Goal: Task Accomplishment & Management: Complete application form

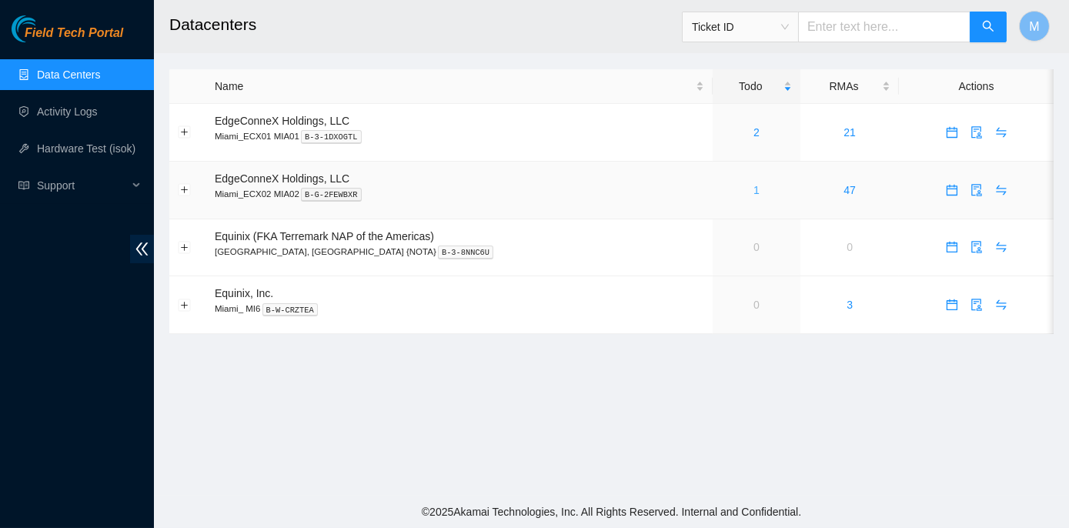
click at [754, 190] on link "1" at bounding box center [757, 190] width 6 height 12
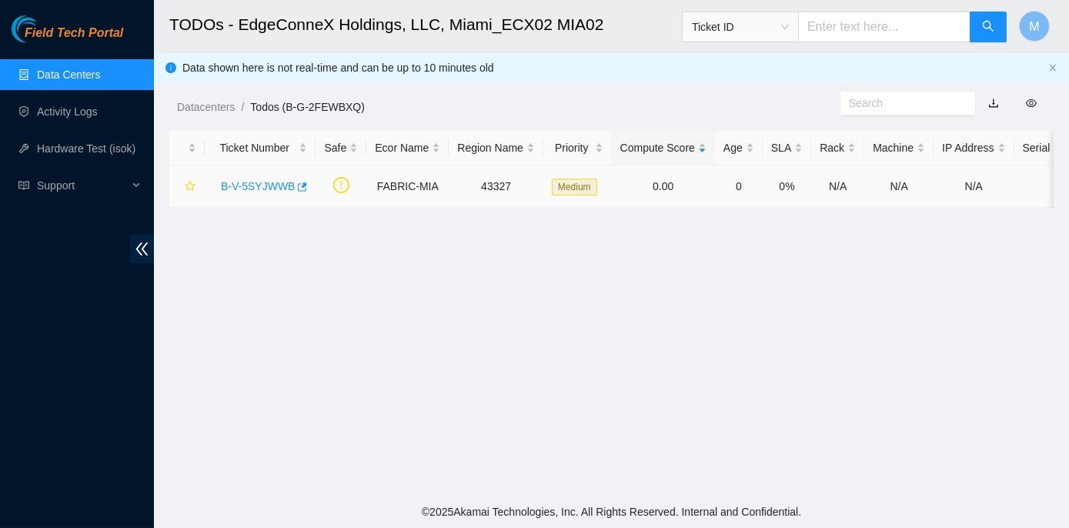
click at [270, 183] on link "B-V-5SYJWWB" at bounding box center [258, 186] width 74 height 12
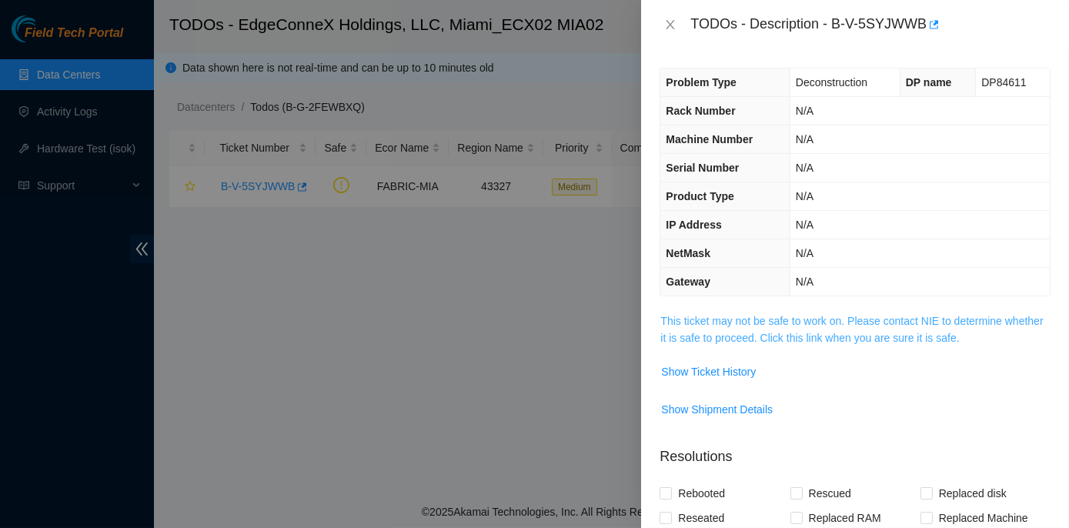
click at [740, 322] on link "This ticket may not be safe to work on. Please contact NIE to determine whether…" at bounding box center [851, 329] width 383 height 29
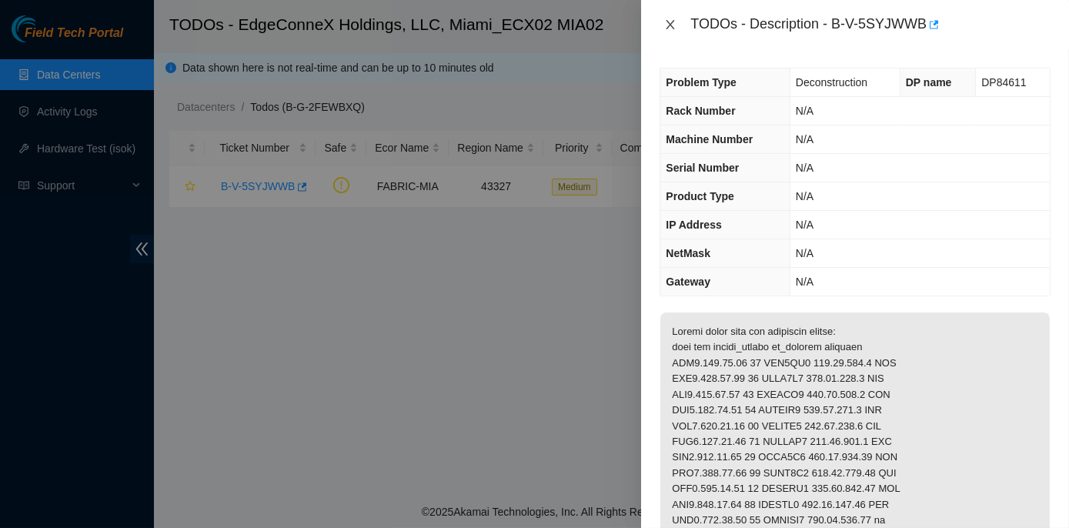
click at [670, 23] on icon "close" at bounding box center [671, 24] width 8 height 9
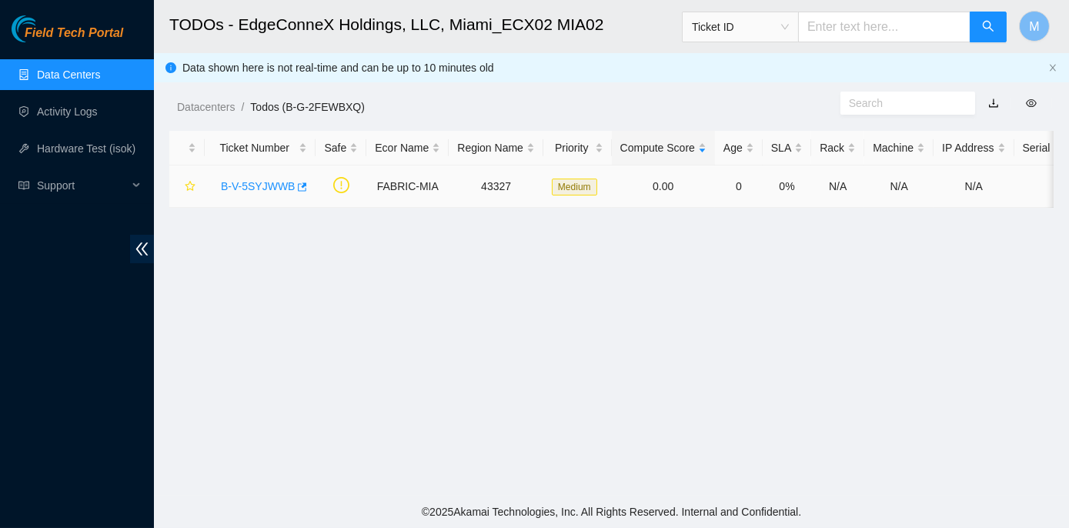
click at [271, 180] on link "B-V-5SYJWWB" at bounding box center [258, 186] width 74 height 12
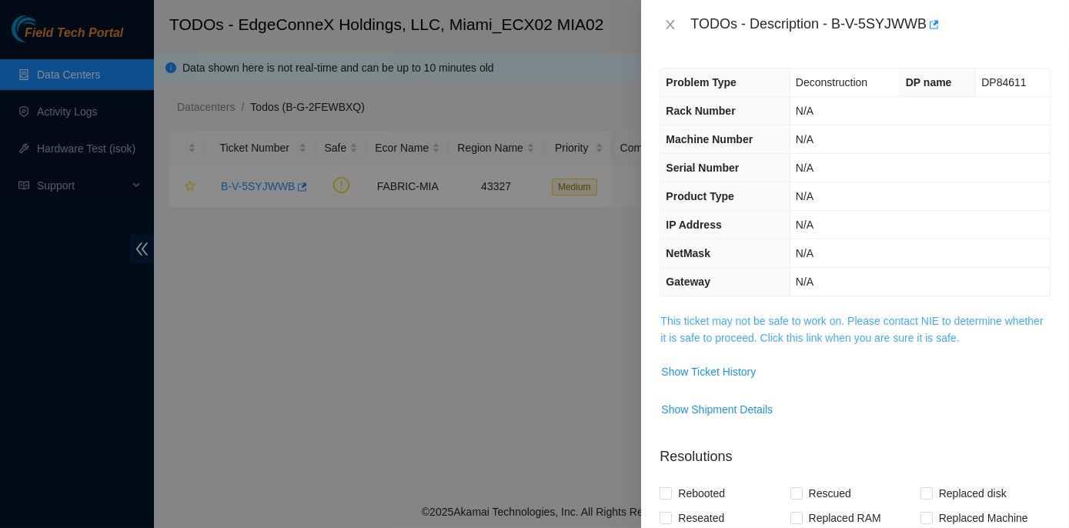
click at [803, 319] on link "This ticket may not be safe to work on. Please contact NIE to determine whether…" at bounding box center [851, 329] width 383 height 29
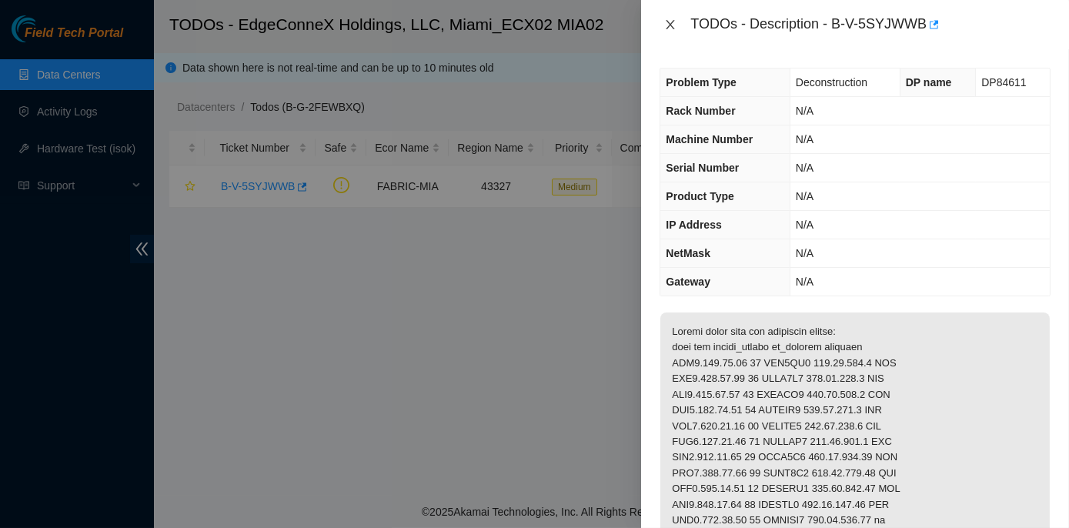
click at [665, 22] on icon "close" at bounding box center [670, 24] width 12 height 12
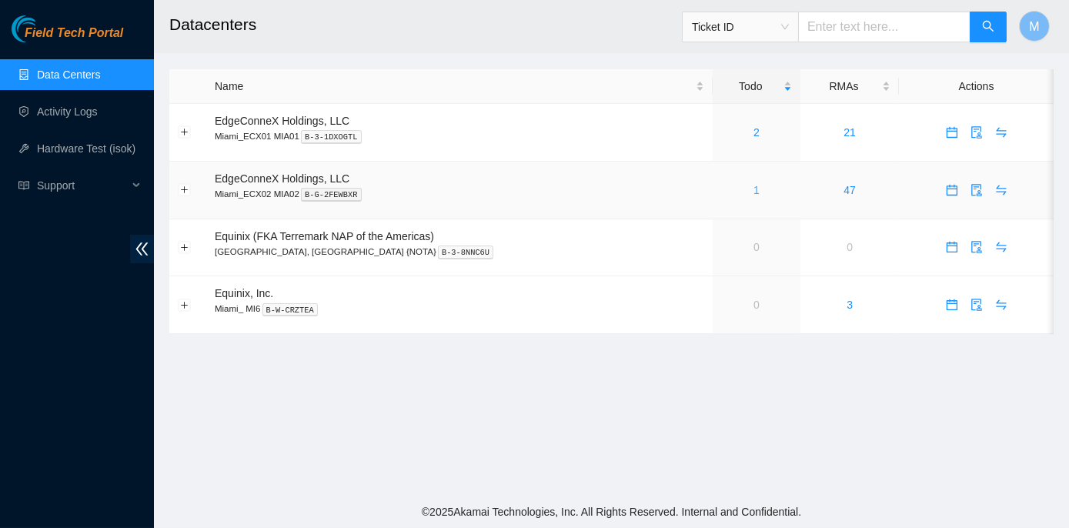
click at [754, 189] on link "1" at bounding box center [757, 190] width 6 height 12
click at [754, 188] on link "1" at bounding box center [757, 190] width 6 height 12
click at [754, 186] on link "1" at bounding box center [757, 190] width 6 height 12
click at [754, 187] on link "1" at bounding box center [757, 190] width 6 height 12
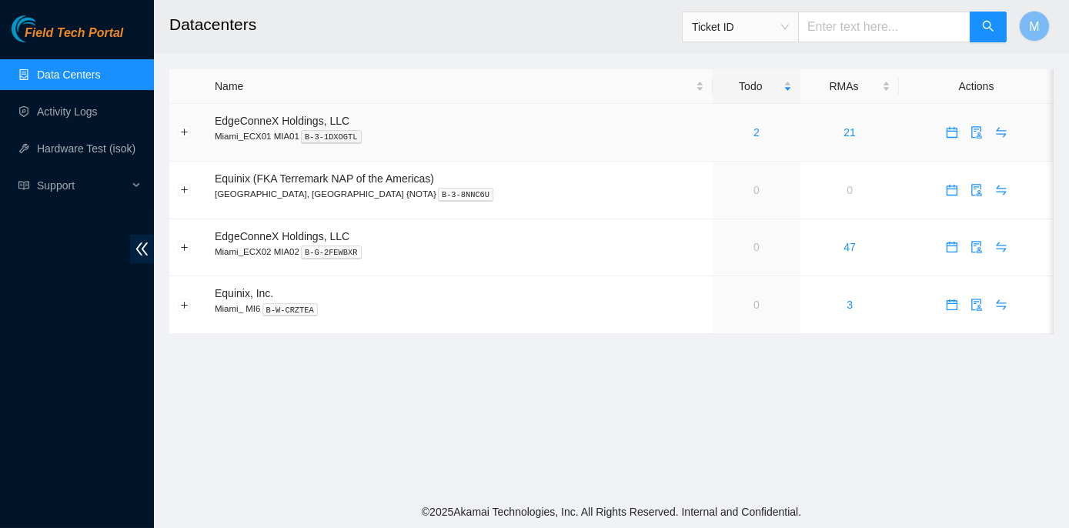
click at [721, 132] on div "2" at bounding box center [757, 132] width 72 height 17
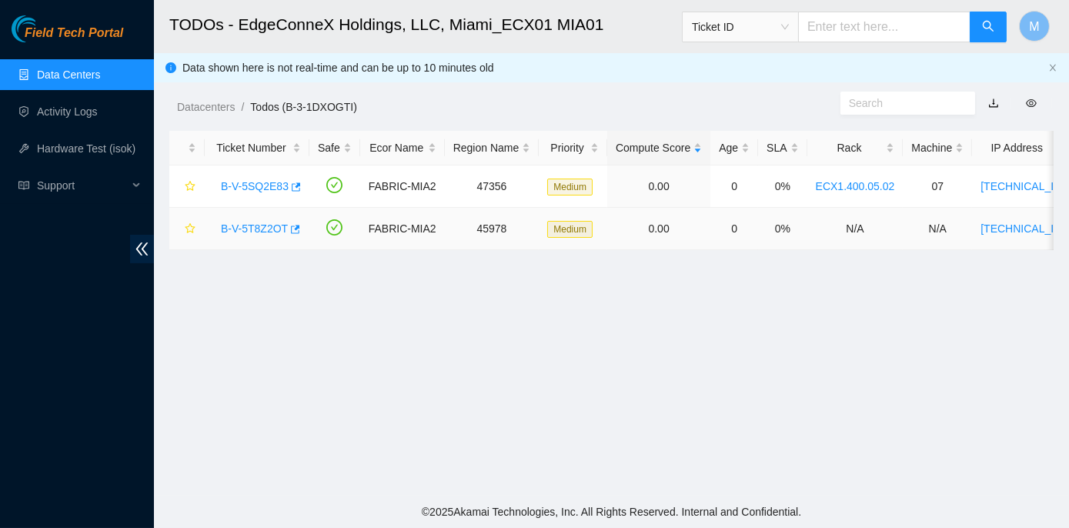
click at [260, 232] on link "B-V-5T8Z2OT" at bounding box center [254, 228] width 67 height 12
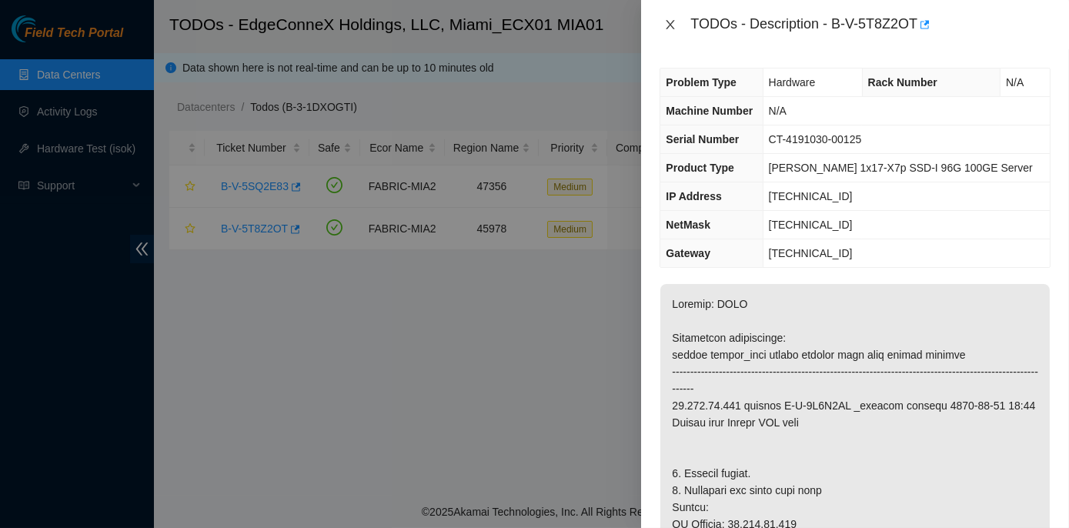
click at [669, 22] on icon "close" at bounding box center [671, 24] width 8 height 9
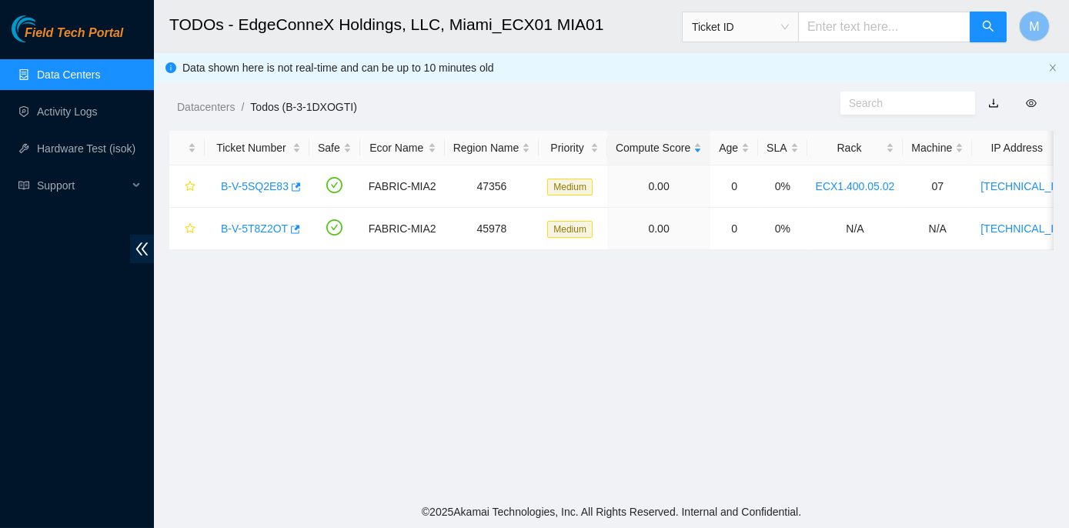
click at [62, 71] on link "Data Centers" at bounding box center [68, 75] width 63 height 12
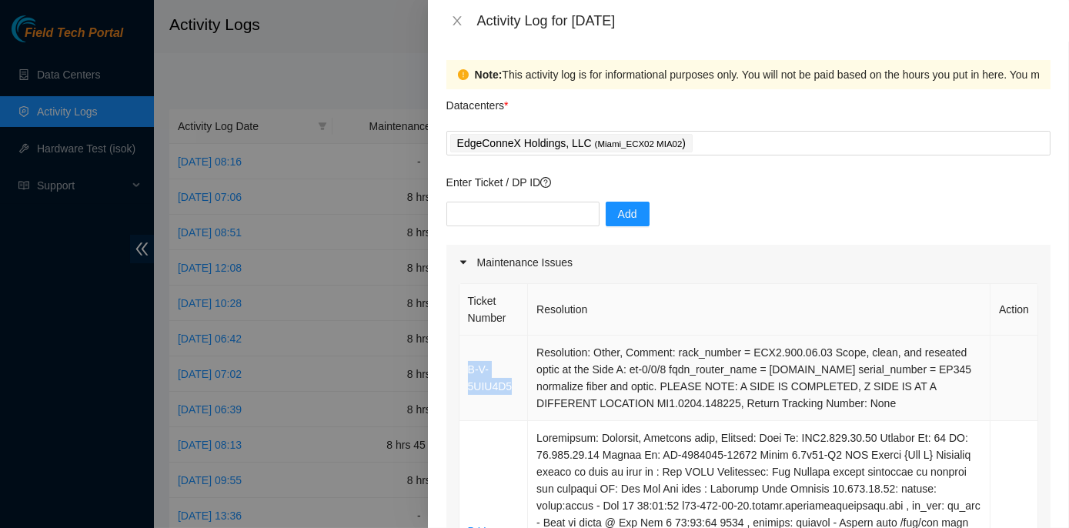
drag, startPoint x: 513, startPoint y: 393, endPoint x: 464, endPoint y: 368, distance: 55.4
click at [464, 368] on td "B-V-5UIU4D5" at bounding box center [493, 378] width 69 height 85
copy link "B-V-5UIU4D5"
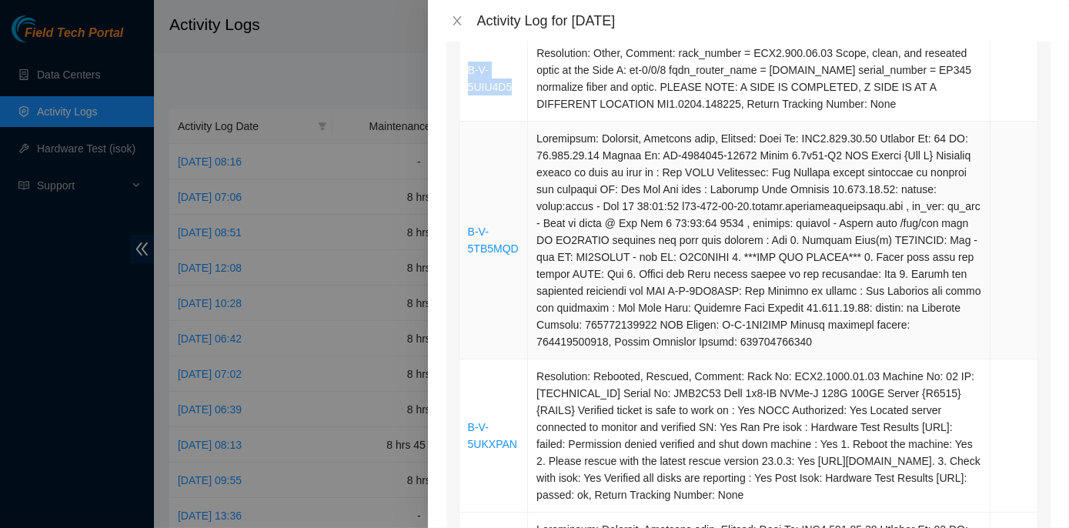
scroll to position [349, 0]
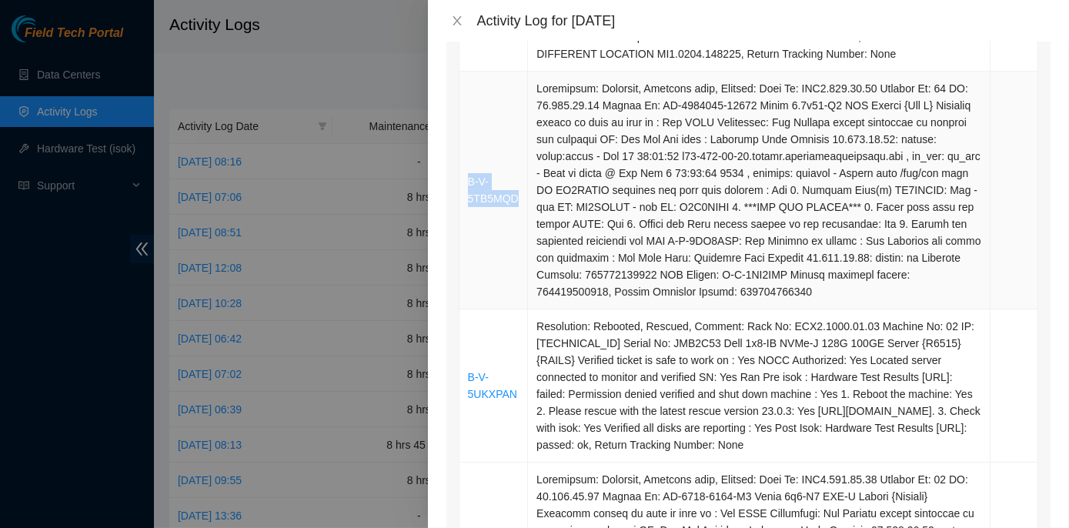
drag, startPoint x: 518, startPoint y: 213, endPoint x: 459, endPoint y: 202, distance: 60.2
click at [459, 202] on td "B-V-5TB5MQD" at bounding box center [493, 191] width 69 height 238
copy link "B-V-5TB5MQD"
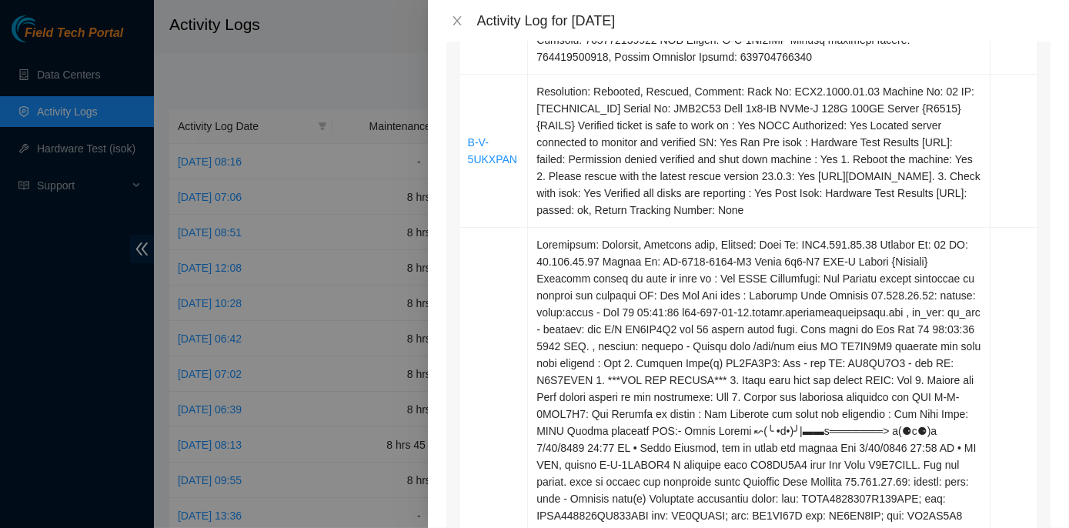
scroll to position [630, 0]
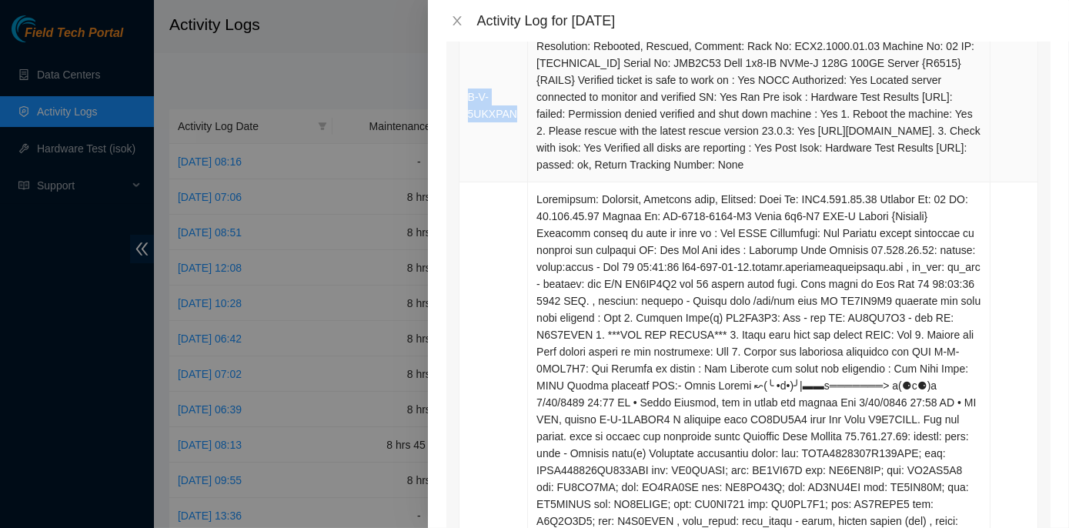
drag, startPoint x: 515, startPoint y: 139, endPoint x: 465, endPoint y: 115, distance: 55.4
click at [465, 115] on td "B-V-5UKXPAN" at bounding box center [493, 105] width 69 height 153
copy link "B-V-5UKXPAN"
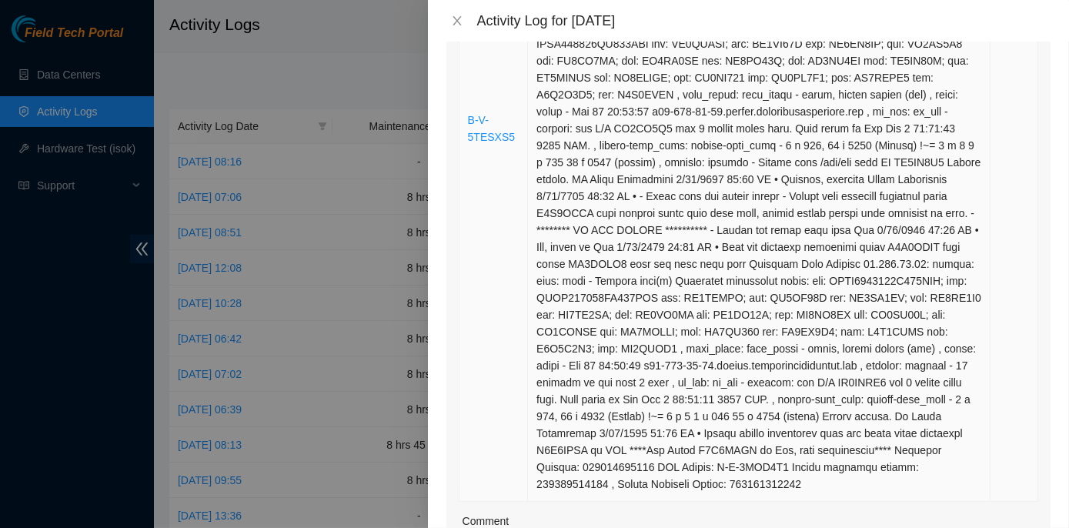
scroll to position [1049, 0]
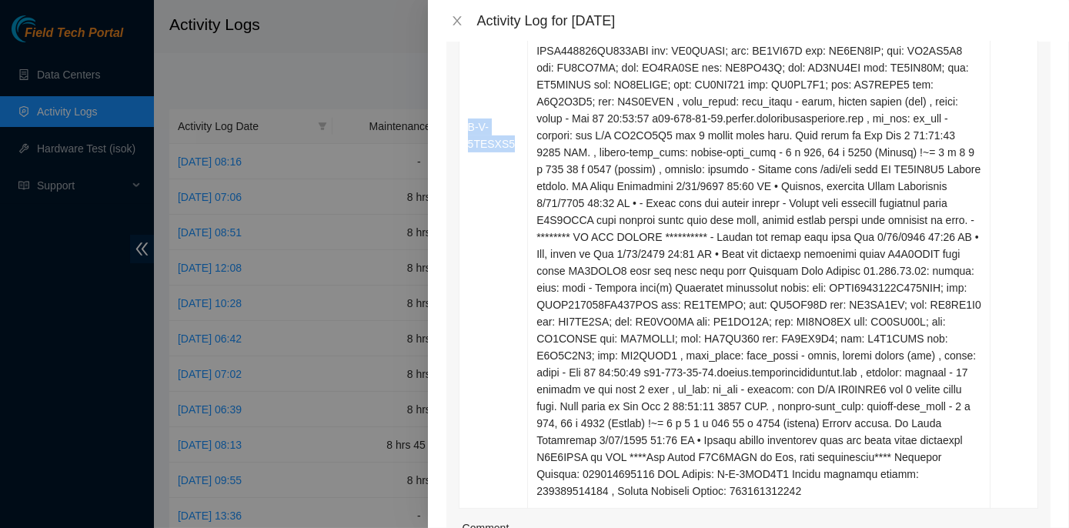
drag, startPoint x: 509, startPoint y: 179, endPoint x: 456, endPoint y: 173, distance: 53.4
copy table "Ticket Number Resolution Action B-V-5UIU4D5 Resolution: Other, Comment: rack_nu…"
click at [459, 256] on td "B-V-5TESXS5" at bounding box center [493, 136] width 69 height 746
drag, startPoint x: 511, startPoint y: 174, endPoint x: 456, endPoint y: 156, distance: 58.2
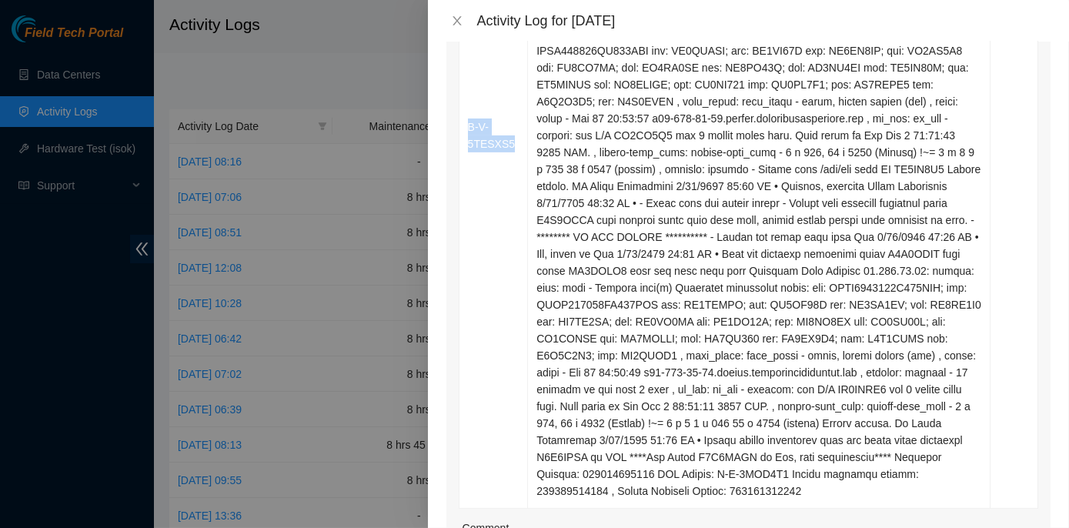
drag, startPoint x: 456, startPoint y: 156, endPoint x: 473, endPoint y: 162, distance: 18.5
copy table "Ticket Number Resolution Action B-V-5UIU4D5 Resolution: Other, Comment: rack_nu…"
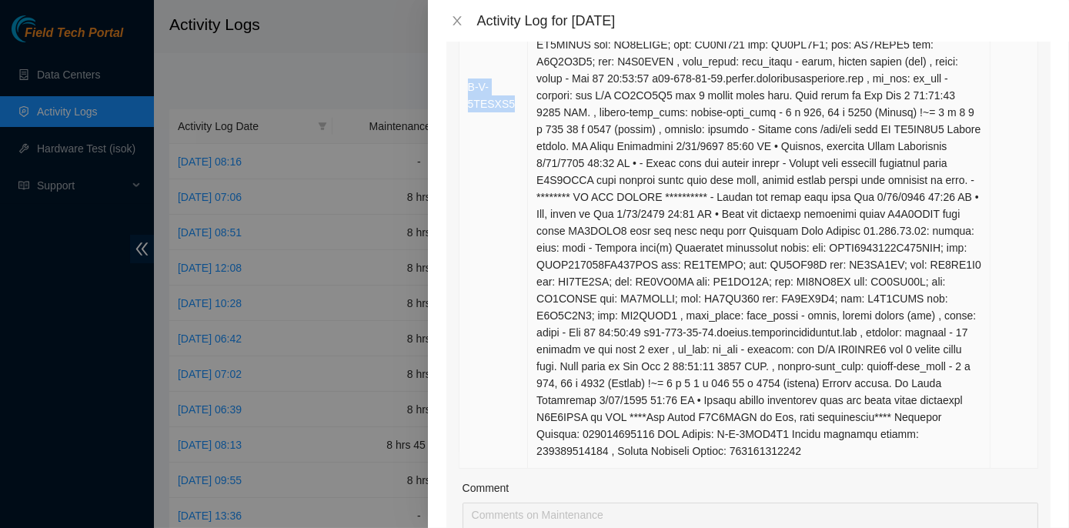
scroll to position [1119, 0]
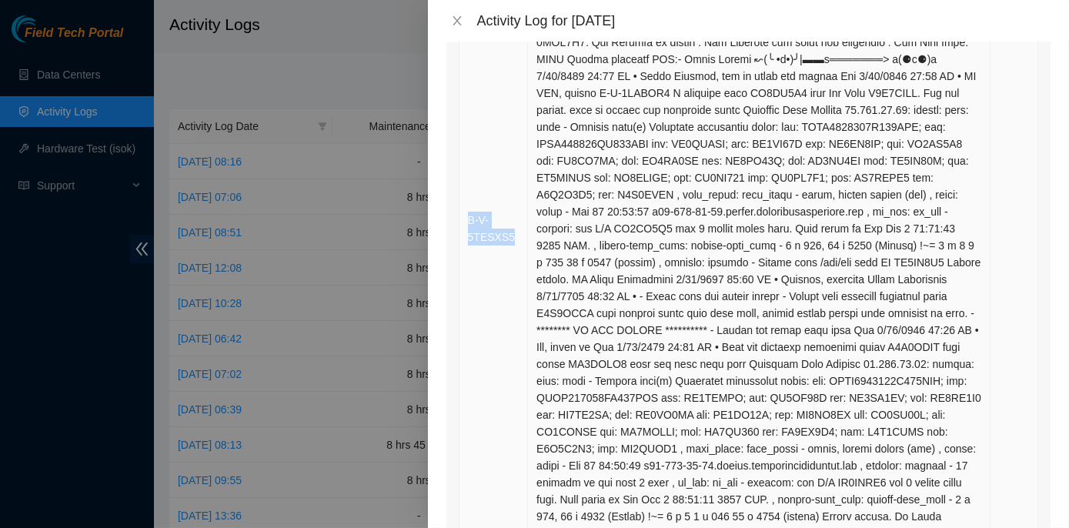
scroll to position [839, 0]
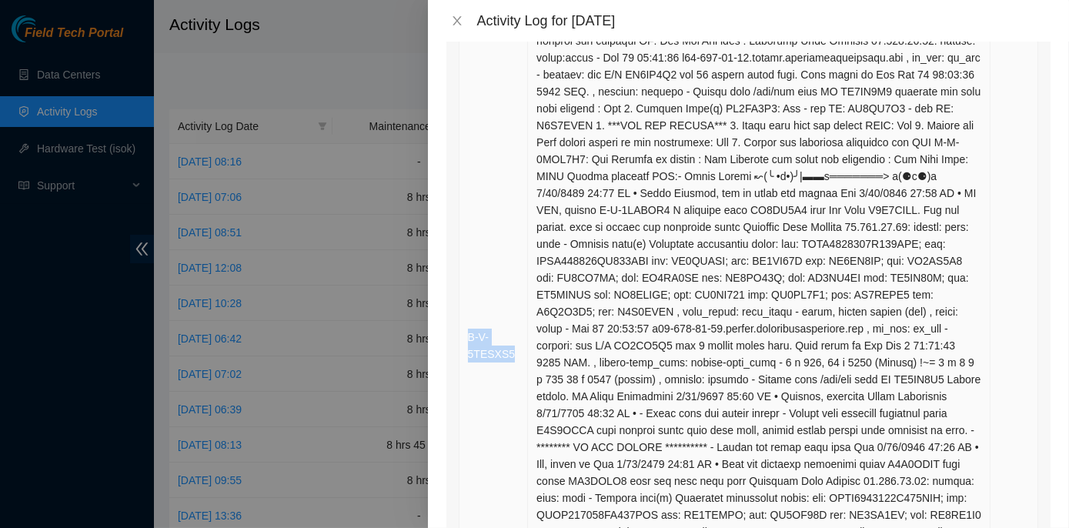
click at [470, 254] on td "B-V-5TESXS5" at bounding box center [493, 346] width 69 height 746
drag, startPoint x: 463, startPoint y: 366, endPoint x: 506, endPoint y: 384, distance: 46.9
click at [506, 384] on td "B-V-5TESXS5" at bounding box center [493, 346] width 69 height 746
copy link "B-V-5TESXS5"
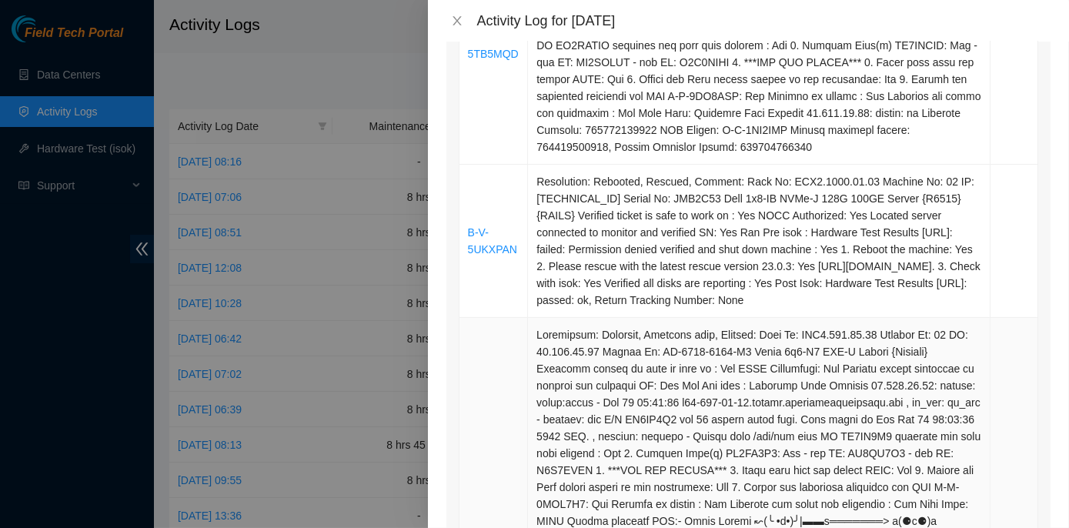
scroll to position [0, 0]
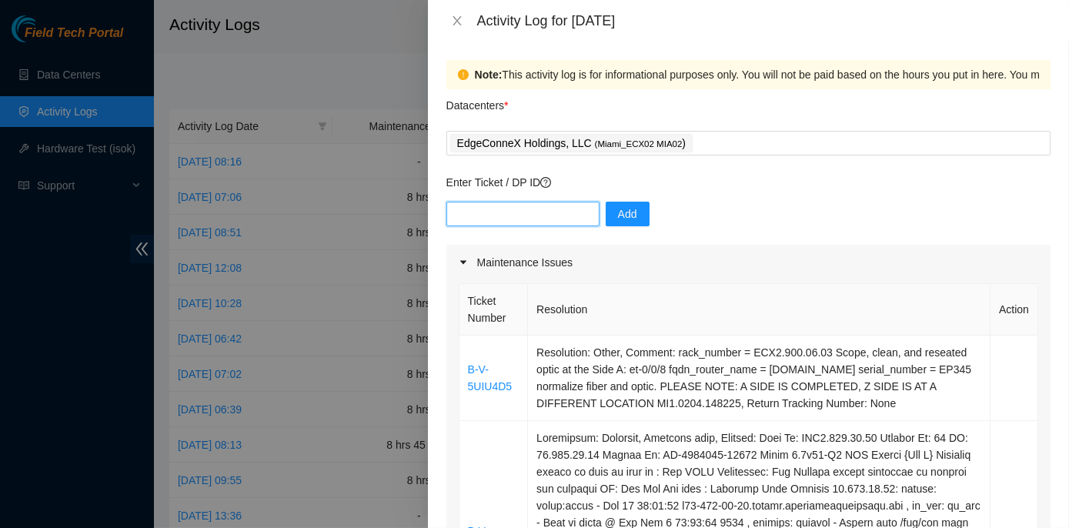
click at [466, 212] on input "text" at bounding box center [522, 214] width 153 height 25
paste input "B-V-5UIU4D5, B-V-5TB5MQD, B-V-5UKXPAN, and B-V-5TESXS5"
drag, startPoint x: 496, startPoint y: 213, endPoint x: 511, endPoint y: 214, distance: 15.4
click at [511, 214] on input "B-V-5UIU4D5, B-V-5TB5MQD, B-V-5UKXPAN, and B-V-5TESXS5" at bounding box center [522, 214] width 153 height 25
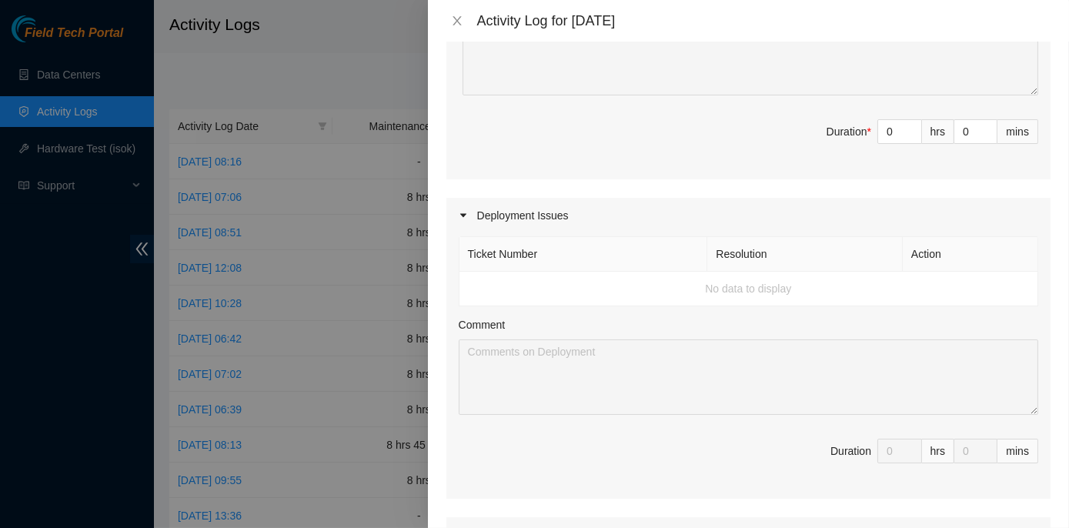
scroll to position [1539, 0]
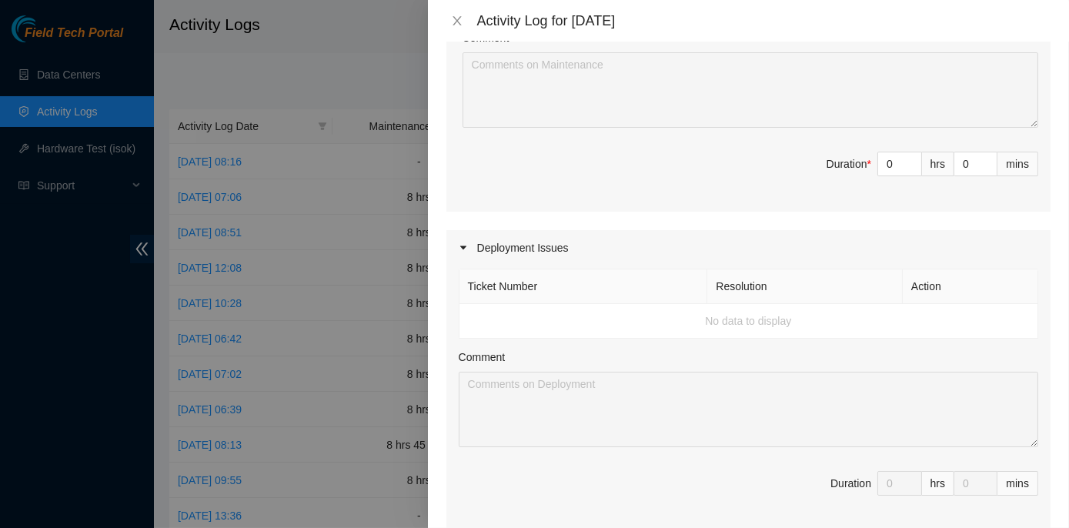
type input "B-V-5UIU4D5, B-V-5TB5MQD, B-V-5UKXPAN, B-V-5TESXS5"
drag, startPoint x: 874, startPoint y: 190, endPoint x: 890, endPoint y: 192, distance: 16.3
click at [890, 175] on input "0" at bounding box center [899, 163] width 43 height 23
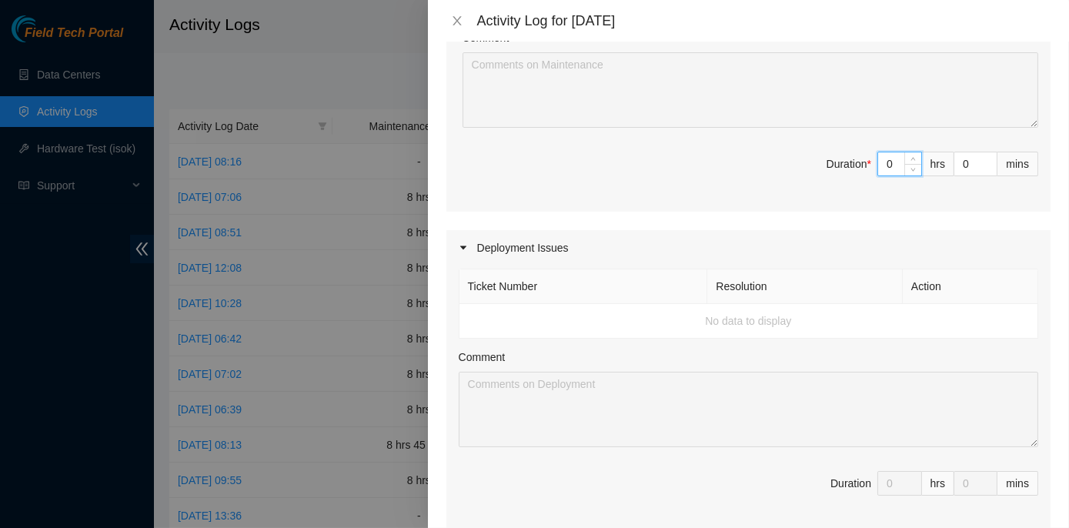
type input "8"
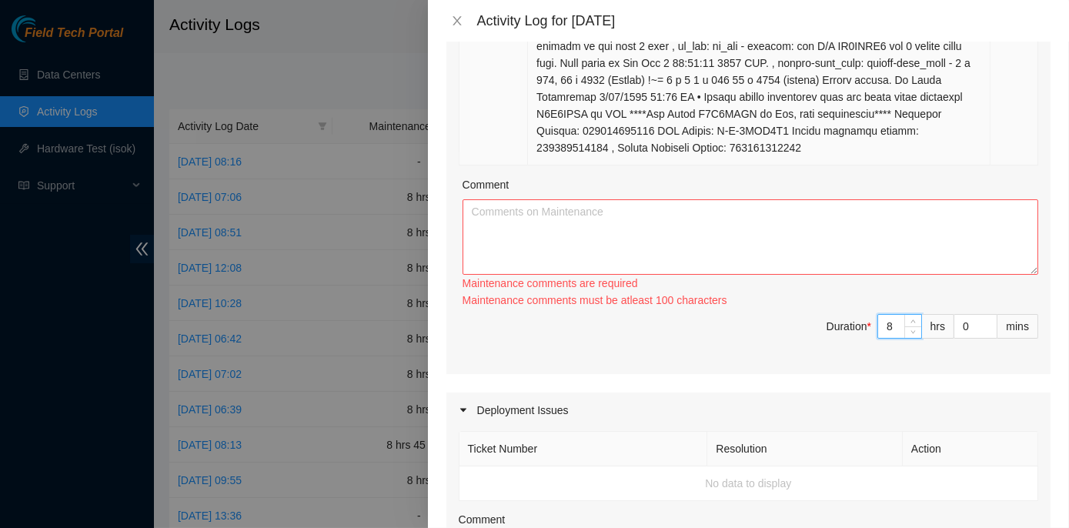
scroll to position [1329, 0]
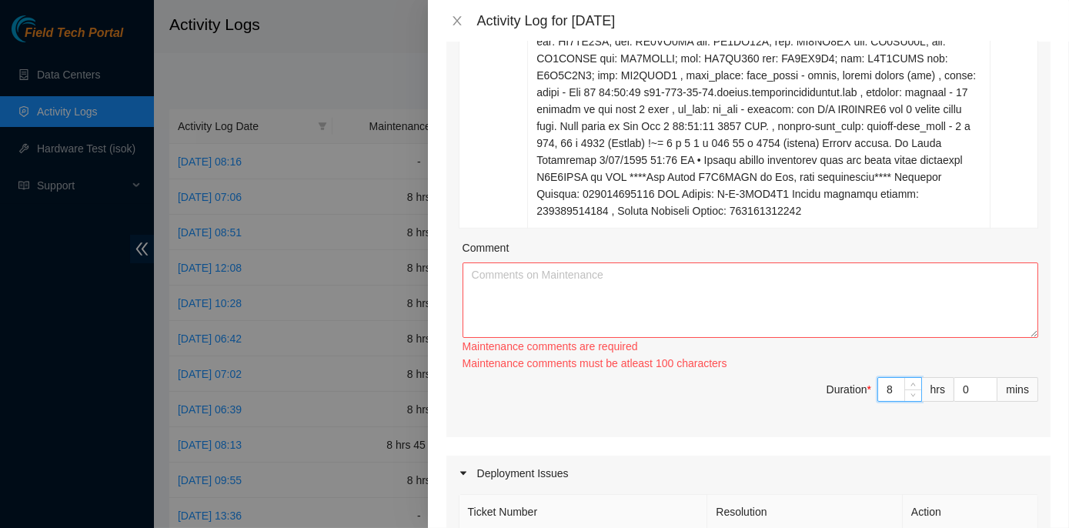
type input "8"
click at [540, 297] on textarea "Comment" at bounding box center [751, 299] width 576 height 75
paste textarea "ECX2- Maintenance Worked on tickets B-V-5UIU4D5, B-V-5TB5MQD, B-V-5UKXPAN, and …"
type textarea "ECX2- Maintenance Worked on tickets B-V-5UIU4D5, B-V-5TB5MQD, B-V-5UKXPAN, and …"
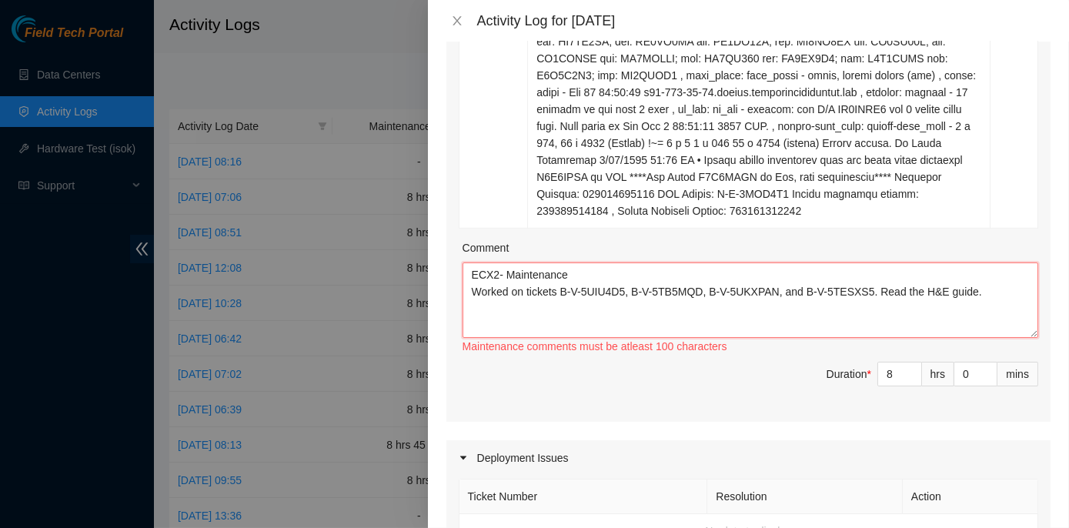
drag, startPoint x: 967, startPoint y: 324, endPoint x: 460, endPoint y: 299, distance: 507.8
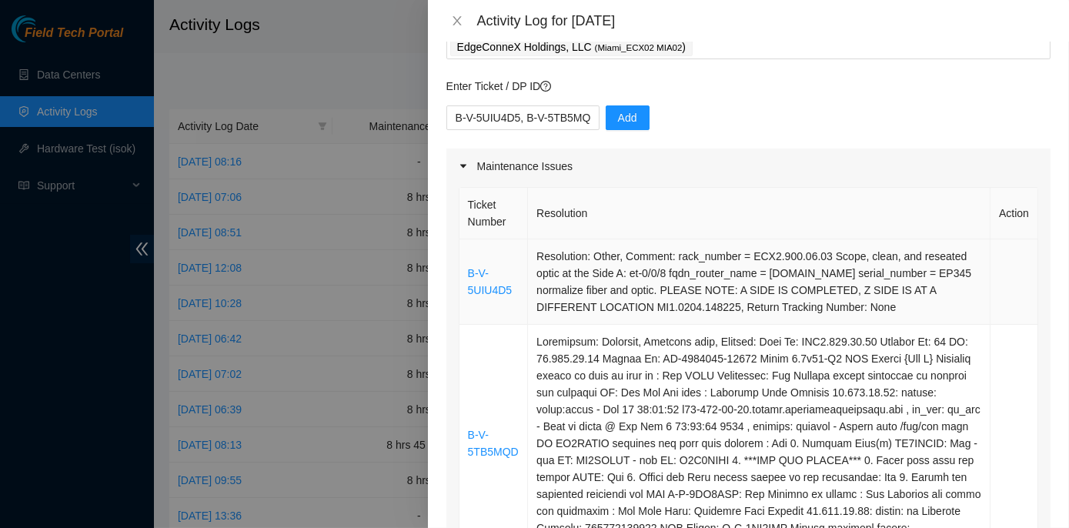
scroll to position [139, 0]
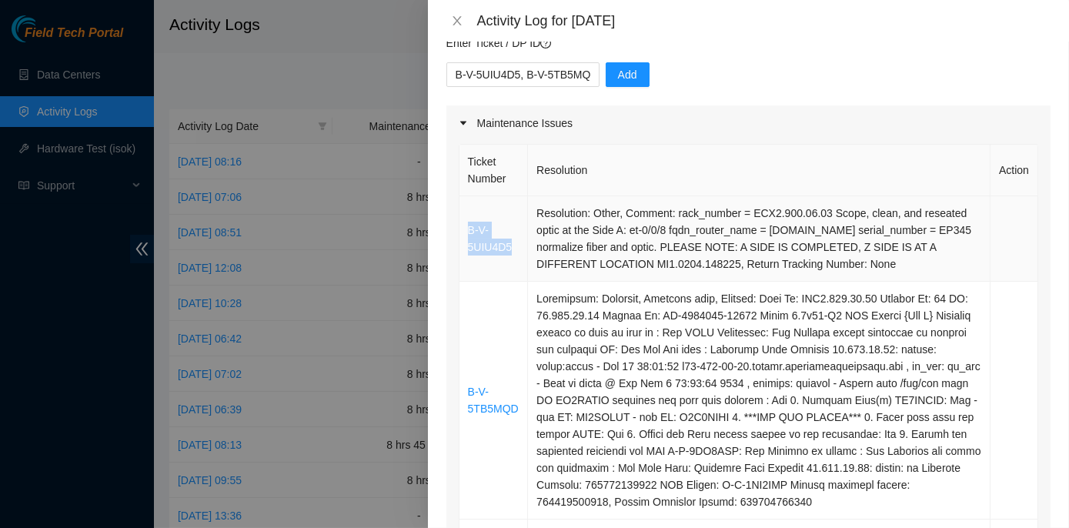
drag, startPoint x: 510, startPoint y: 256, endPoint x: 464, endPoint y: 236, distance: 50.3
click at [464, 236] on td "B-V-5UIU4D5" at bounding box center [493, 238] width 69 height 85
copy link "B-V-5UIU4D5"
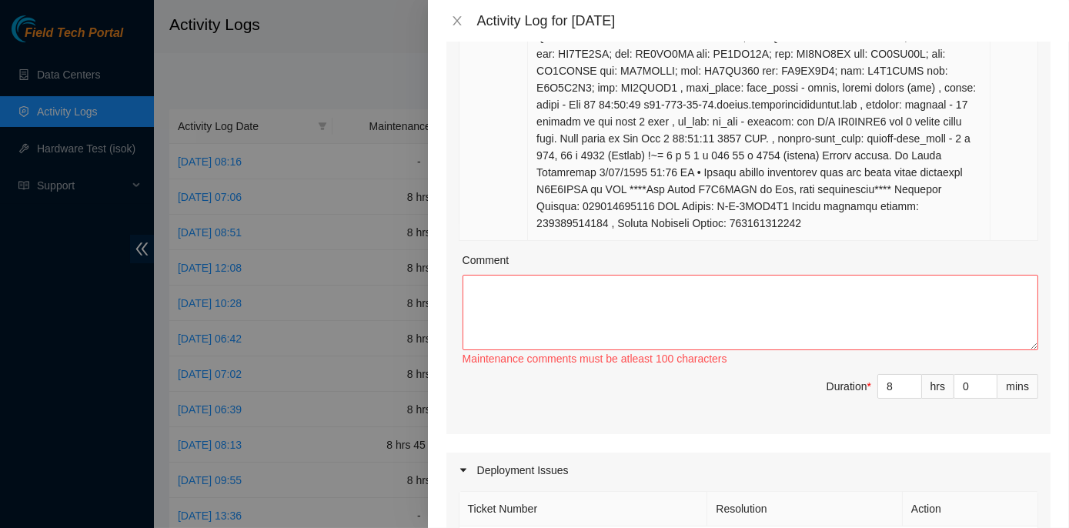
scroll to position [1329, 0]
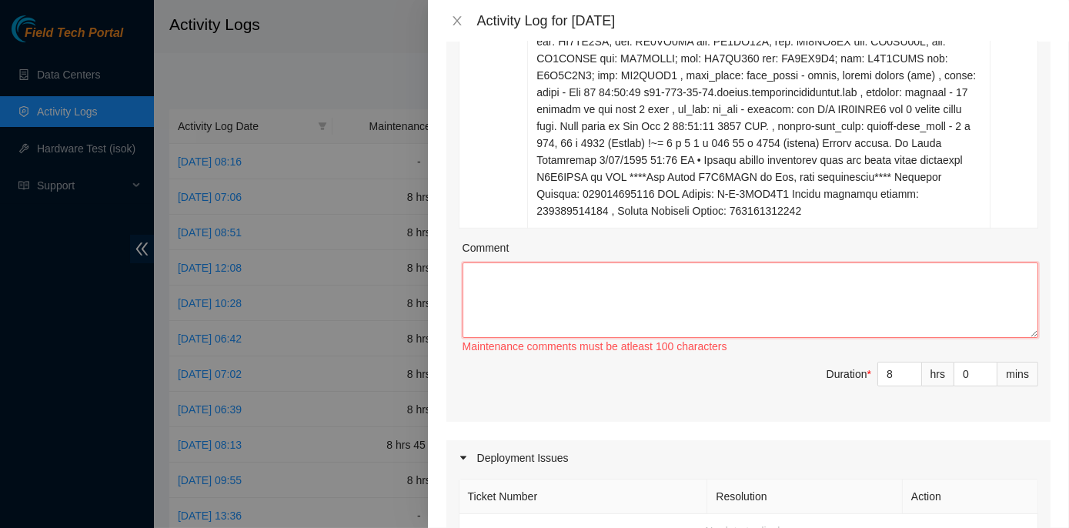
click at [488, 306] on textarea "Comment" at bounding box center [751, 299] width 576 height 75
paste textarea "ECX2- Maintenance Worked on tickets B-V-5UIU4D5, B-V-5TB5MQD, B-V-5UKXPAN, and …"
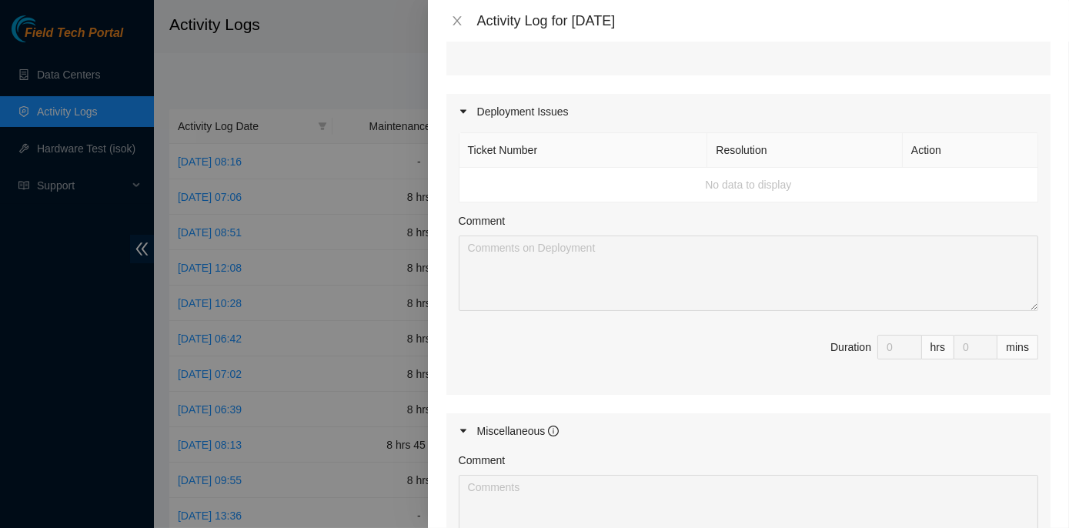
scroll to position [1973, 0]
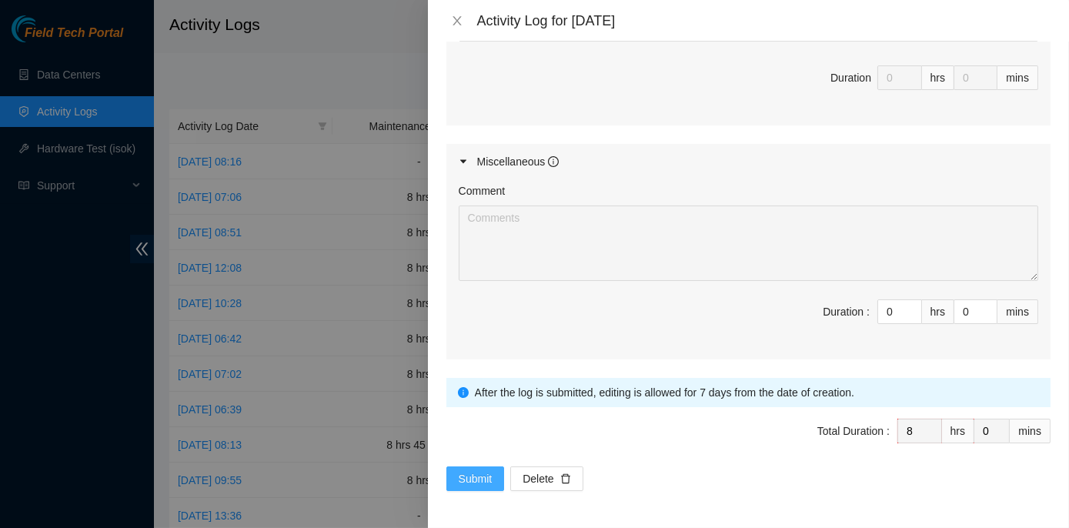
type textarea "ECX2- Maintenance Worked on tickets B-V-5UIU4D5, B-V-5TB5MQD, B-V-5UKXPAN, and …"
click at [463, 480] on span "Submit" at bounding box center [476, 478] width 34 height 17
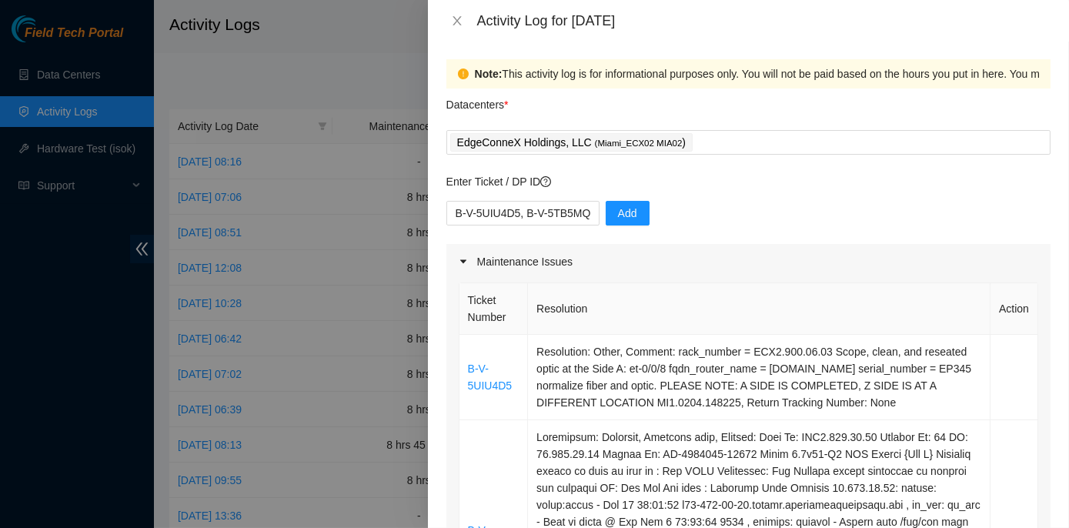
scroll to position [0, 0]
click at [618, 213] on span "Add" at bounding box center [627, 214] width 19 height 17
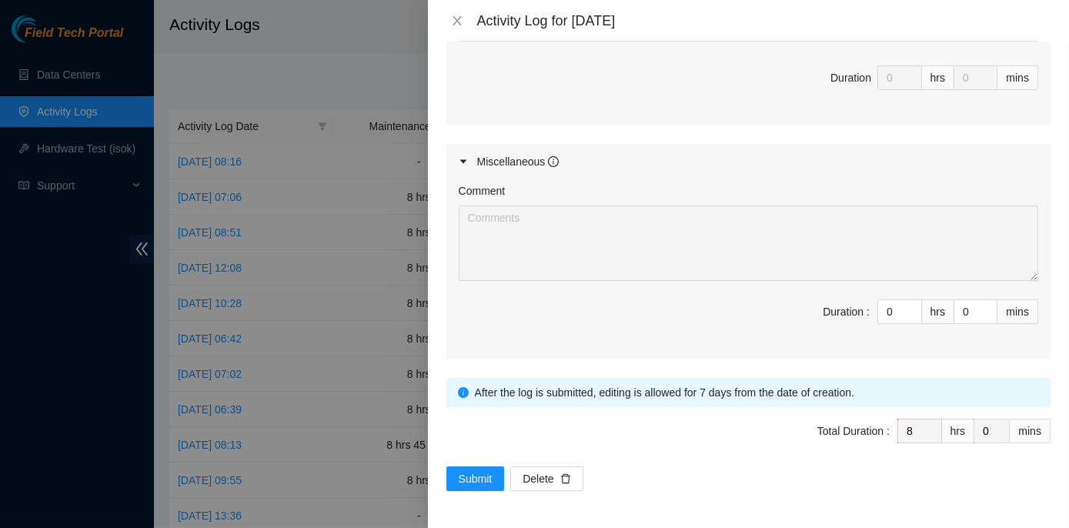
scroll to position [1973, 0]
click at [470, 477] on span "Submit" at bounding box center [476, 478] width 34 height 17
click at [482, 479] on span "Submit" at bounding box center [476, 478] width 34 height 17
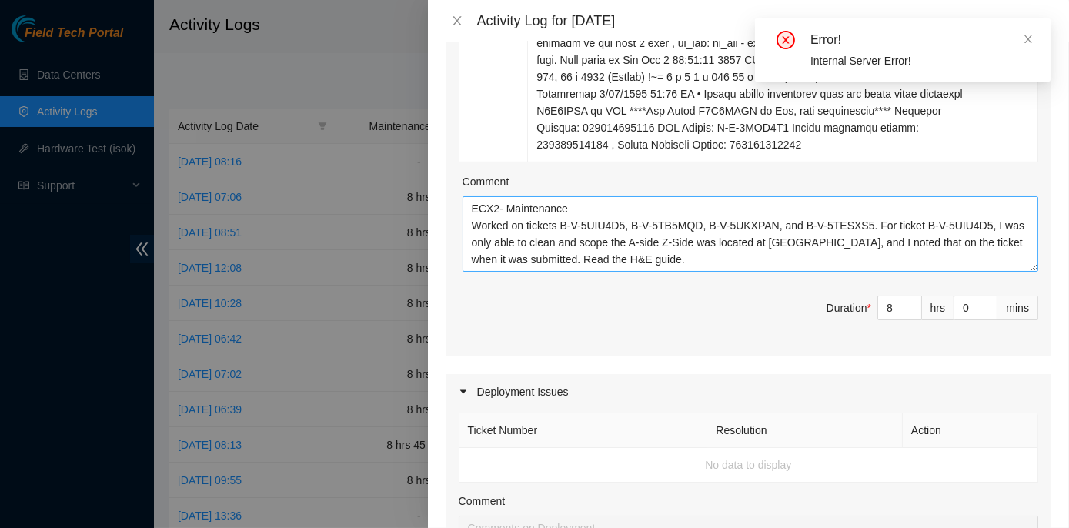
scroll to position [1343, 0]
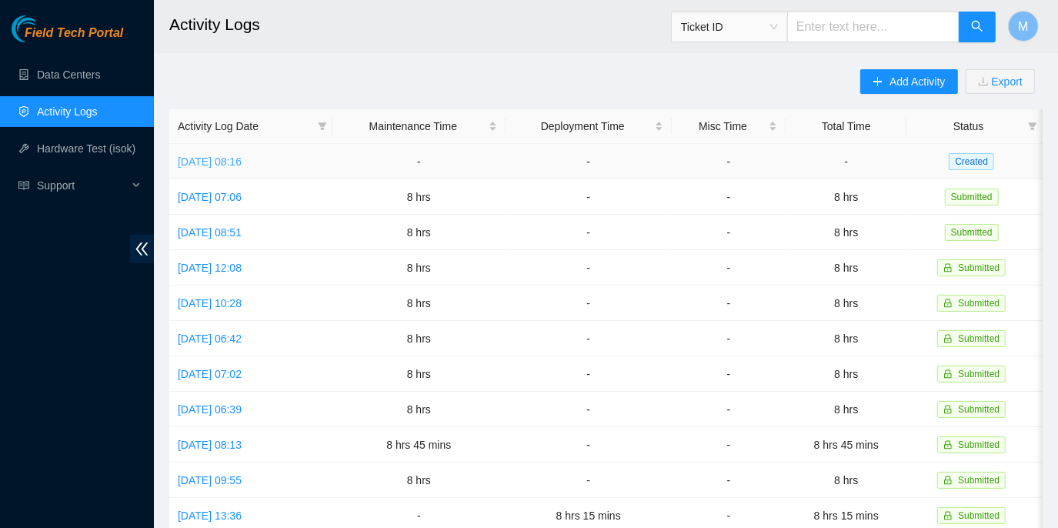
click at [242, 161] on link "Wed, 20 Aug 2025 08:16" at bounding box center [210, 161] width 64 height 12
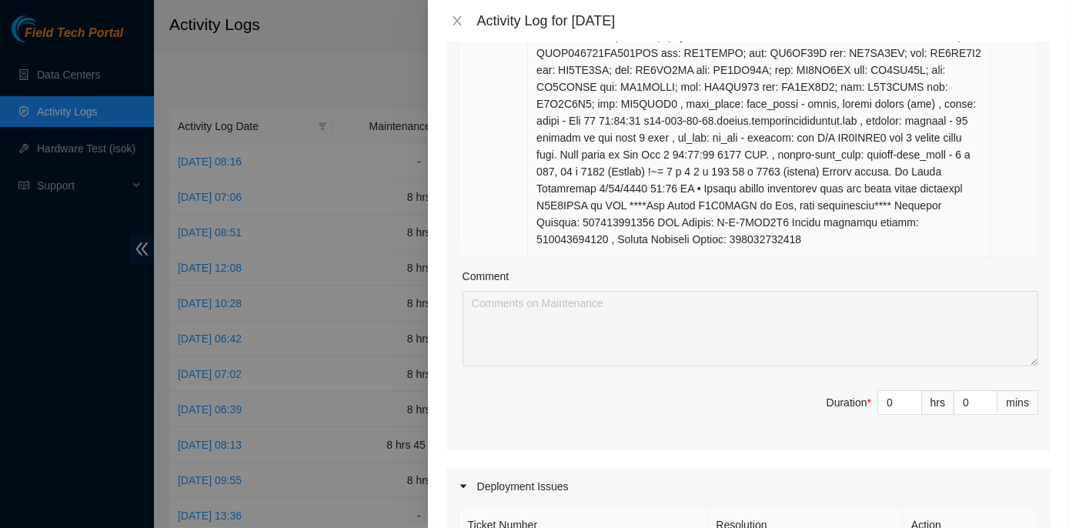
scroll to position [1329, 0]
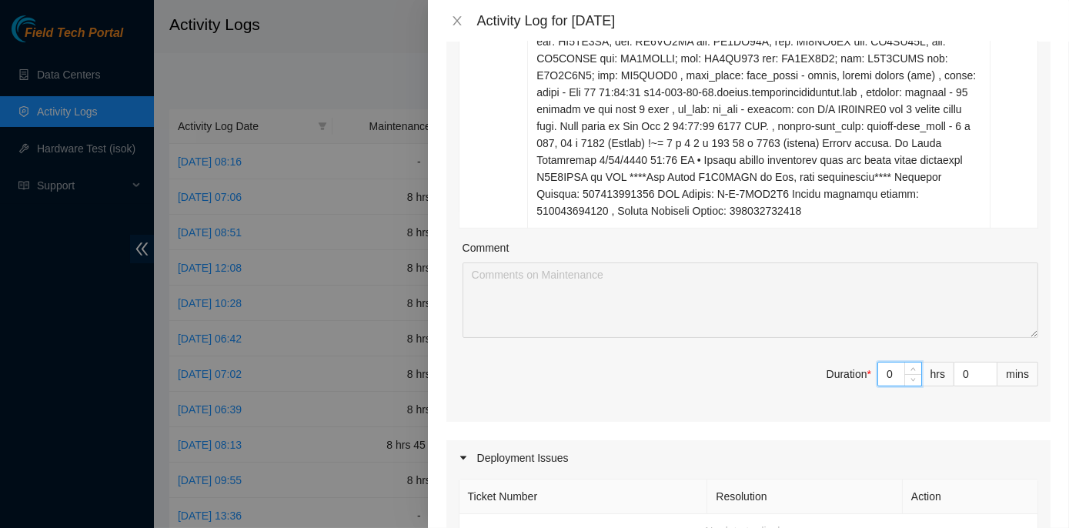
drag, startPoint x: 870, startPoint y: 408, endPoint x: 884, endPoint y: 406, distance: 13.9
click at [884, 386] on input "0" at bounding box center [899, 374] width 43 height 23
type input "8"
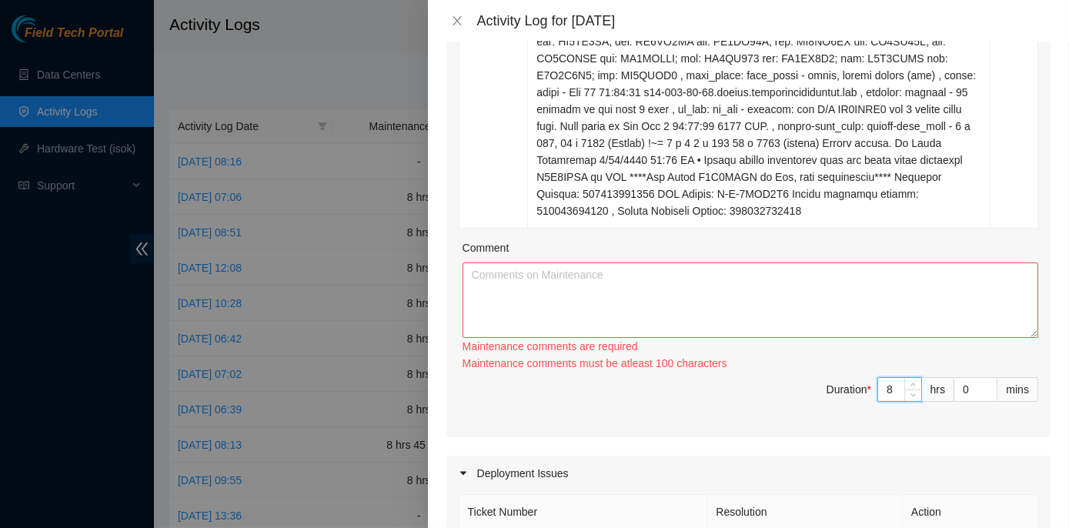
type input "8"
click at [531, 319] on textarea "Comment" at bounding box center [751, 299] width 576 height 75
paste textarea "ECX2- Maintenance Worked on tickets B-V-5UIU4D5, B-V-5TB5MQD, B-V-5UKXPAN, and …"
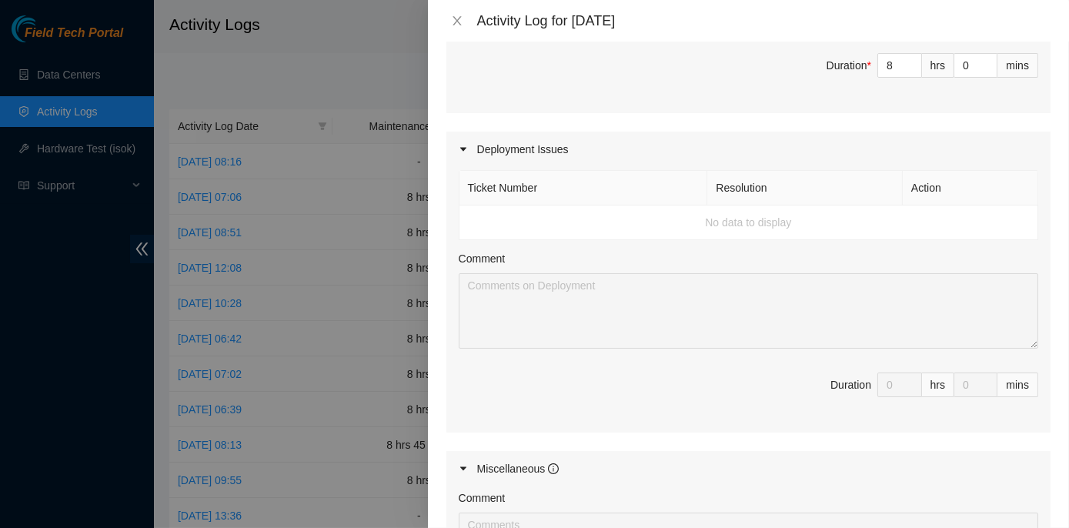
scroll to position [1973, 0]
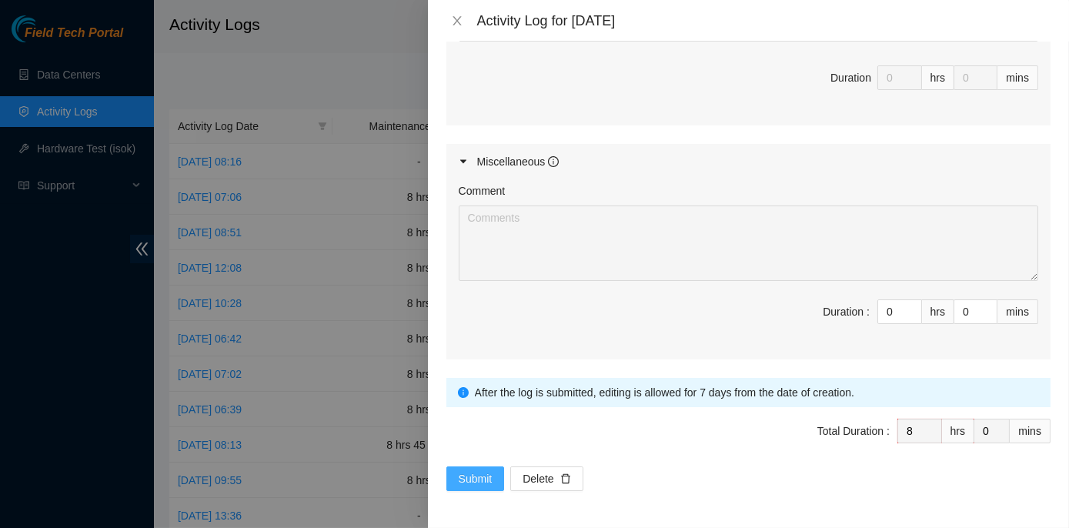
type textarea "ECX2- Maintenance Worked on tickets B-V-5UIU4D5, B-V-5TB5MQD, B-V-5UKXPAN, and …"
click at [463, 482] on span "Submit" at bounding box center [476, 478] width 34 height 17
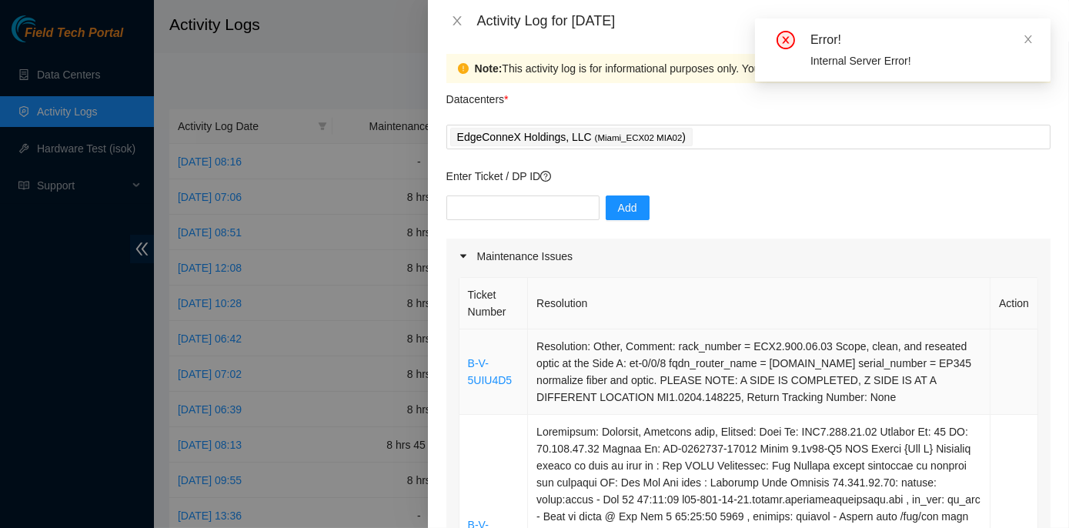
scroll to position [0, 0]
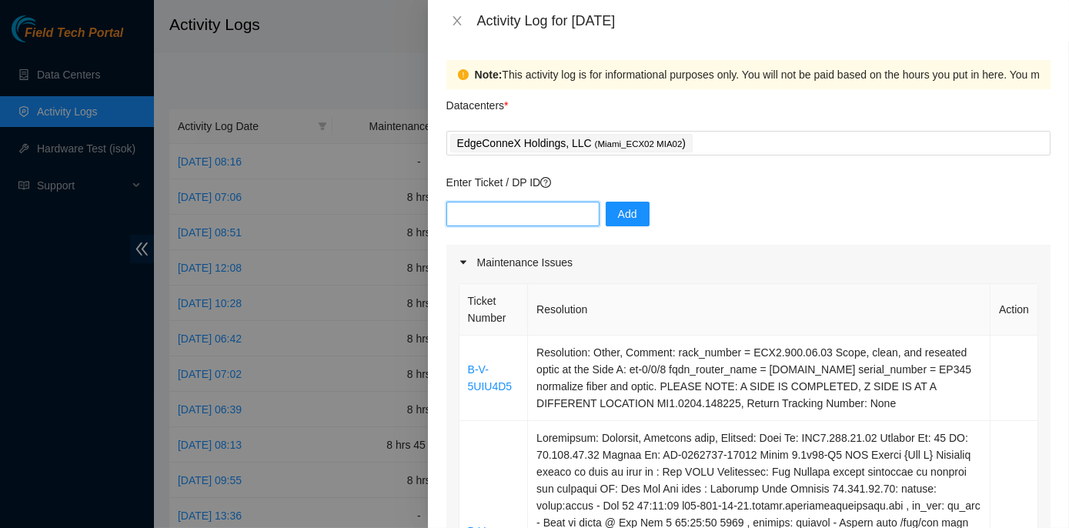
click at [496, 206] on input "text" at bounding box center [522, 214] width 153 height 25
type input "B-V-5UIU4D5, B-V-5TB5MQD, B-V-5UKXPAN, B-V-5TESXS5"
drag, startPoint x: 579, startPoint y: 213, endPoint x: 429, endPoint y: 210, distance: 149.3
click at [429, 210] on div "Note: This activity log is for informational purposes only. You will not be pai…" at bounding box center [748, 285] width 641 height 486
click at [619, 209] on span "Add" at bounding box center [627, 214] width 19 height 17
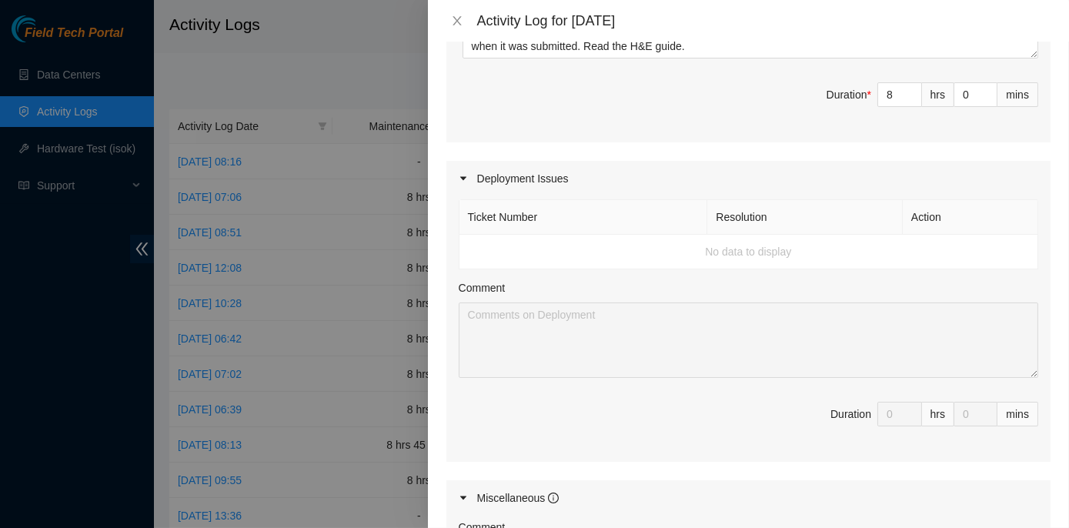
scroll to position [1973, 0]
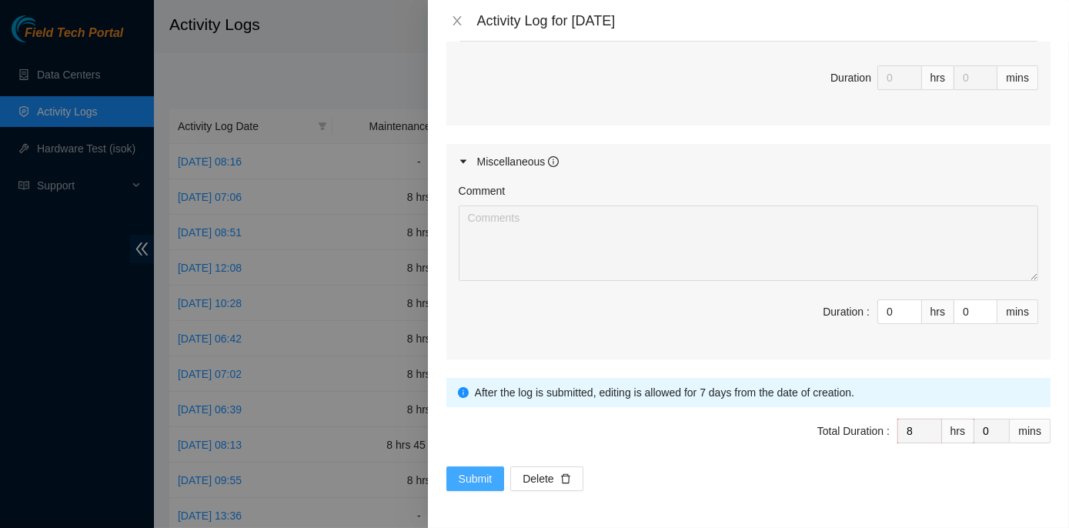
click at [482, 474] on span "Submit" at bounding box center [476, 478] width 34 height 17
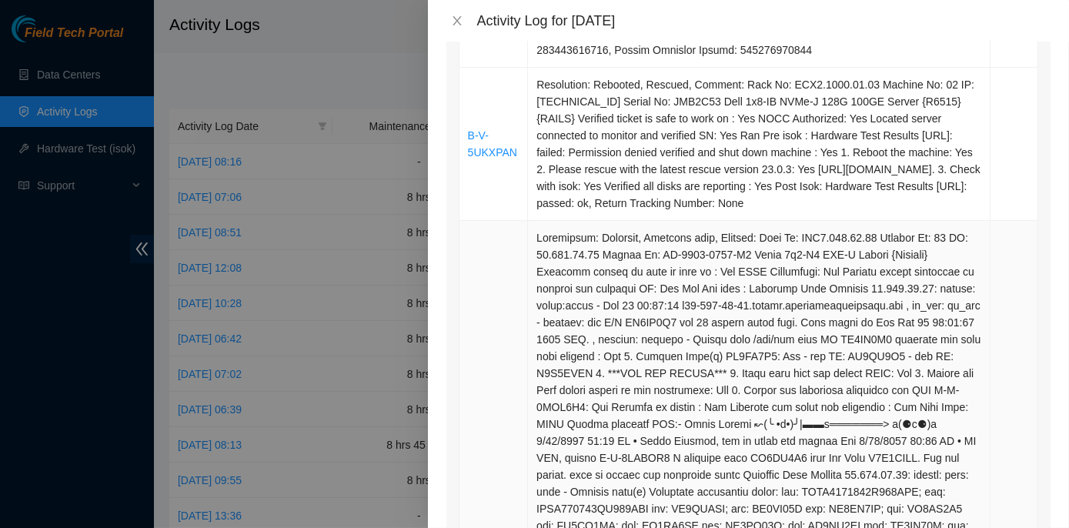
scroll to position [573, 0]
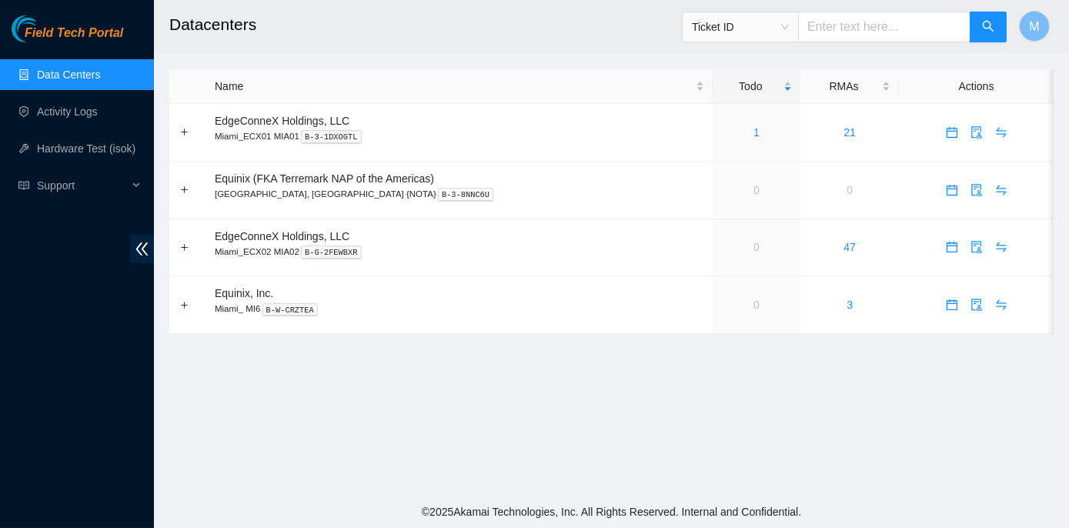
click at [459, 346] on main "Datacenters Ticket ID M Name Todo RMAs Actions EdgeConneX Holdings, LLC [GEOGRA…" at bounding box center [611, 248] width 915 height 496
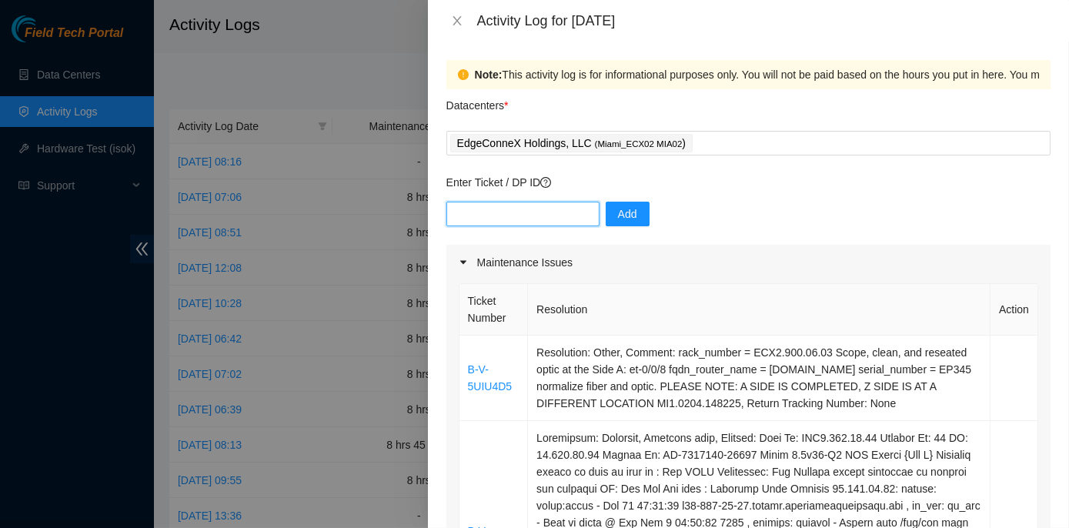
click at [562, 214] on input "text" at bounding box center [522, 214] width 153 height 25
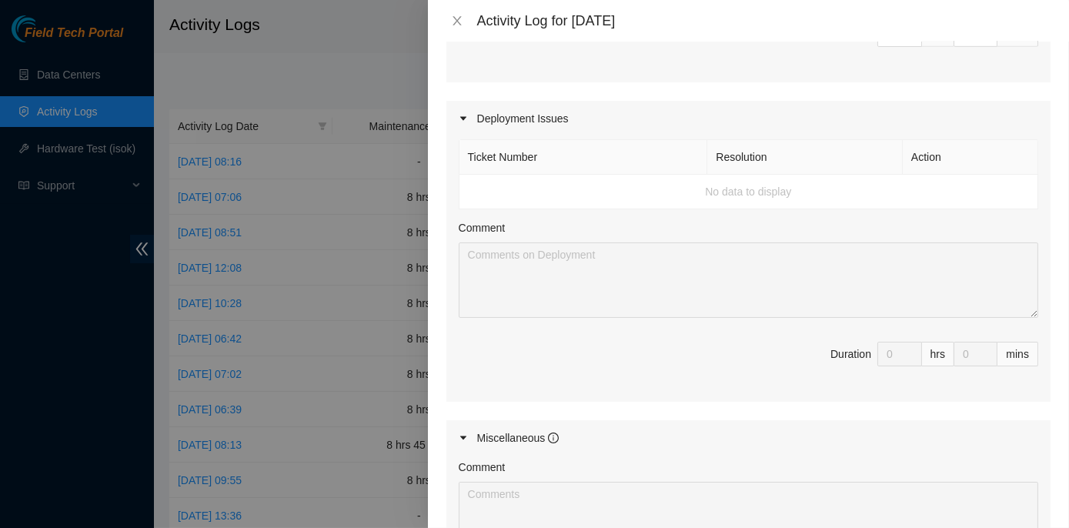
scroll to position [1973, 0]
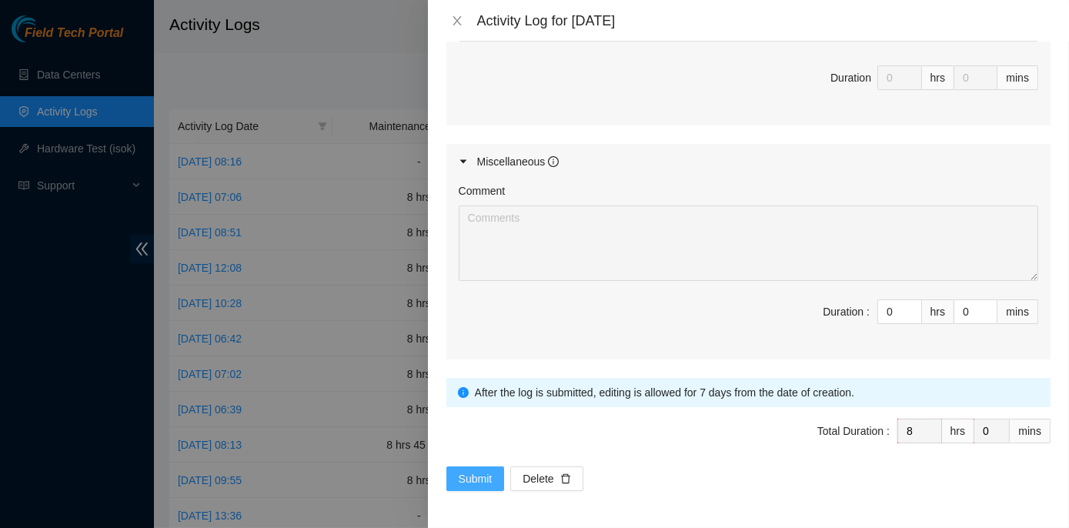
click at [488, 472] on span "Submit" at bounding box center [476, 478] width 34 height 17
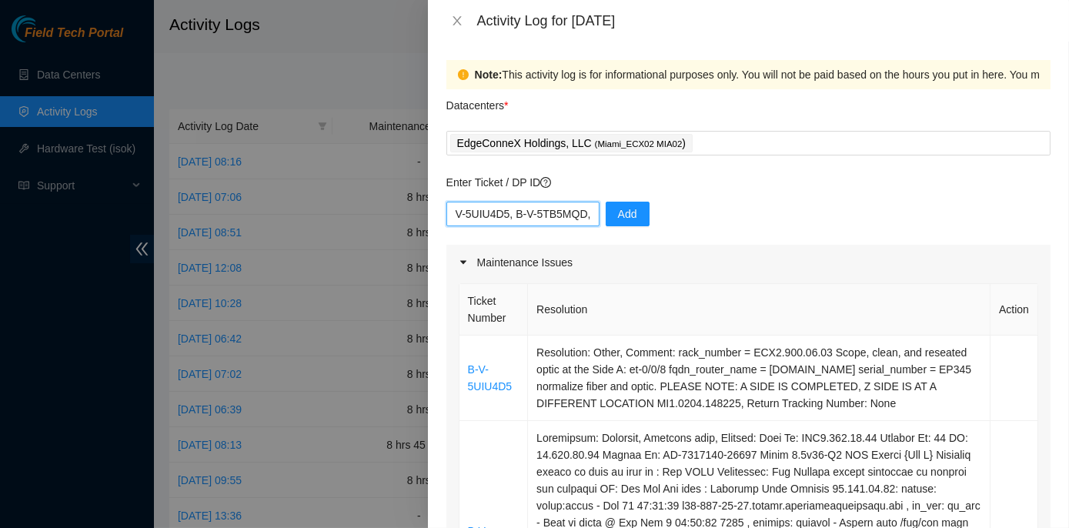
scroll to position [0, 0]
drag, startPoint x: 580, startPoint y: 211, endPoint x: 379, endPoint y: 191, distance: 202.6
click at [379, 191] on div "Activity Log for [DATE] Note: This activity log is for informational purposes o…" at bounding box center [534, 264] width 1069 height 528
type input "5"
click at [516, 397] on td "B-V-5UIU4D5" at bounding box center [493, 378] width 69 height 85
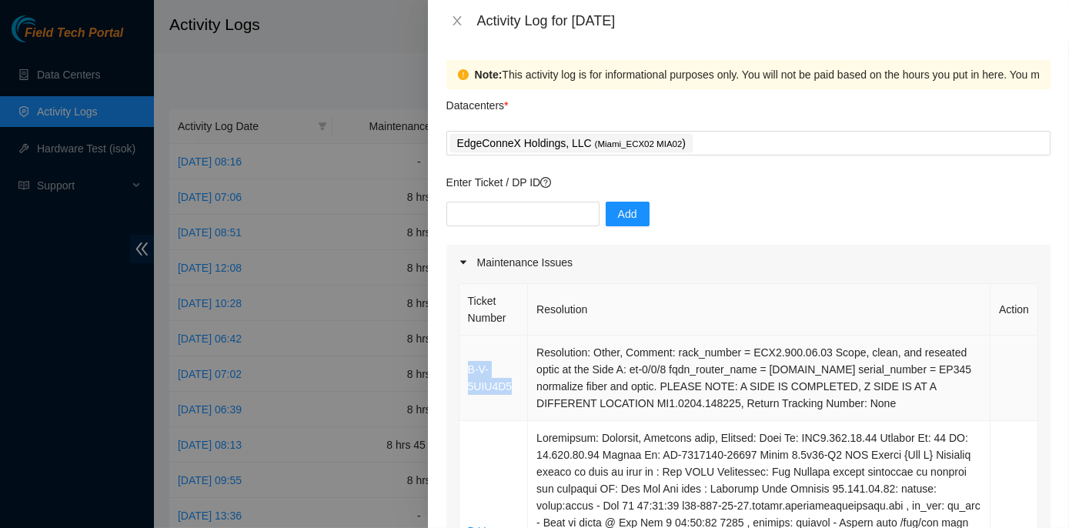
drag, startPoint x: 513, startPoint y: 396, endPoint x: 467, endPoint y: 379, distance: 49.5
click at [467, 379] on td "B-V-5UIU4D5" at bounding box center [493, 378] width 69 height 85
copy link "B-V-5UIU4D5"
click at [516, 216] on input "text" at bounding box center [522, 214] width 153 height 25
paste input "B-V-5UIU4D5"
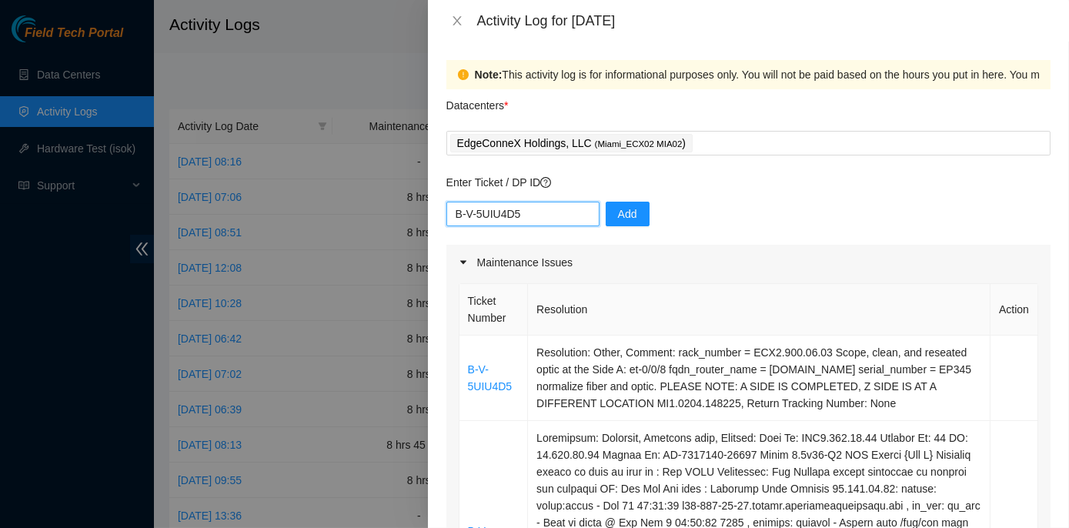
type input "B-V-5UIU4D5, B-V-5TB5MQD, B-V-5UKXPAN, B-V-5TESXS5"
click at [618, 212] on span "Add" at bounding box center [627, 214] width 19 height 17
click at [556, 211] on input "text" at bounding box center [522, 214] width 153 height 25
drag, startPoint x: 523, startPoint y: 214, endPoint x: 449, endPoint y: 205, distance: 74.5
click at [449, 205] on input "B-V-5UIU4D5, B-V-5TB5MQD, B-V-5UKXPAN, B-V-5TESXS5" at bounding box center [522, 214] width 153 height 25
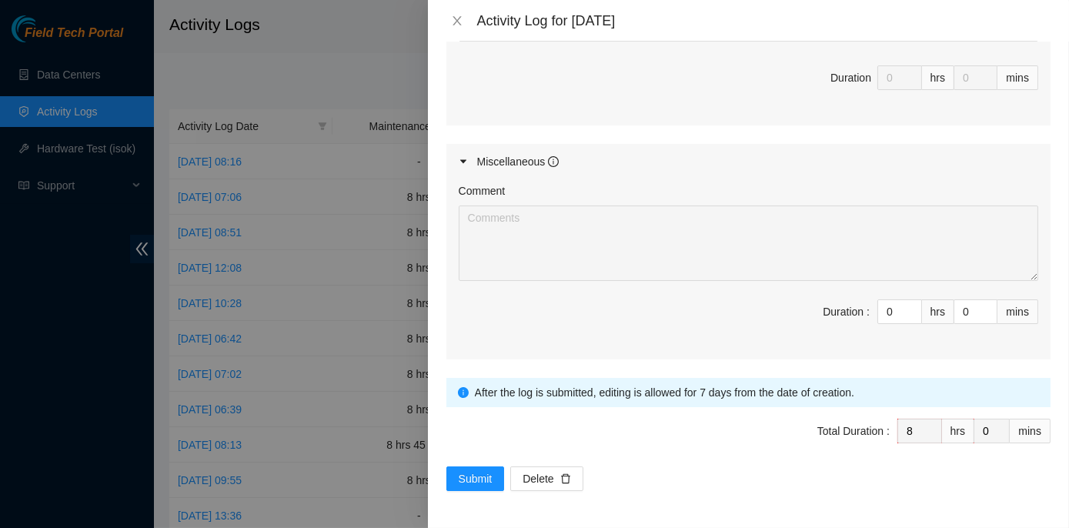
scroll to position [1973, 0]
type input "B-V-5TB5MQD, B-V-5UKXPAN, B-V-5TESXS5"
click at [485, 471] on span "Submit" at bounding box center [476, 478] width 34 height 17
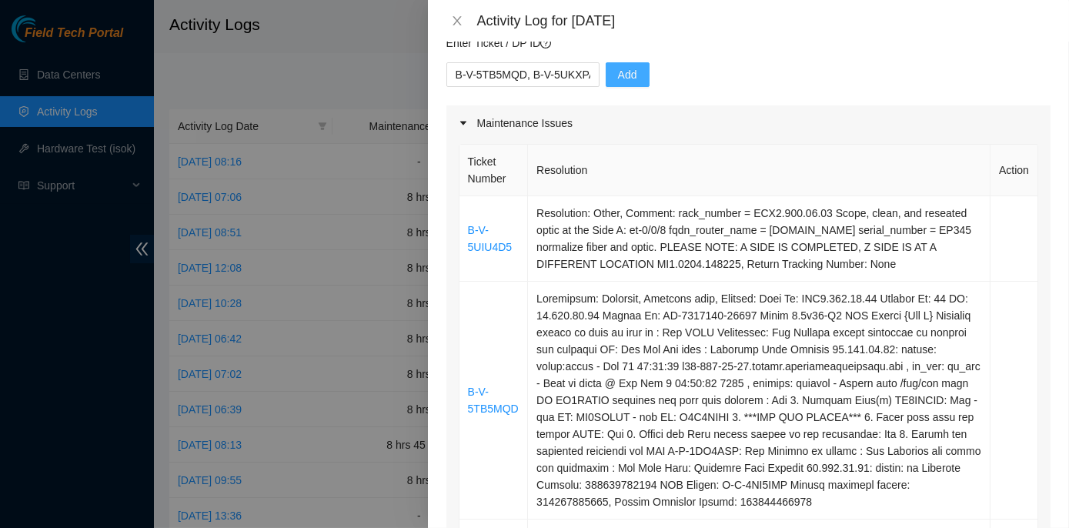
scroll to position [0, 0]
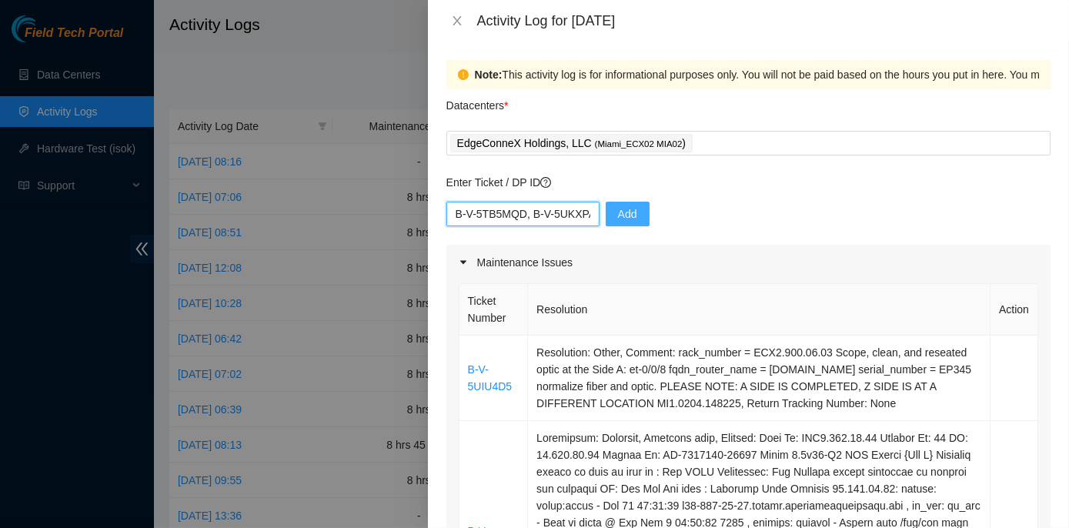
click at [583, 213] on input "B-V-5TB5MQD, B-V-5UKXPAN, B-V-5TESXS5" at bounding box center [522, 214] width 153 height 25
click at [586, 216] on input "B-V-5TB5MQD, B-V-5UKXPAN, B-V-5TESXS5" at bounding box center [522, 214] width 153 height 25
drag, startPoint x: 453, startPoint y: 214, endPoint x: 590, endPoint y: 231, distance: 138.8
click at [590, 231] on div "B-V-5TB5MQD, B-V-5UKXPAN, B-V-5TESXS5 Add" at bounding box center [748, 223] width 604 height 43
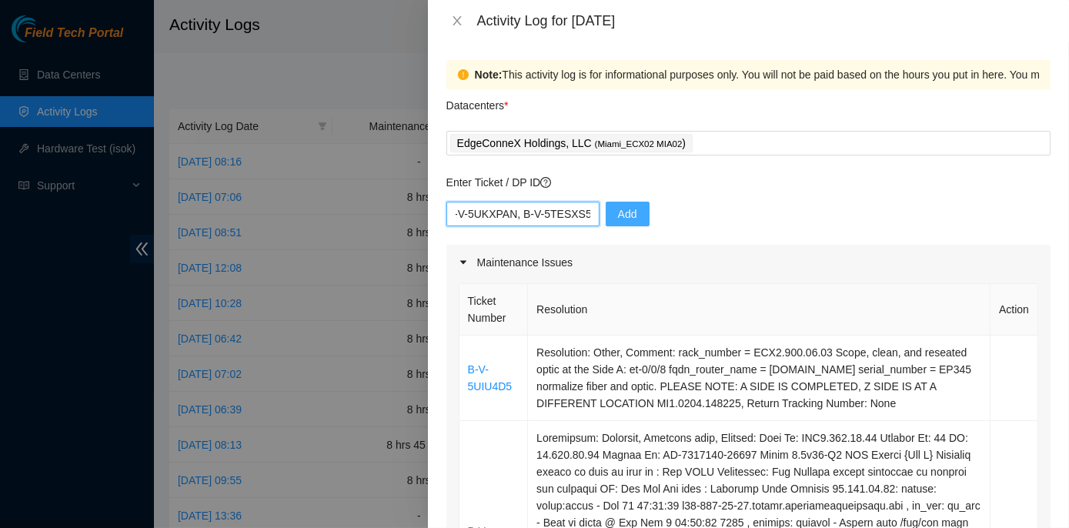
drag, startPoint x: 450, startPoint y: 209, endPoint x: 593, endPoint y: 232, distance: 144.3
click at [593, 232] on div "B-V-5TB5MQD, B-V-5UKXPAN, B-V-5TESXS5 Add" at bounding box center [748, 223] width 604 height 43
click at [583, 217] on input "B-V-5TB5MQD, B-V-5UKXPAN, B-V-5TESXS5" at bounding box center [522, 214] width 153 height 25
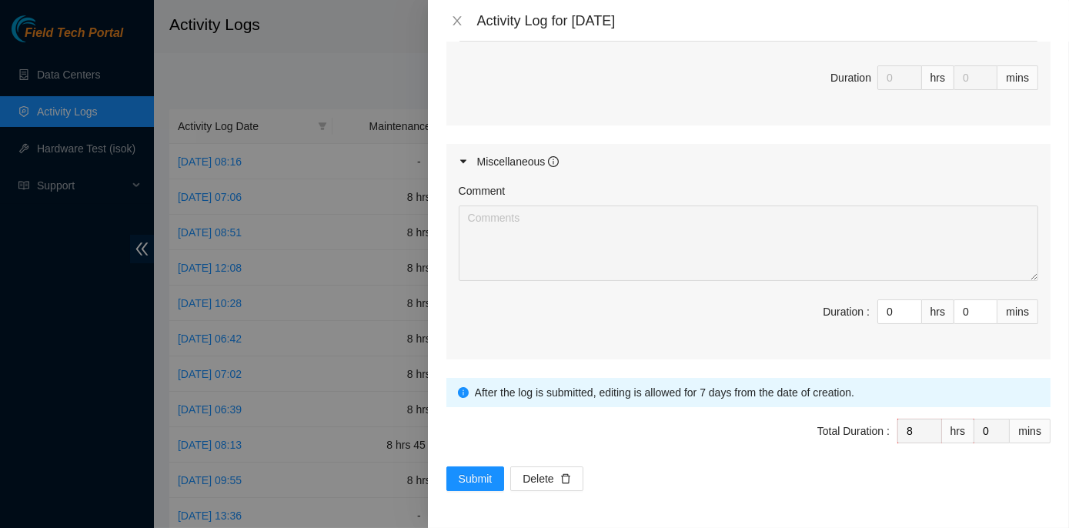
scroll to position [1973, 0]
click at [465, 476] on span "Submit" at bounding box center [476, 478] width 34 height 17
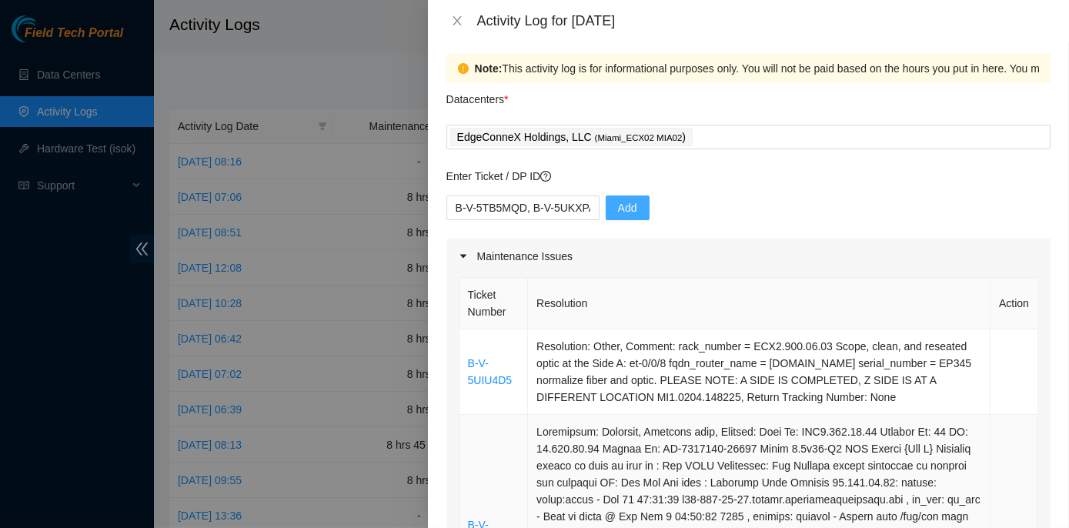
scroll to position [0, 0]
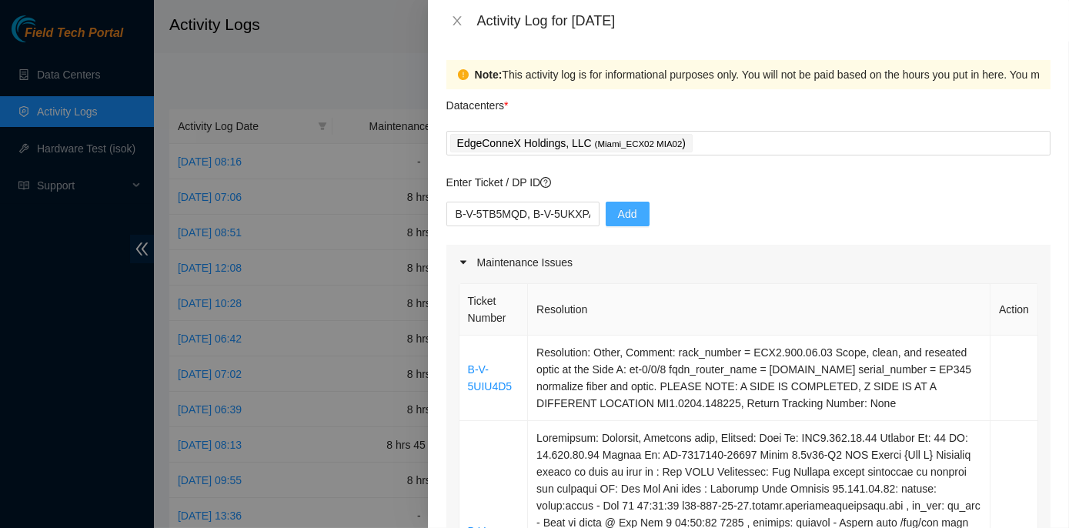
click at [619, 212] on span "Add" at bounding box center [627, 214] width 19 height 17
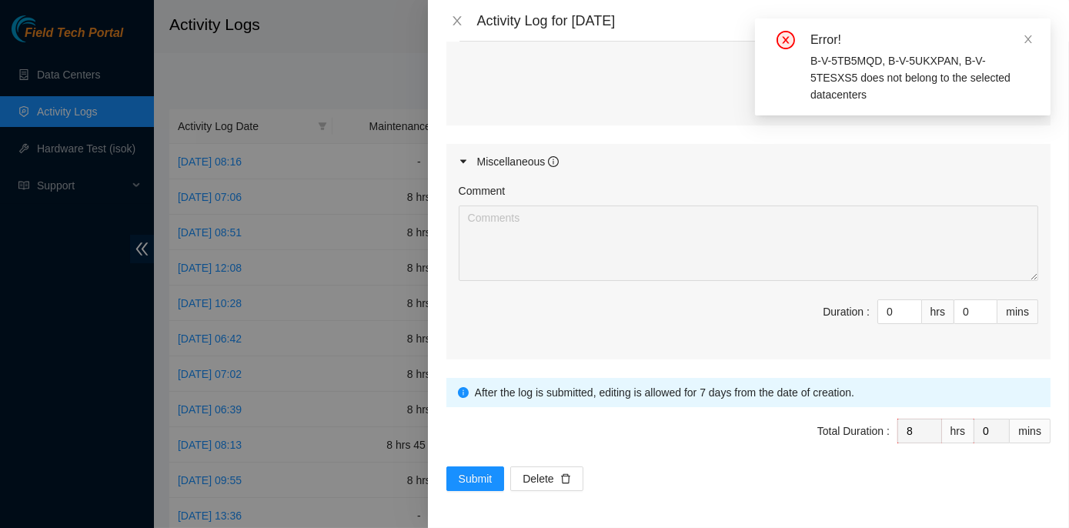
scroll to position [1973, 0]
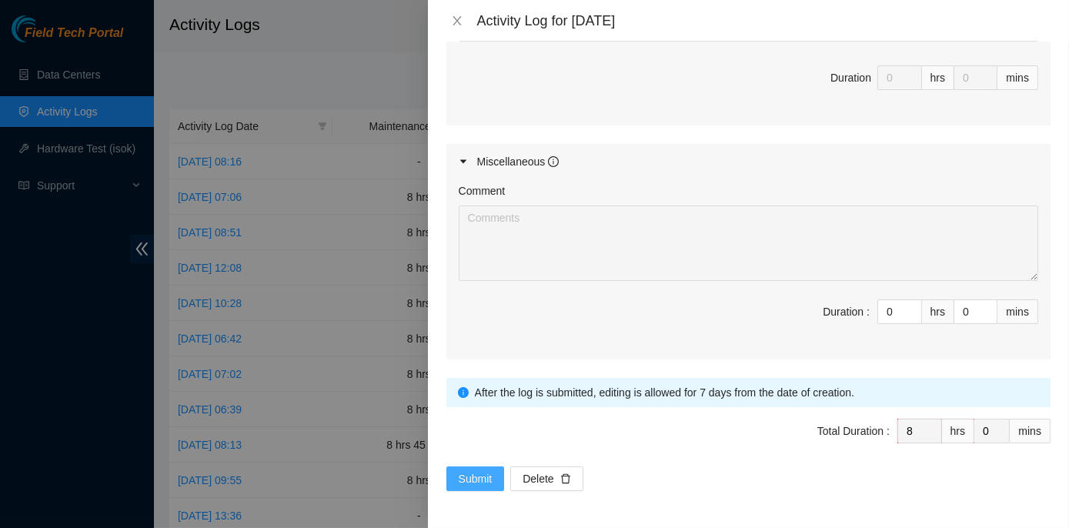
click at [482, 476] on span "Submit" at bounding box center [476, 478] width 34 height 17
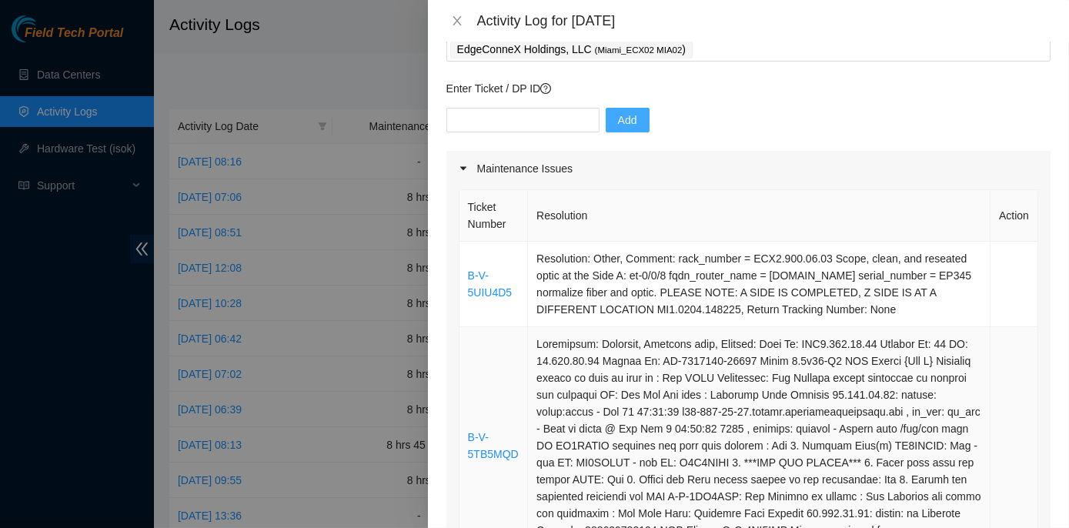
scroll to position [69, 0]
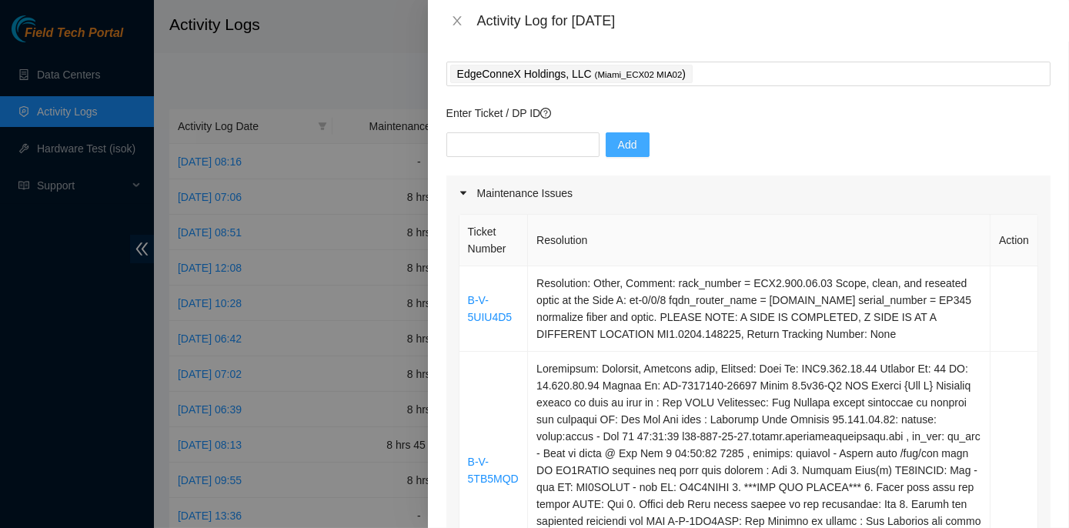
click at [618, 144] on span "Add" at bounding box center [627, 144] width 19 height 17
click at [483, 149] on input "text" at bounding box center [522, 144] width 153 height 25
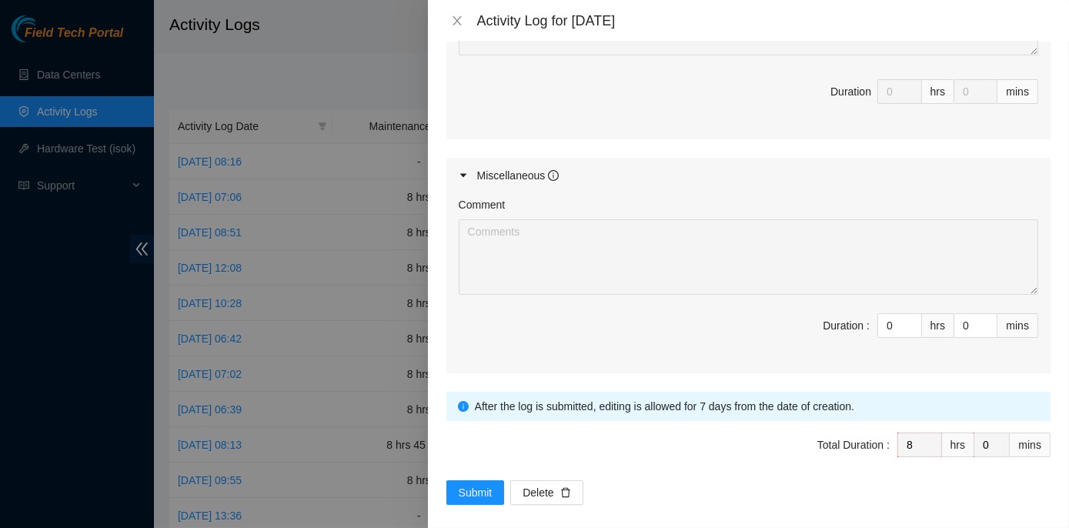
scroll to position [1973, 0]
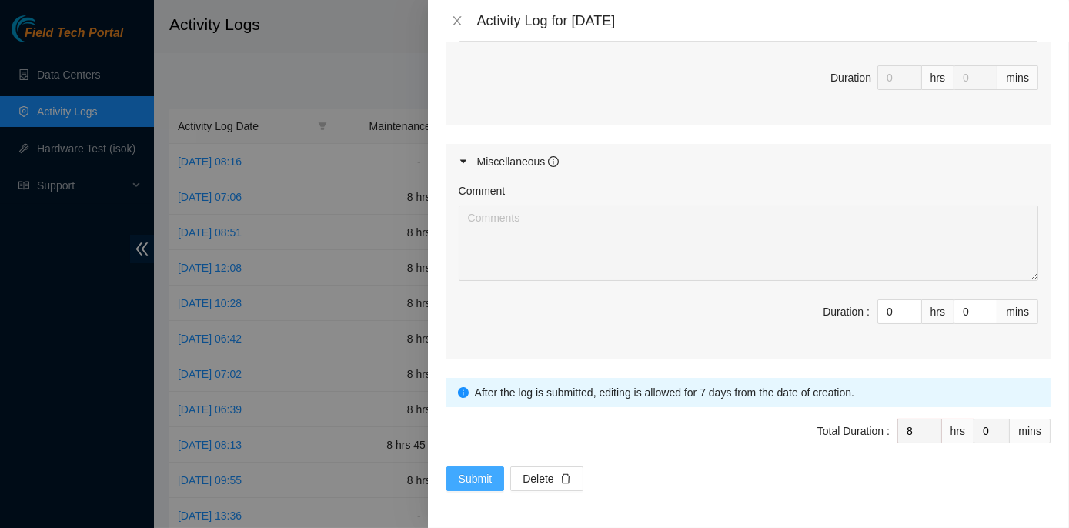
click at [481, 474] on span "Submit" at bounding box center [476, 478] width 34 height 17
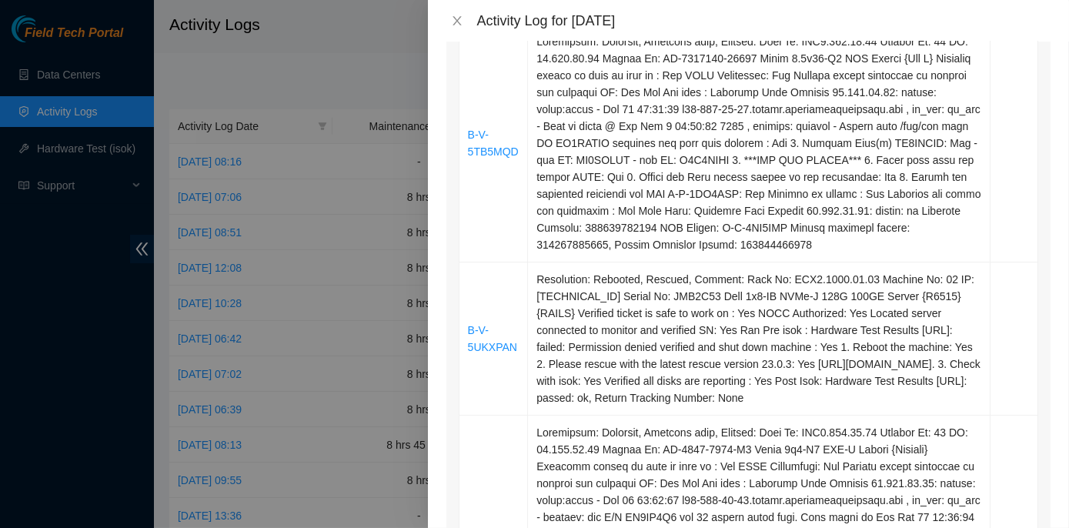
scroll to position [0, 0]
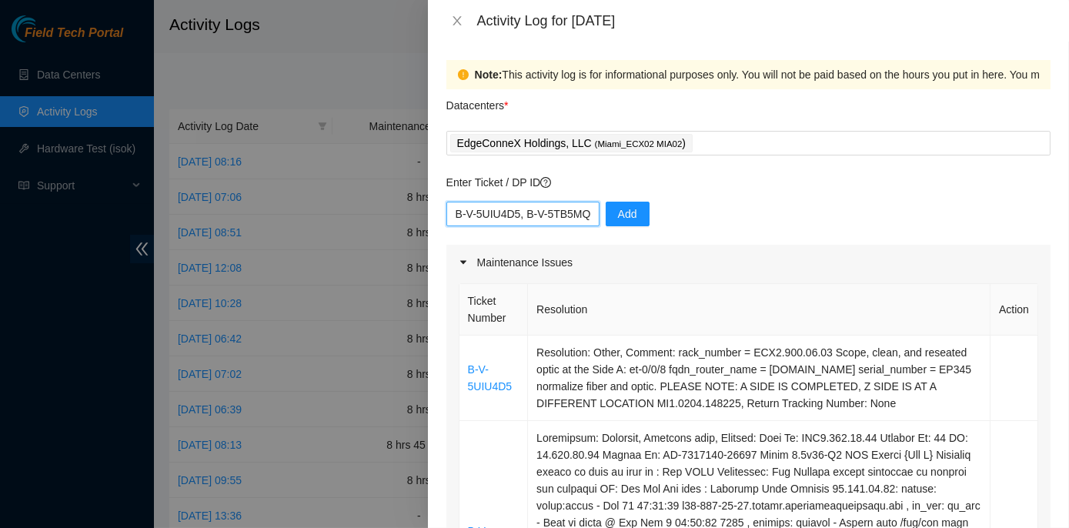
click at [584, 216] on input "B-V-5UIU4D5, B-V-5TB5MQD, B-V-5UKXPAN, B-V-5TESXS5" at bounding box center [522, 214] width 153 height 25
drag, startPoint x: 523, startPoint y: 216, endPoint x: 396, endPoint y: 209, distance: 127.1
click at [396, 209] on div "Activity Log for [DATE] Note: This activity log is for informational purposes o…" at bounding box center [534, 264] width 1069 height 528
type input "B-V-5TESXS5"
click at [606, 216] on button "Add" at bounding box center [628, 214] width 44 height 25
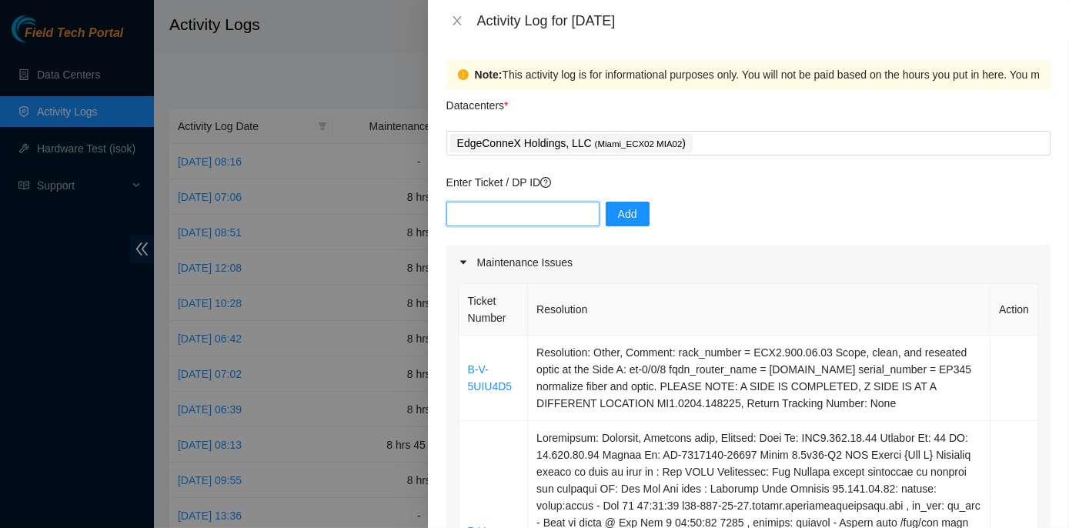
click at [552, 211] on input "text" at bounding box center [522, 214] width 153 height 25
click at [800, 284] on th "Resolution" at bounding box center [759, 310] width 463 height 52
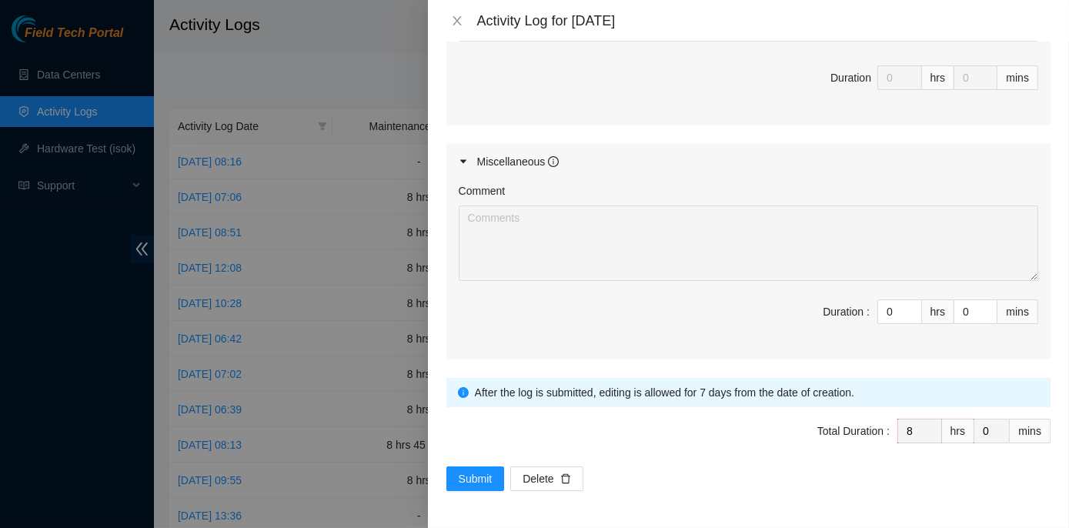
scroll to position [1973, 0]
click at [476, 474] on span "Submit" at bounding box center [476, 478] width 34 height 17
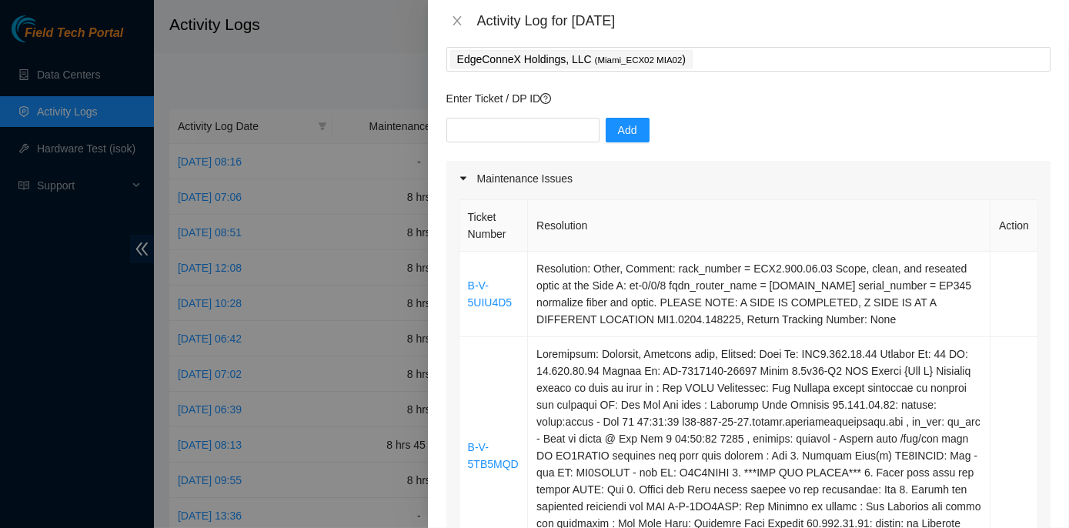
scroll to position [0, 0]
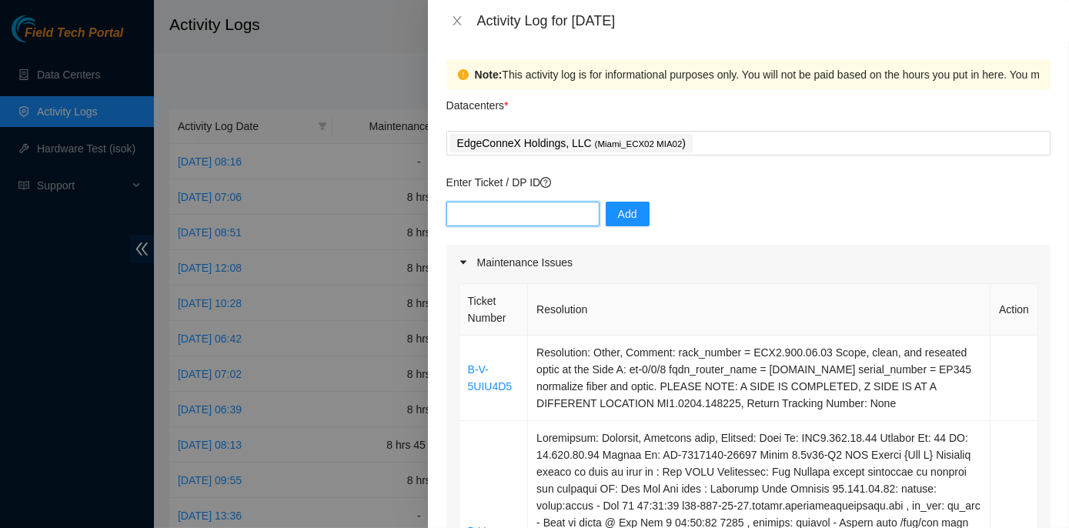
click at [546, 210] on input "text" at bounding box center [522, 214] width 153 height 25
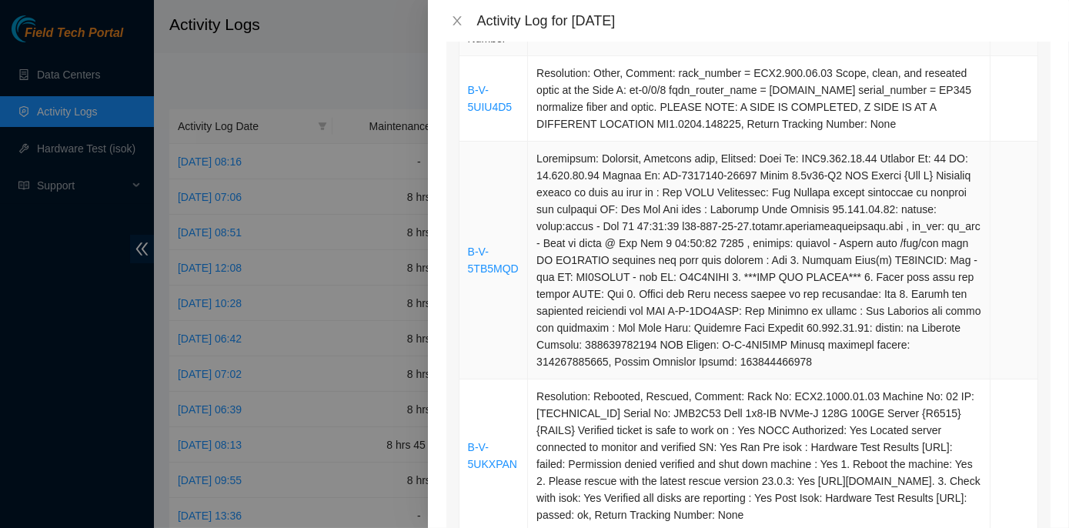
scroll to position [349, 0]
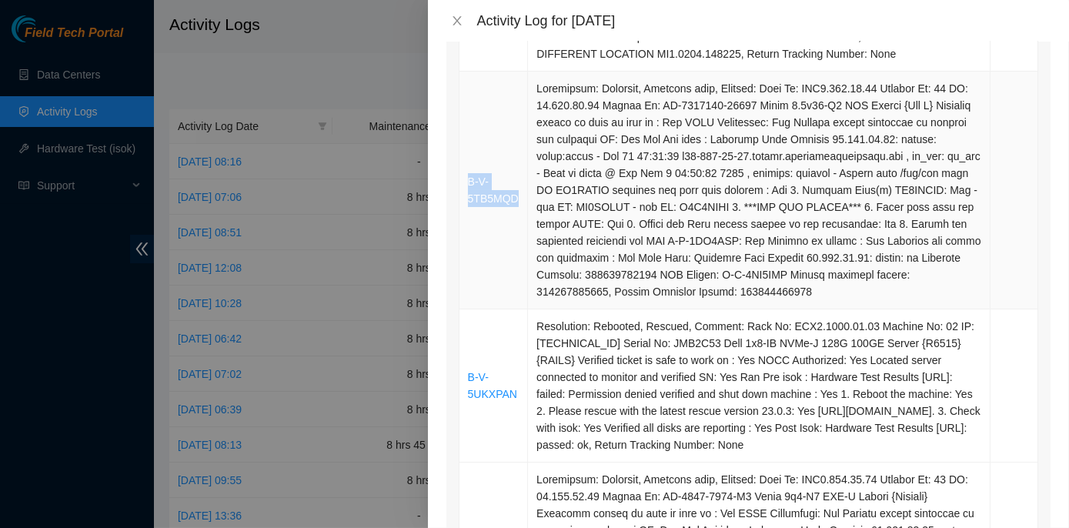
drag, startPoint x: 517, startPoint y: 213, endPoint x: 468, endPoint y: 196, distance: 52.1
click at [468, 196] on td "B-V-5TB5MQD" at bounding box center [493, 191] width 69 height 238
copy link "B-V-5TB5MQD"
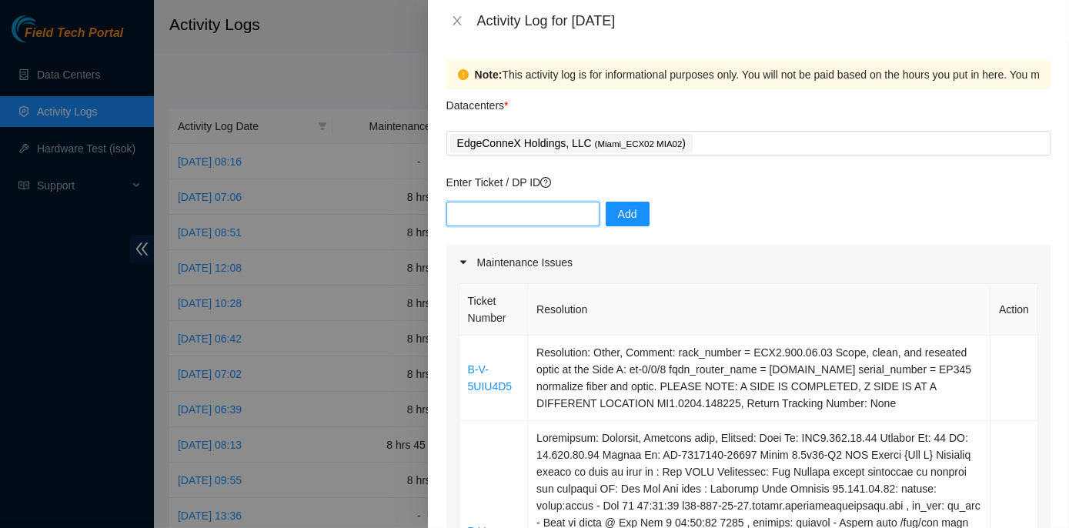
click at [515, 210] on input "text" at bounding box center [522, 214] width 153 height 25
paste input "B-V-5TB5MQD"
type input "B-V-5TB5MQD"
click at [618, 218] on span "Add" at bounding box center [627, 214] width 19 height 17
click at [527, 215] on input "text" at bounding box center [522, 214] width 153 height 25
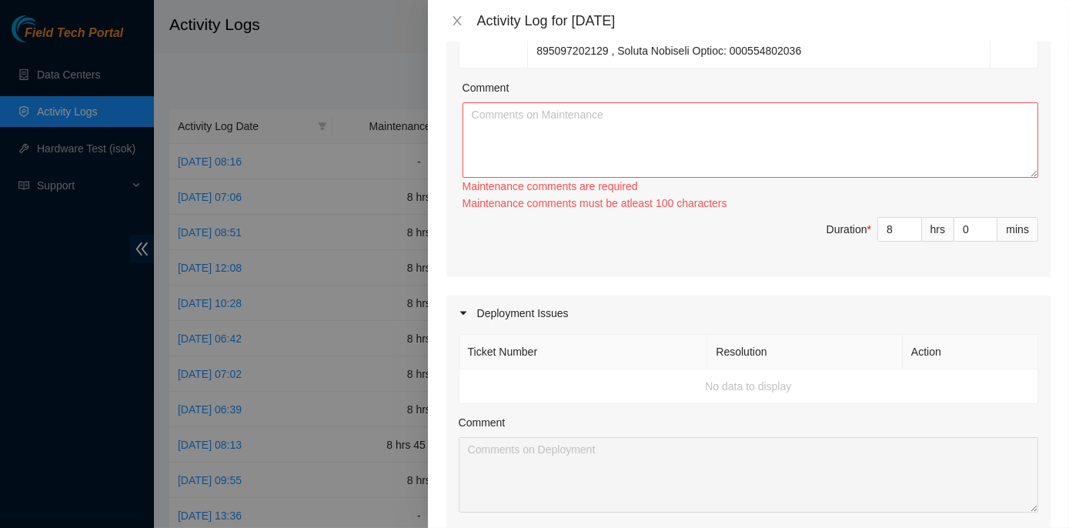
scroll to position [1288, 0]
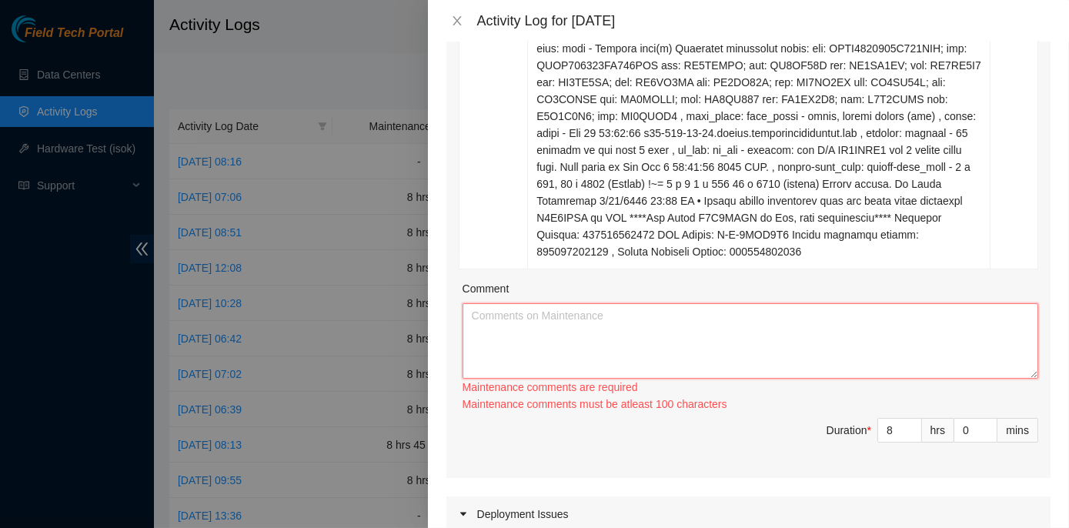
click at [611, 371] on textarea "Comment" at bounding box center [751, 340] width 576 height 75
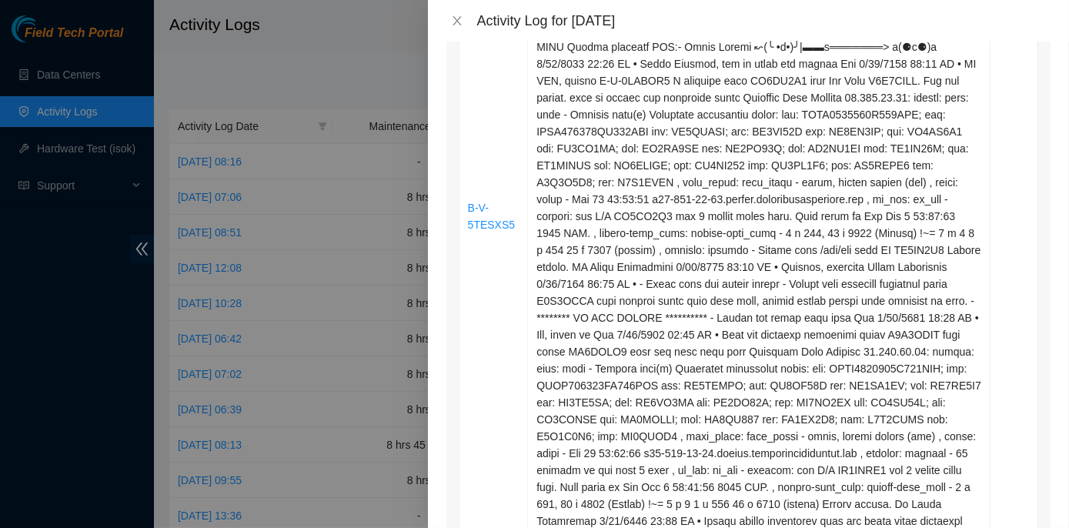
scroll to position [1358, 0]
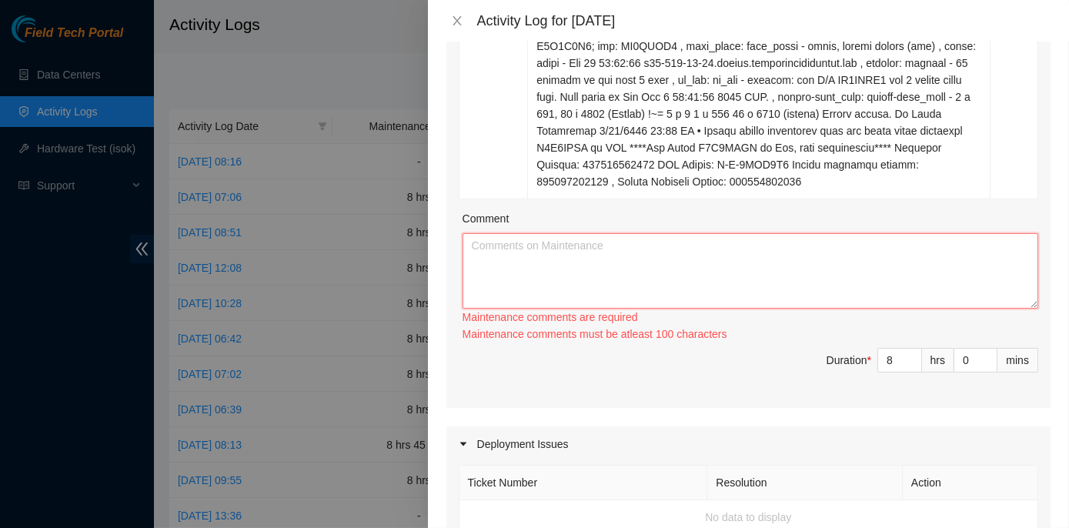
click at [585, 276] on textarea "Comment" at bounding box center [751, 270] width 576 height 75
paste textarea "ECX2- Maintenance Worked on tickets B-V-5UIU4D5, B-V-5TB5MQD, B-V-5UKXPAN, and …"
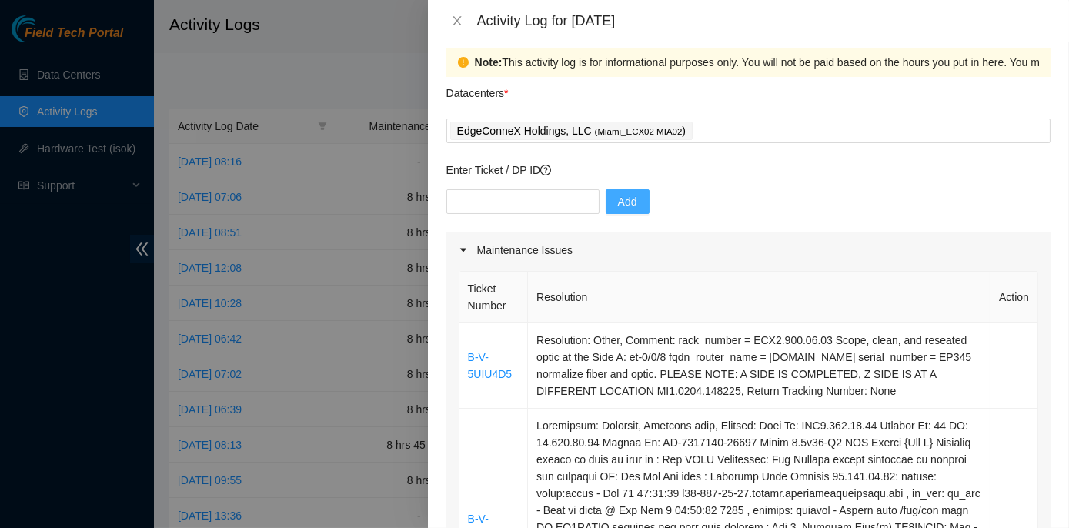
scroll to position [0, 0]
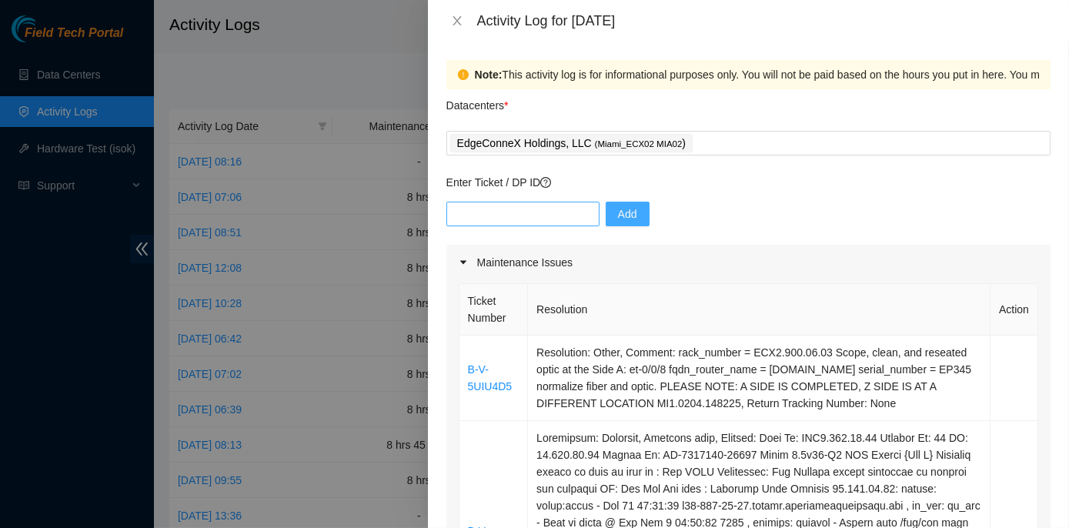
type textarea "ECX2- Maintenance Worked on tickets B-V-5UIU4D5, B-V-5TB5MQD, B-V-5UKXPAN, and …"
click at [483, 210] on input "text" at bounding box center [522, 214] width 153 height 25
paste input "ECX2- Maintenance Worked on tickets B-V-5UIU4D5, B-V-5TB5MQD, B-V-5UKXPAN, and …"
type input "ECX2- Maintenance Worked on tickets B-V-5UIU4D5, B-V-5TB5MQD, B-V-5UKXPAN, and …"
drag, startPoint x: 583, startPoint y: 216, endPoint x: 256, endPoint y: 232, distance: 328.3
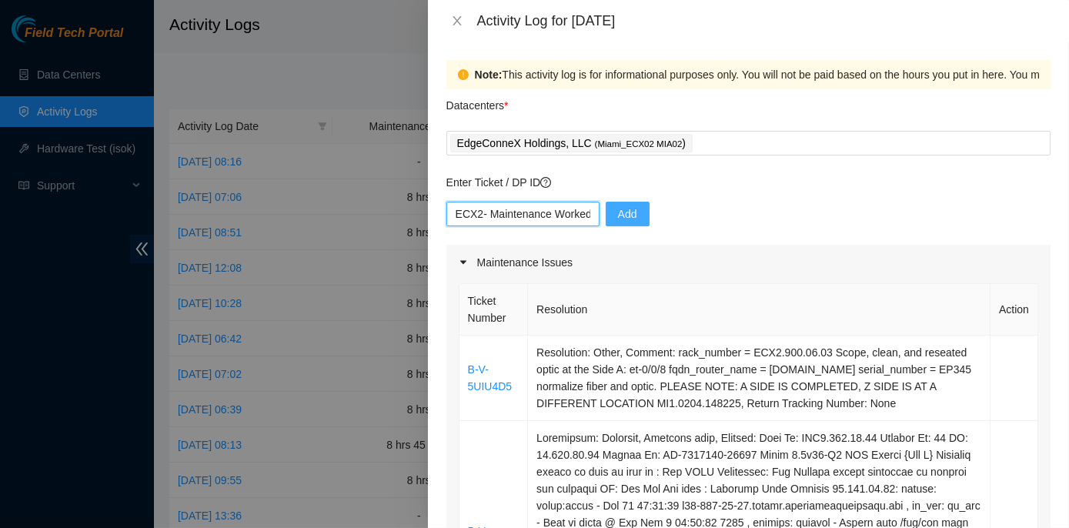
click at [256, 233] on div "Activity Log for [DATE] Note: This activity log is for informational purposes o…" at bounding box center [534, 264] width 1069 height 528
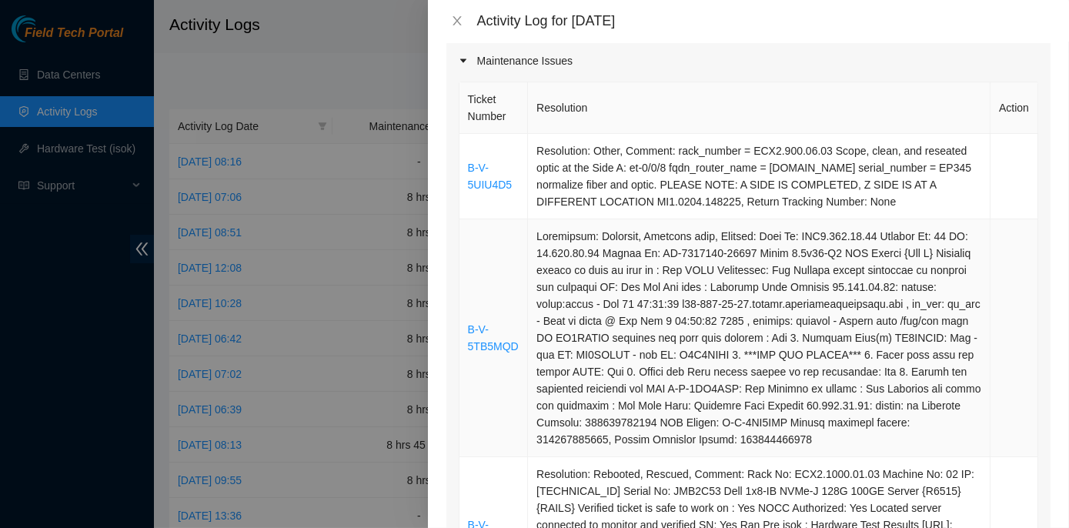
scroll to position [209, 0]
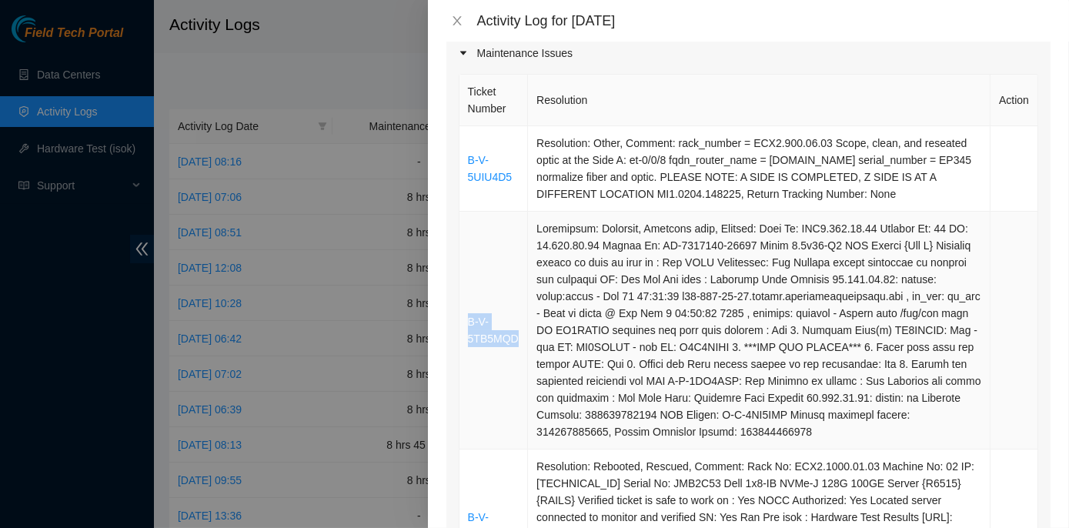
drag, startPoint x: 517, startPoint y: 355, endPoint x: 463, endPoint y: 332, distance: 58.3
click at [463, 332] on td "B-V-5TB5MQD" at bounding box center [493, 331] width 69 height 238
copy link "B-V-5TB5MQD"
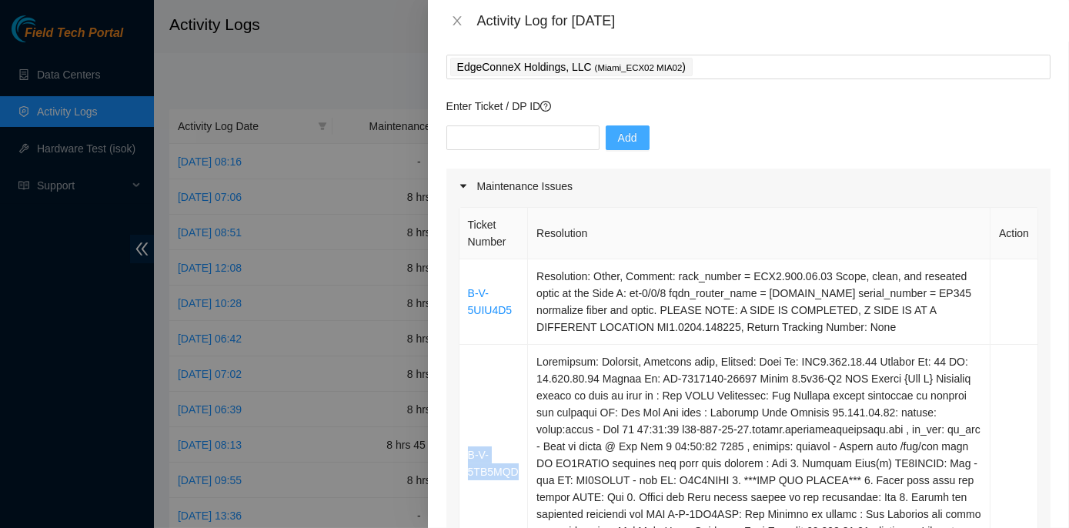
scroll to position [0, 0]
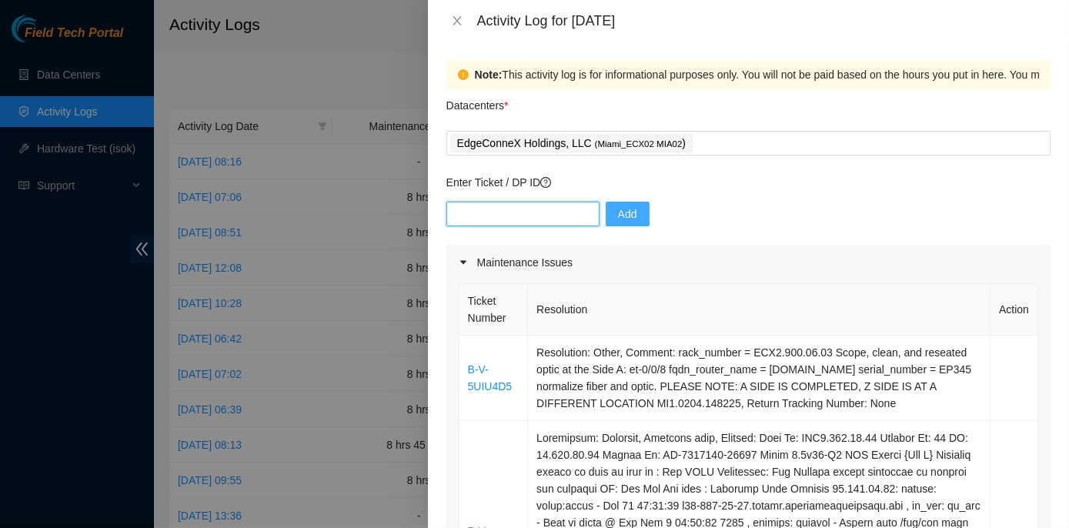
click at [480, 214] on input "text" at bounding box center [522, 214] width 153 height 25
paste input "B-V-5TB5MQD"
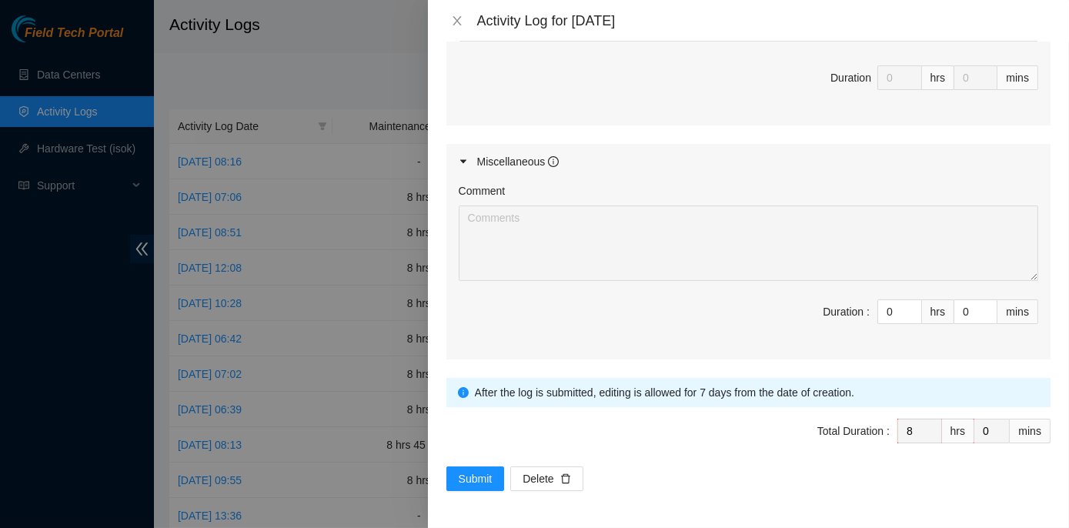
scroll to position [1973, 0]
type input "B-V-5TB5MQD"
click at [474, 478] on span "Submit" at bounding box center [476, 478] width 34 height 17
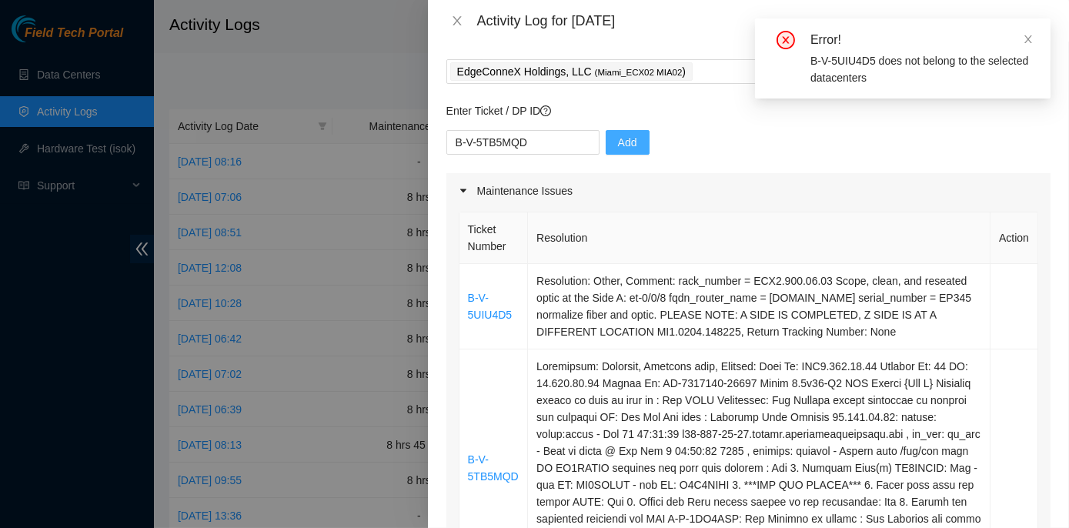
scroll to position [0, 0]
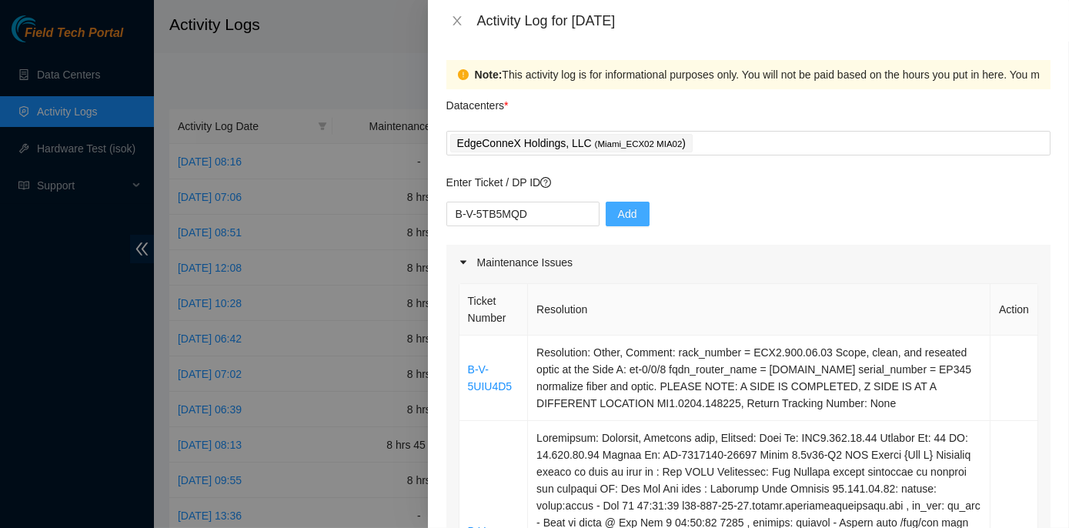
click at [618, 219] on span "Add" at bounding box center [627, 214] width 19 height 17
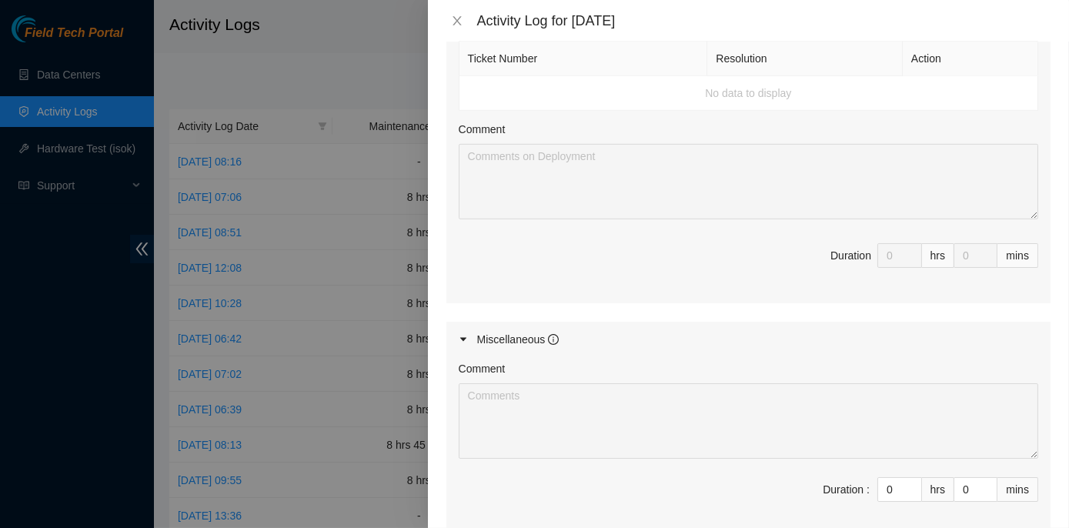
scroll to position [1973, 0]
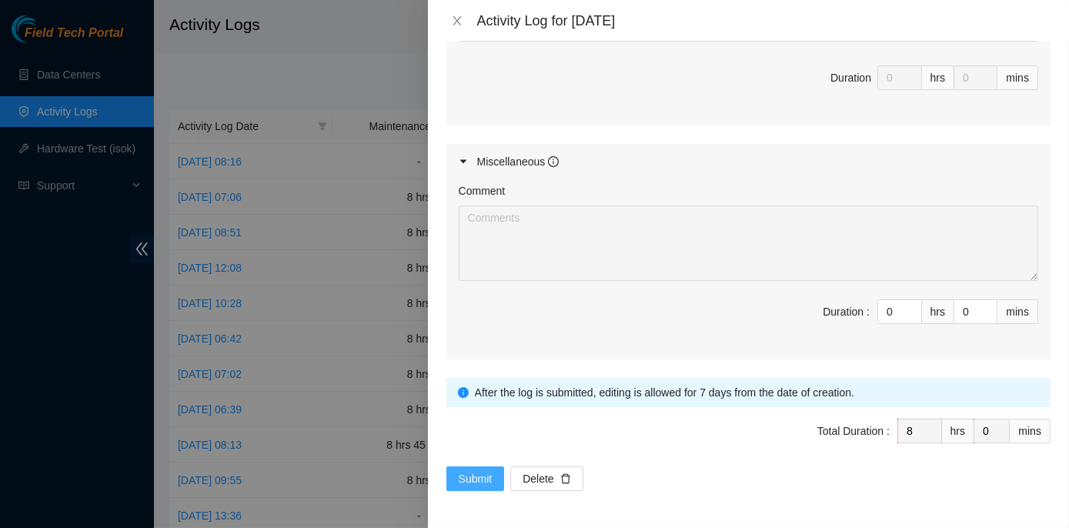
click at [484, 478] on span "Submit" at bounding box center [476, 478] width 34 height 17
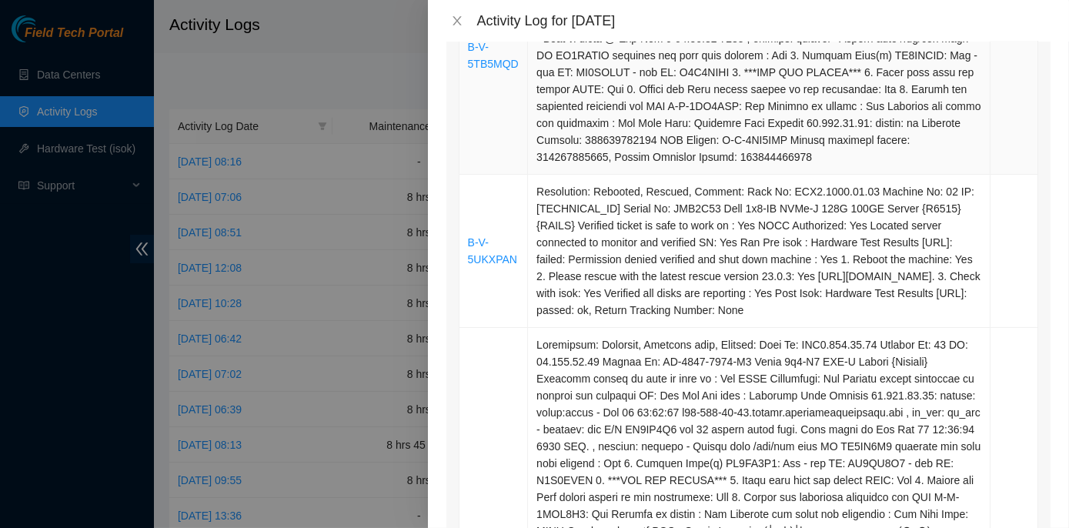
scroll to position [490, 0]
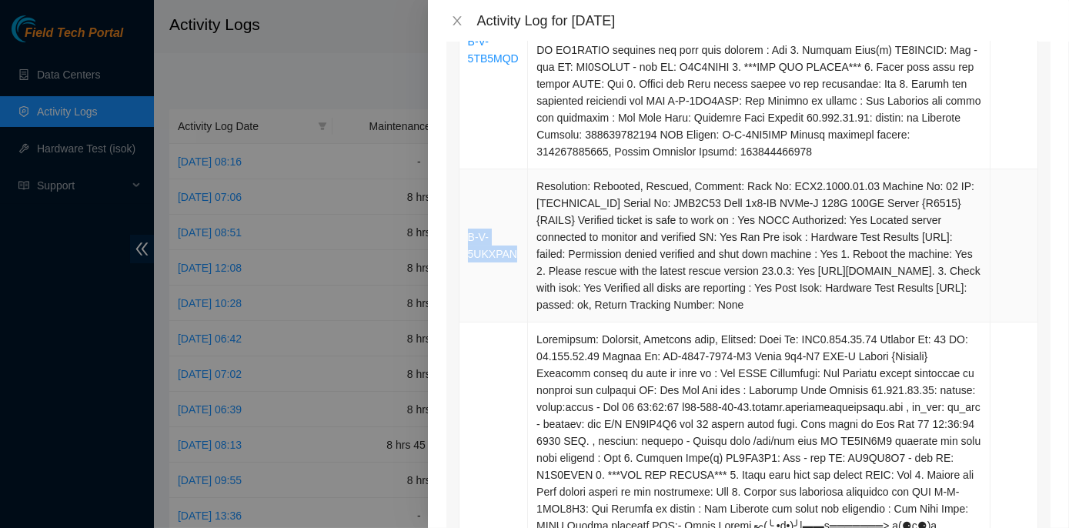
drag, startPoint x: 518, startPoint y: 277, endPoint x: 461, endPoint y: 262, distance: 58.8
click at [461, 262] on td "B-V-5UKXPAN" at bounding box center [493, 245] width 69 height 153
copy link "B-V-5UKXPAN"
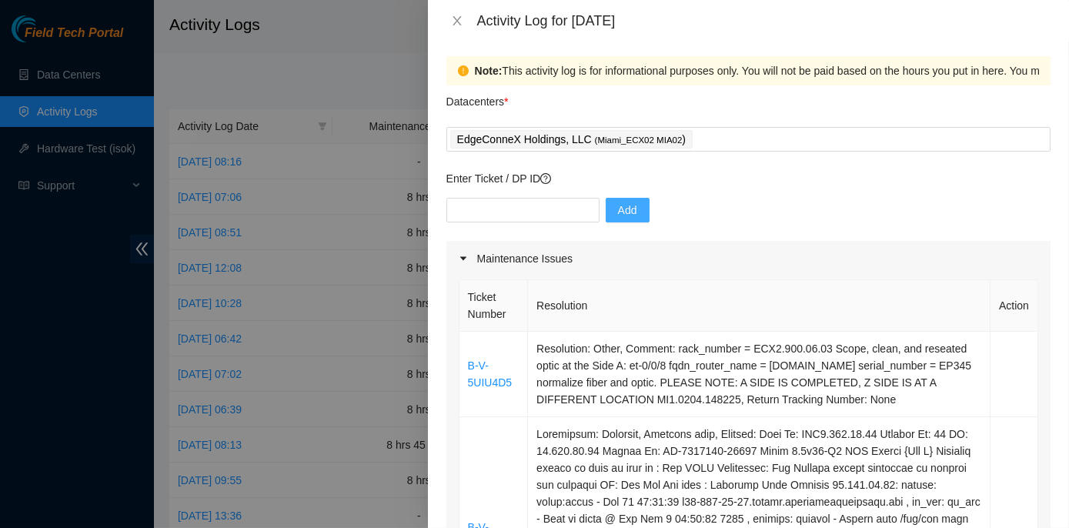
scroll to position [0, 0]
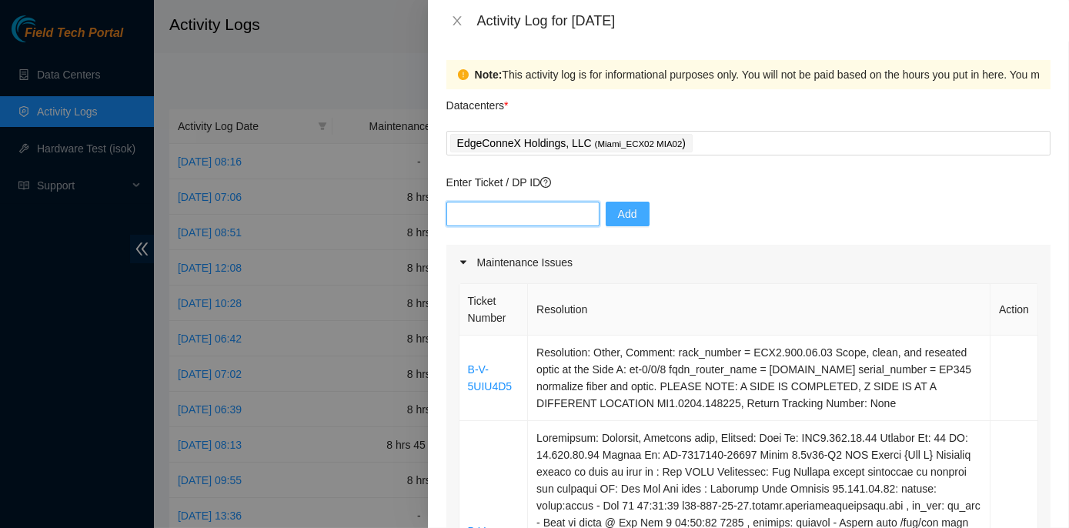
click at [530, 217] on input "text" at bounding box center [522, 214] width 153 height 25
paste input "B-V-5UKXPAN"
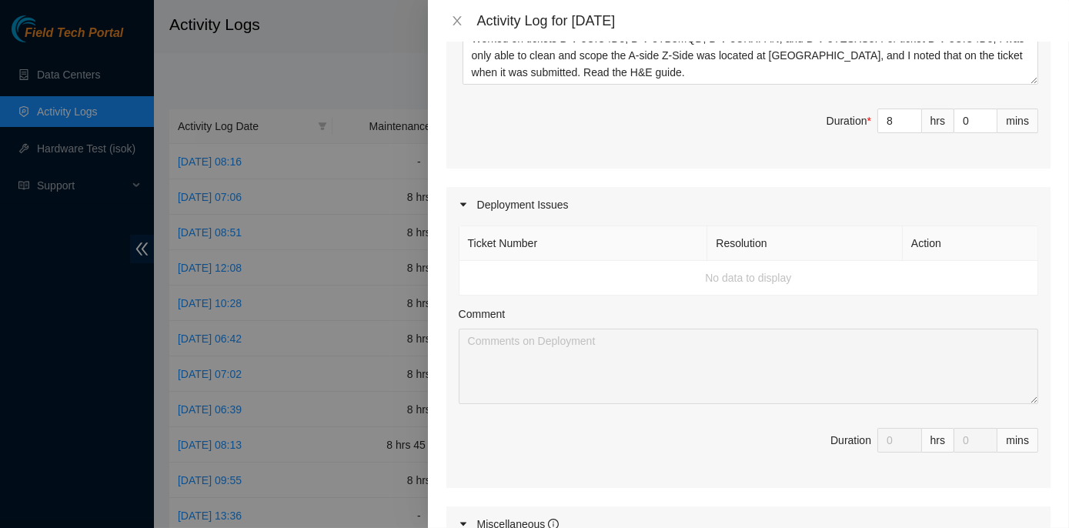
scroll to position [1973, 0]
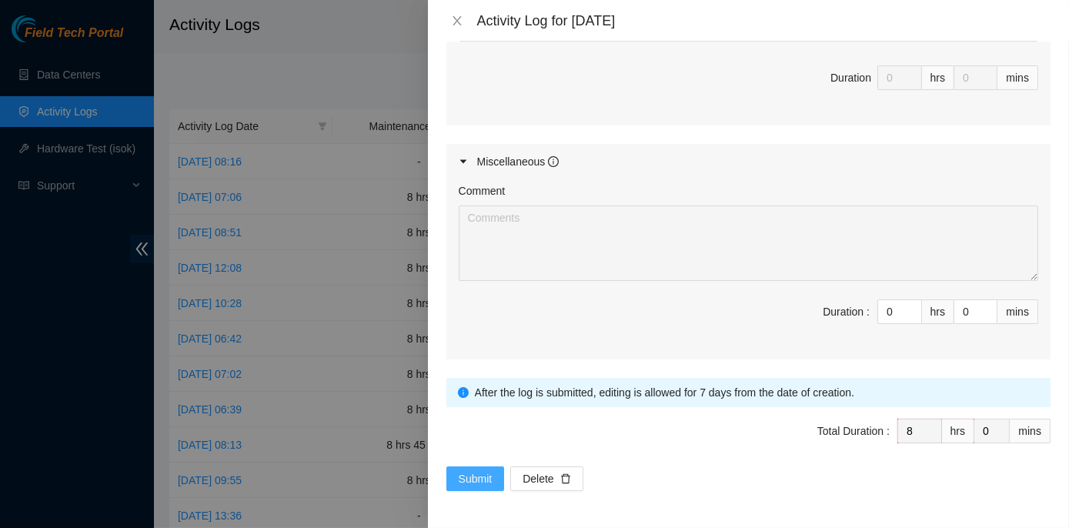
type input "B-V-5UKXPAN"
click at [480, 476] on span "Submit" at bounding box center [476, 478] width 34 height 17
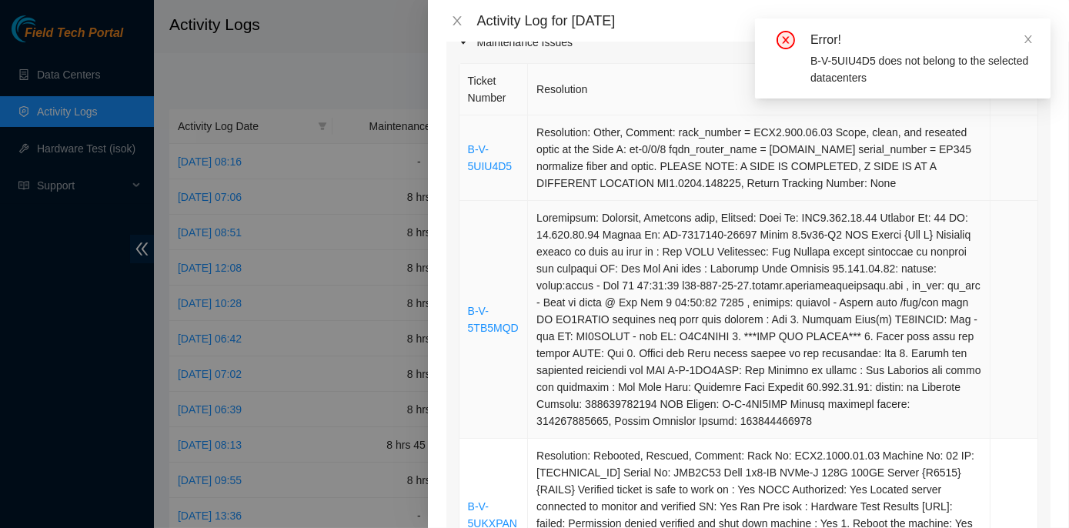
scroll to position [0, 0]
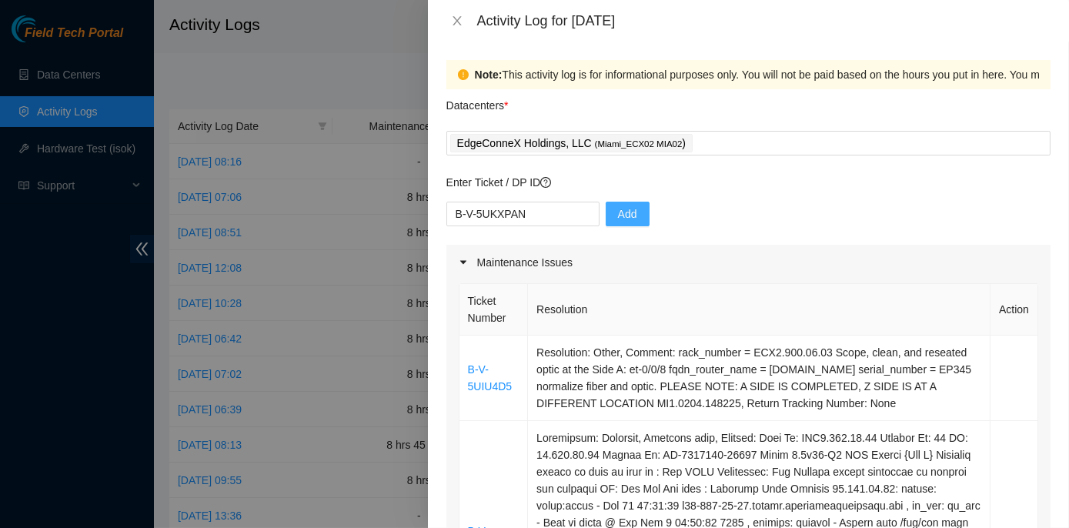
click at [618, 210] on span "Add" at bounding box center [627, 214] width 19 height 17
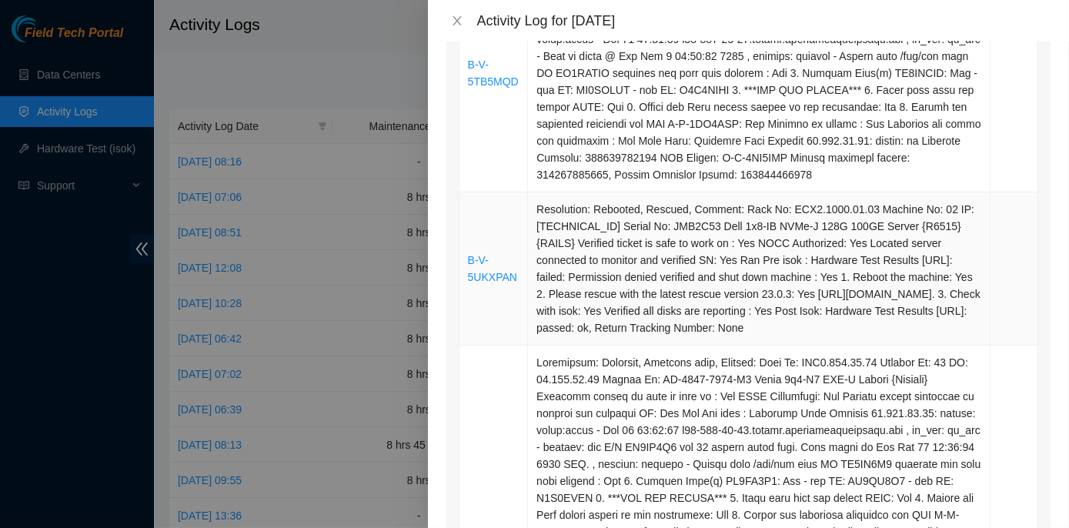
scroll to position [490, 0]
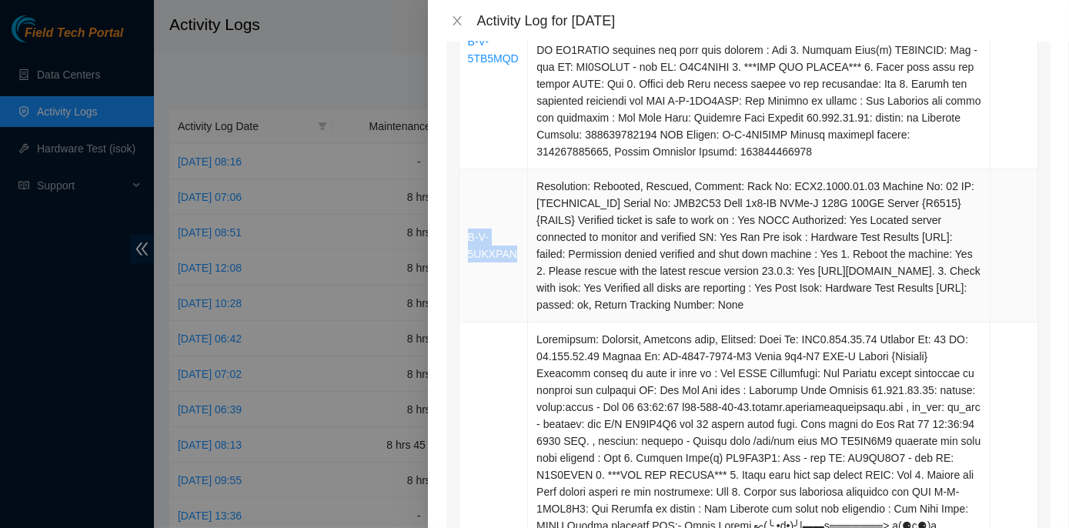
drag, startPoint x: 518, startPoint y: 279, endPoint x: 459, endPoint y: 262, distance: 60.7
click at [459, 262] on td "B-V-5UKXPAN" at bounding box center [493, 245] width 69 height 153
copy link "B-V-5UKXPAN"
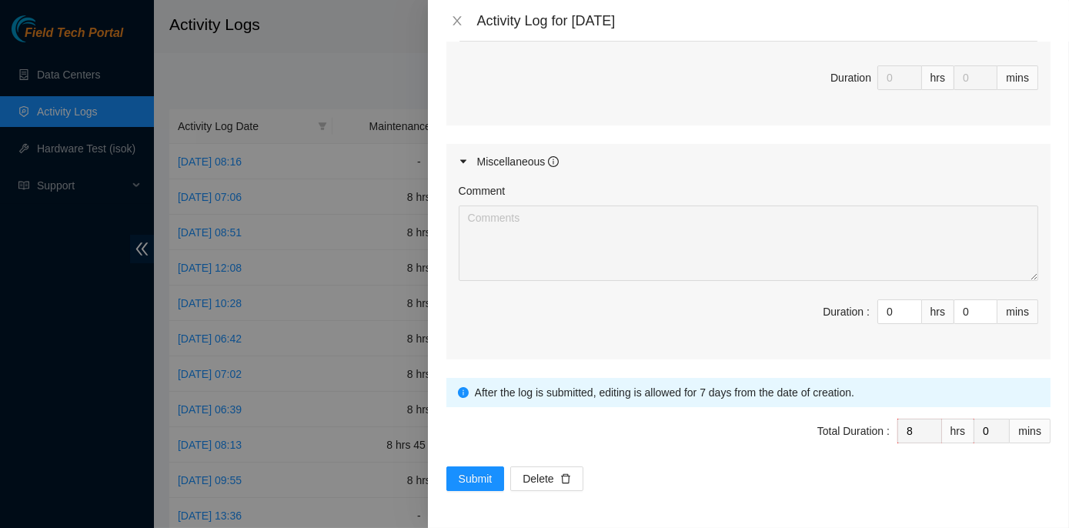
scroll to position [1973, 0]
click at [490, 482] on span "Submit" at bounding box center [476, 478] width 34 height 17
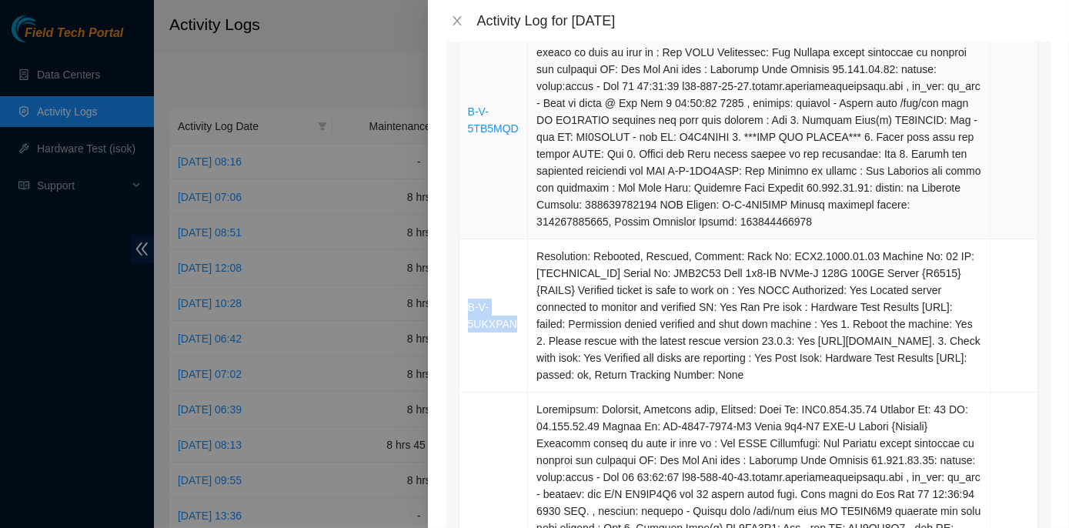
scroll to position [349, 0]
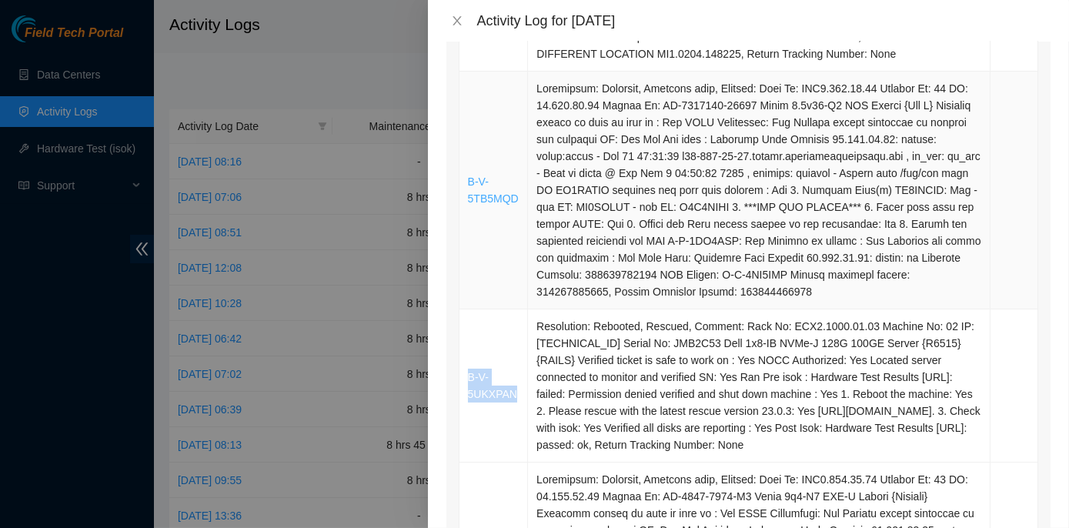
click at [504, 205] on link "B-V-5TB5MQD" at bounding box center [493, 189] width 51 height 29
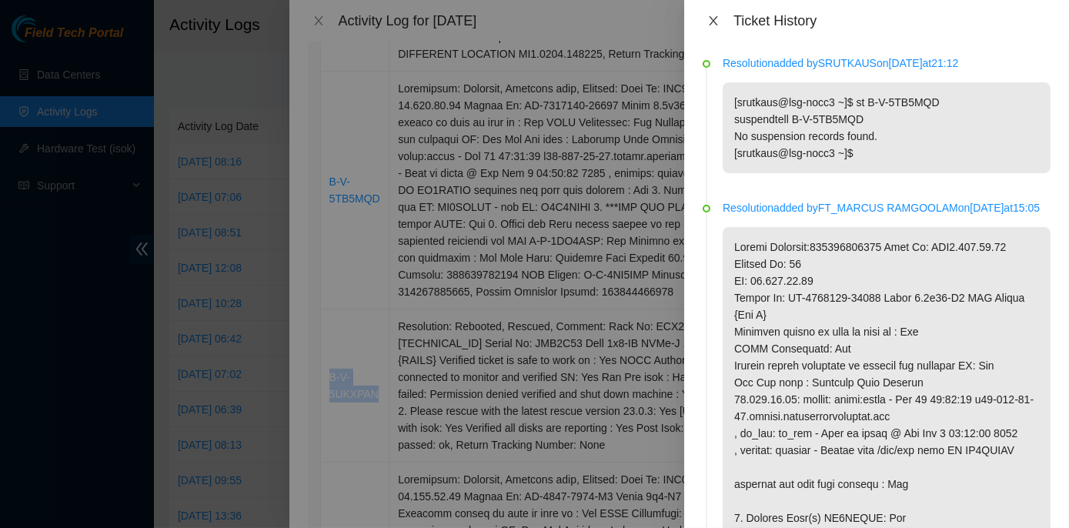
click at [708, 24] on icon "close" at bounding box center [713, 21] width 12 height 12
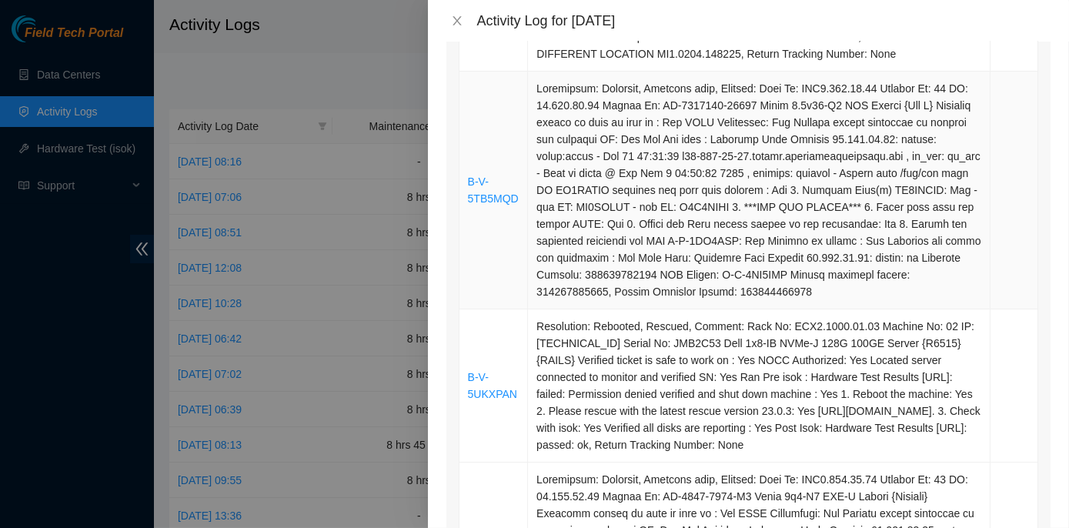
click at [508, 266] on td "B-V-5TB5MQD" at bounding box center [493, 191] width 69 height 238
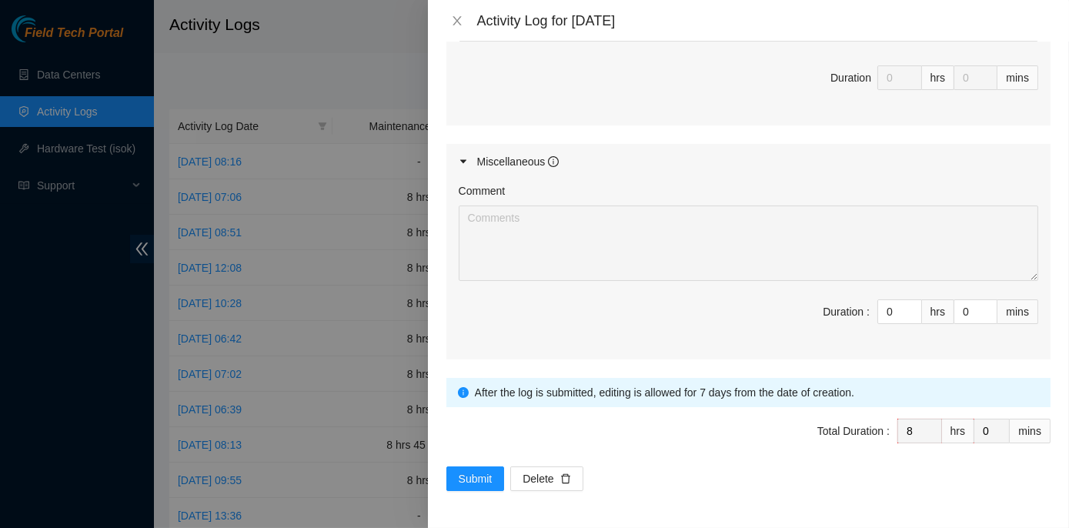
scroll to position [1973, 0]
click at [482, 480] on span "Submit" at bounding box center [476, 478] width 34 height 17
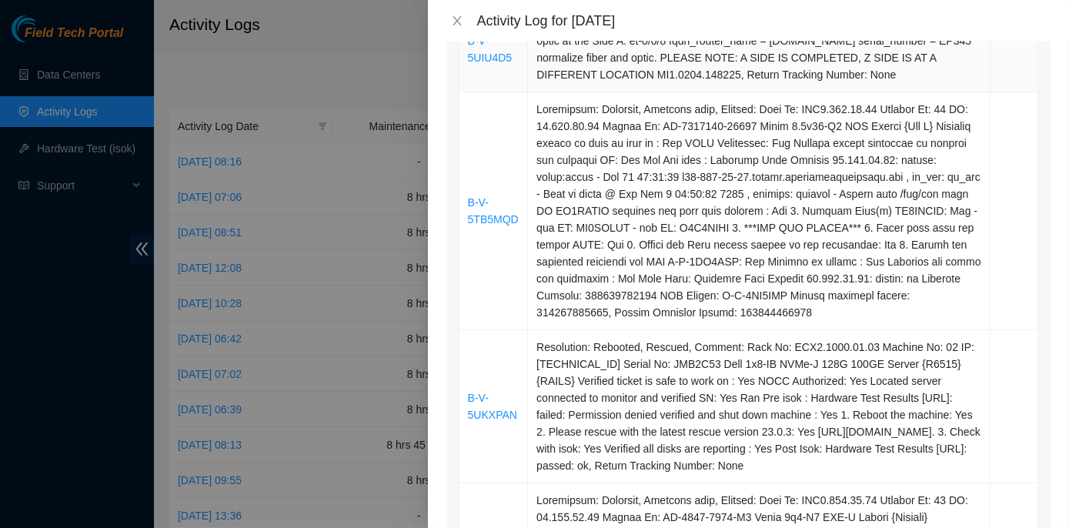
scroll to position [349, 0]
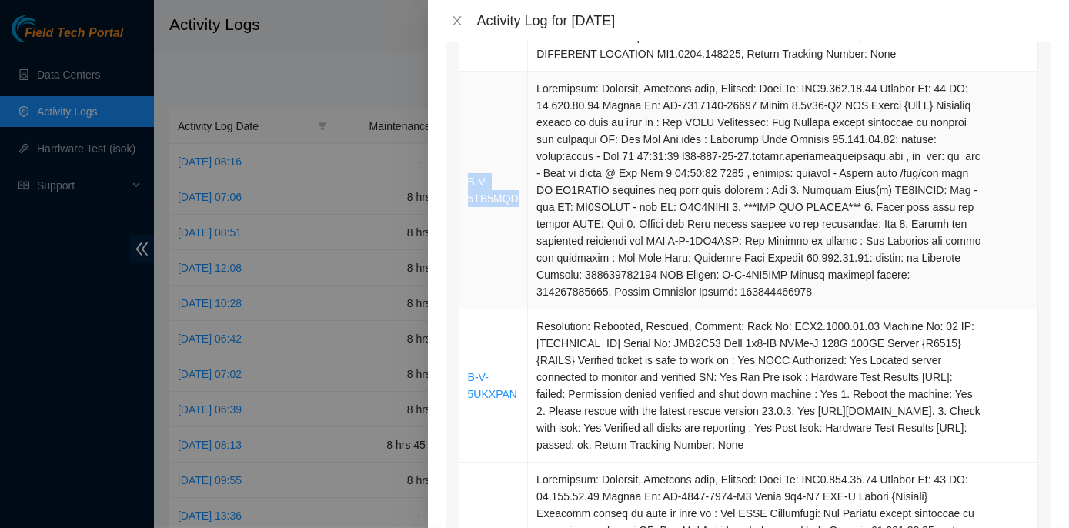
drag, startPoint x: 517, startPoint y: 215, endPoint x: 459, endPoint y: 194, distance: 62.1
click at [459, 194] on td "B-V-5TB5MQD" at bounding box center [493, 191] width 69 height 238
copy link "B-V-5TB5MQD"
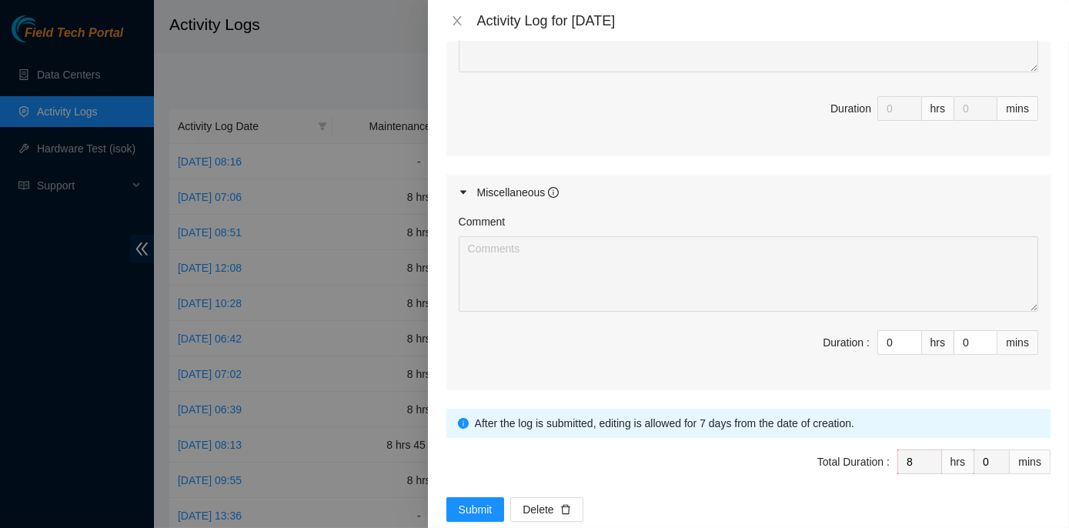
scroll to position [1973, 0]
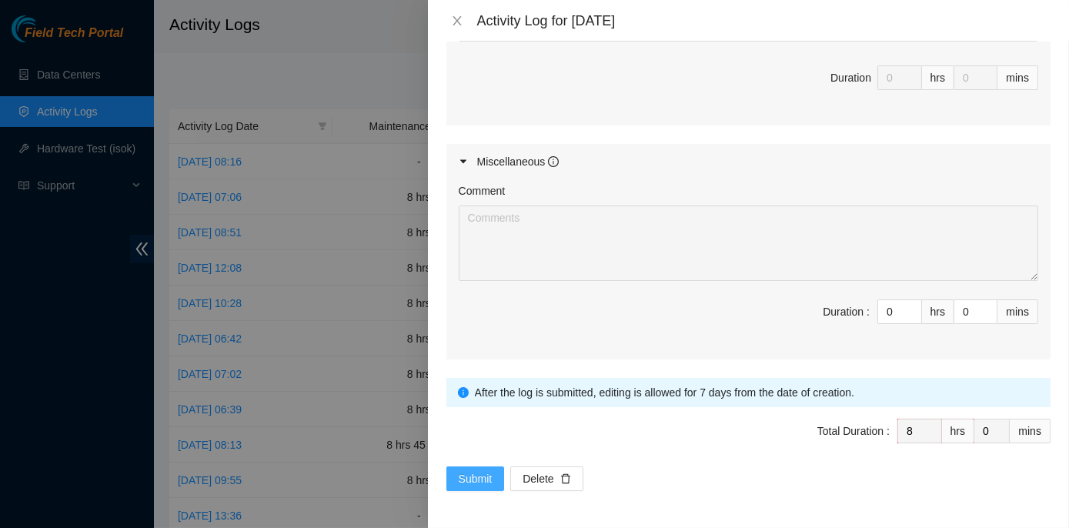
click at [474, 481] on span "Submit" at bounding box center [476, 478] width 34 height 17
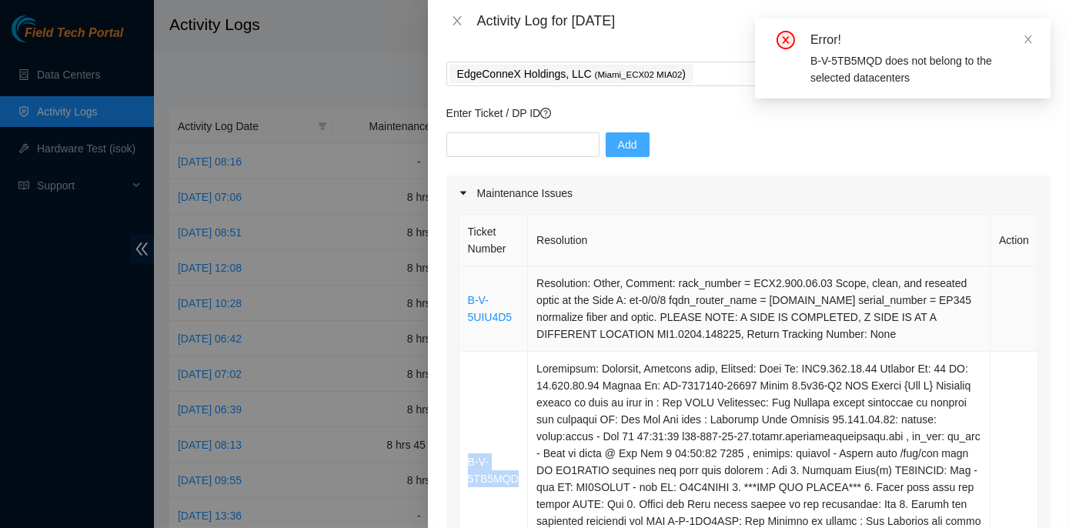
scroll to position [139, 0]
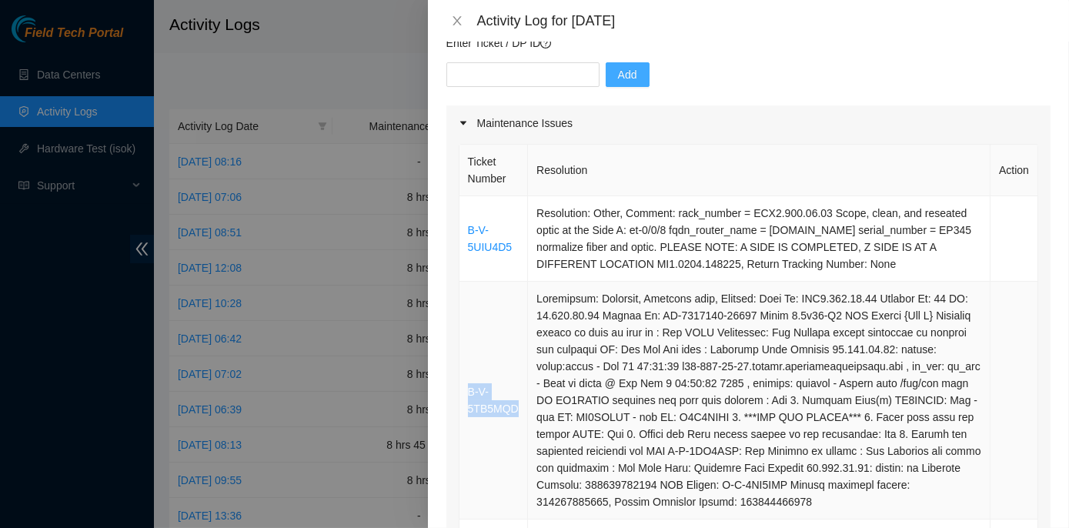
copy link "B-V-5TB5MQD"
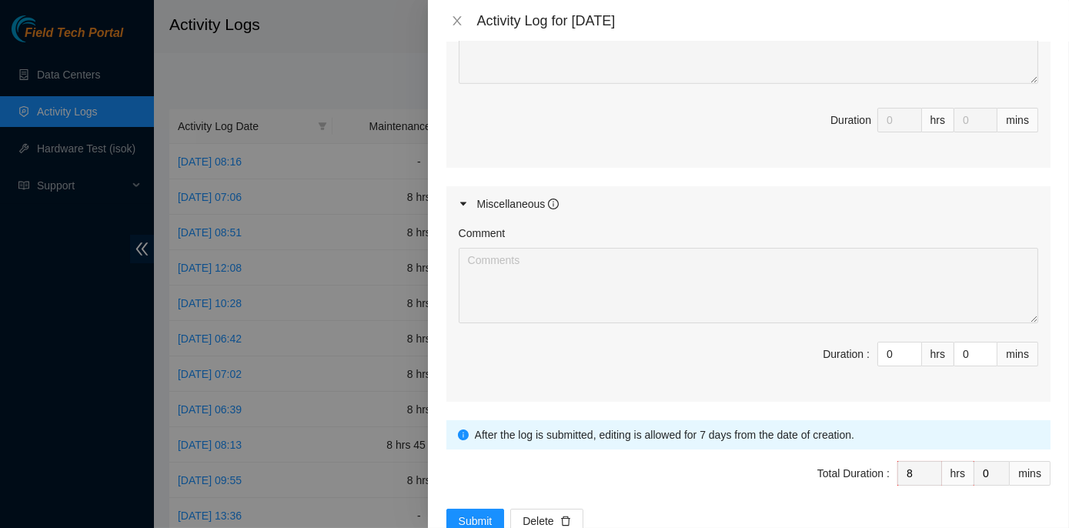
scroll to position [1973, 0]
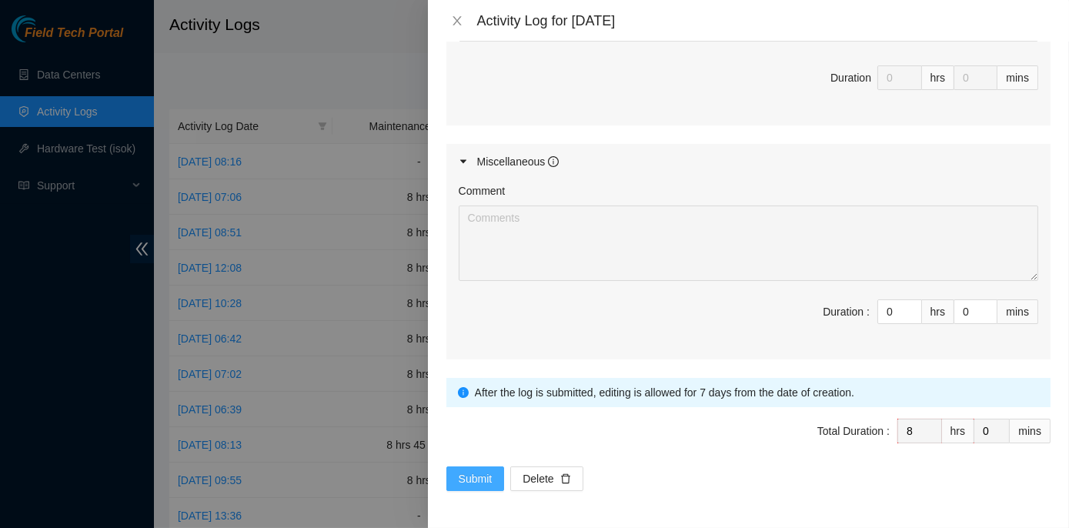
click at [465, 477] on span "Submit" at bounding box center [476, 478] width 34 height 17
click at [478, 478] on span "Submit" at bounding box center [476, 478] width 34 height 17
click at [472, 487] on span "Submit" at bounding box center [476, 478] width 34 height 17
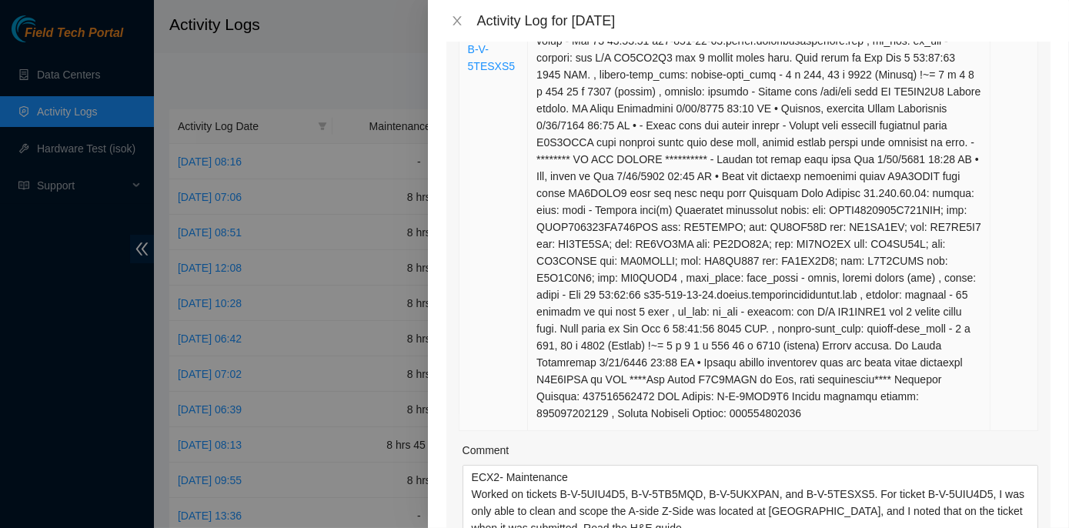
scroll to position [1469, 0]
